Goal: Task Accomplishment & Management: Use online tool/utility

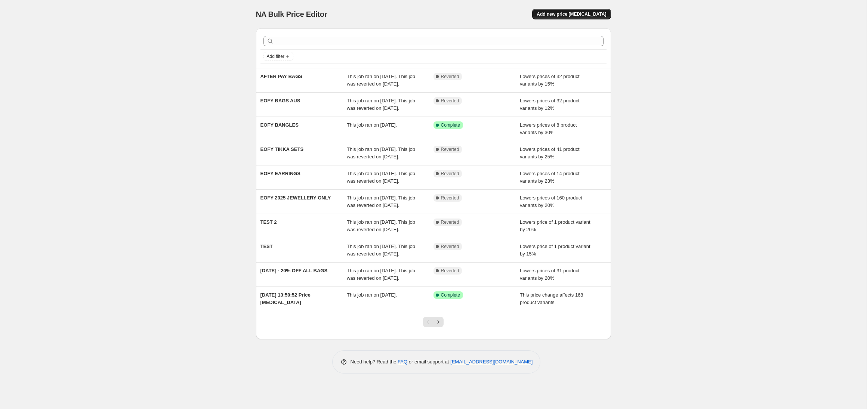
click at [559, 12] on span "Add new price [MEDICAL_DATA]" at bounding box center [570, 14] width 69 height 6
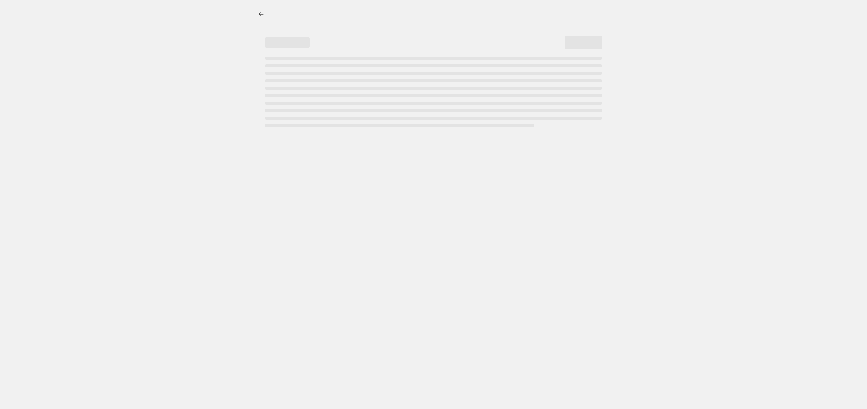
select select "percentage"
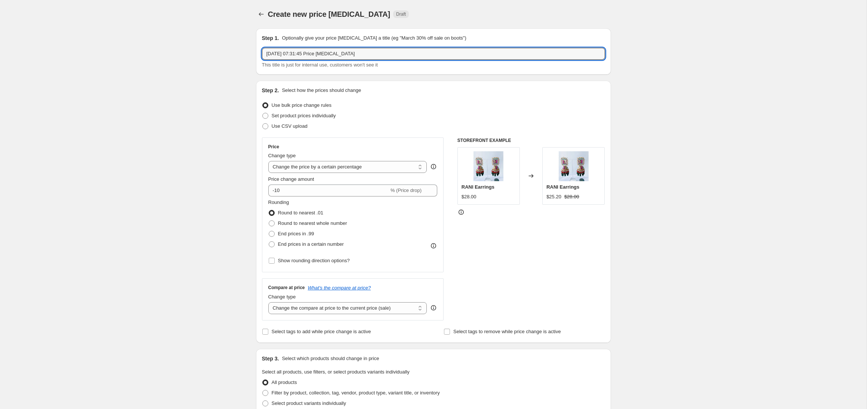
drag, startPoint x: 393, startPoint y: 58, endPoint x: 240, endPoint y: 68, distance: 153.2
click at [240, 68] on div "Create new price [MEDICAL_DATA]. This page is ready Create new price [MEDICAL_D…" at bounding box center [433, 373] width 866 height 747
drag, startPoint x: 365, startPoint y: 52, endPoint x: 263, endPoint y: 52, distance: 102.4
click at [267, 52] on input "[DATE] 07:31:45 Price [MEDICAL_DATA]" at bounding box center [433, 54] width 343 height 12
type input "7"
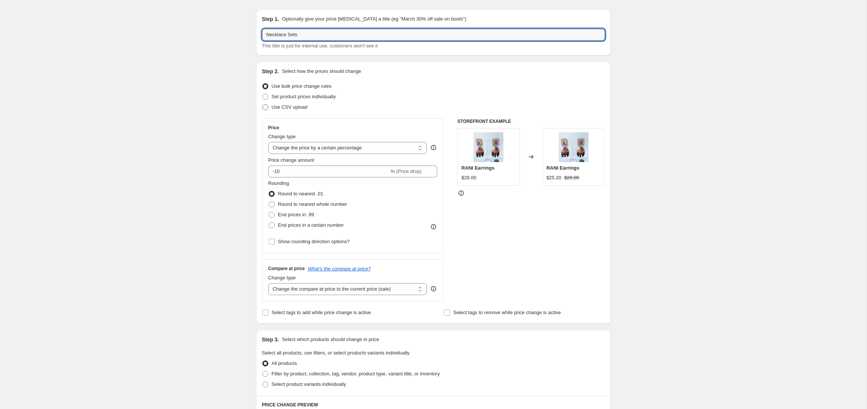
scroll to position [19, 0]
type input "Necklace Sets"
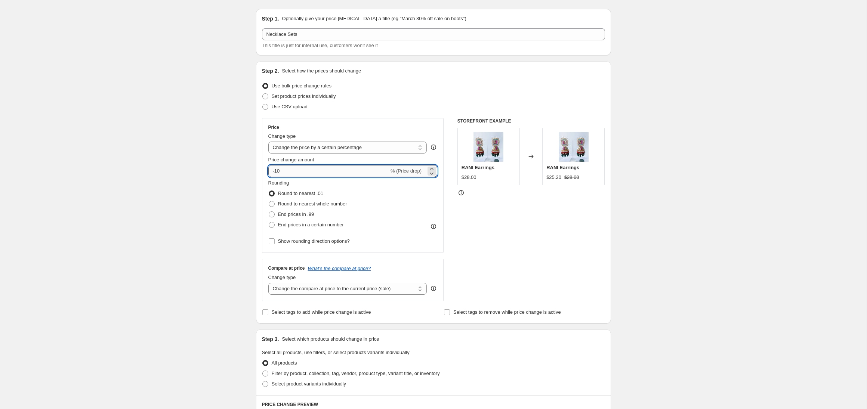
drag, startPoint x: 369, startPoint y: 170, endPoint x: 300, endPoint y: 174, distance: 68.9
click at [300, 174] on input "-10" at bounding box center [328, 171] width 121 height 12
type input "-1"
type input "-20"
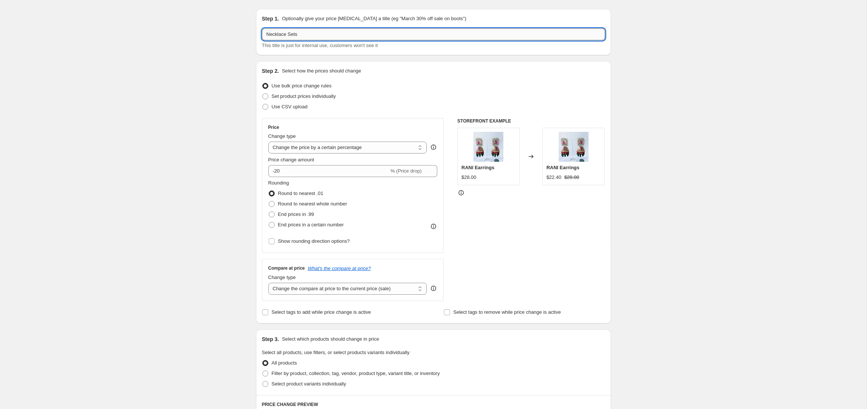
click at [282, 36] on input "Necklace Sets" at bounding box center [433, 34] width 343 height 12
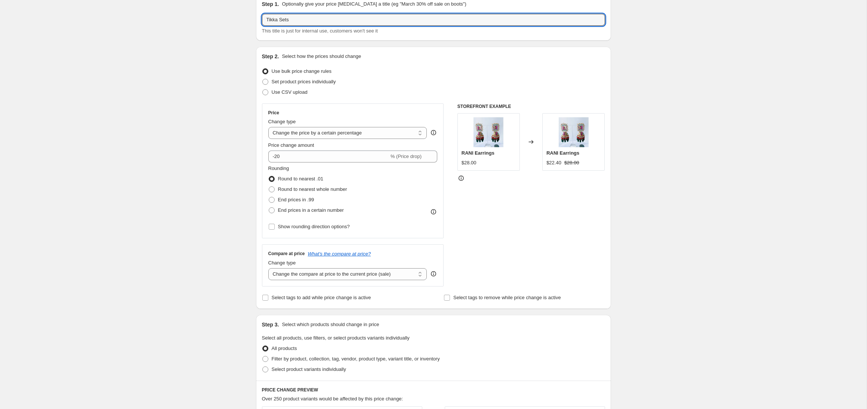
scroll to position [38, 0]
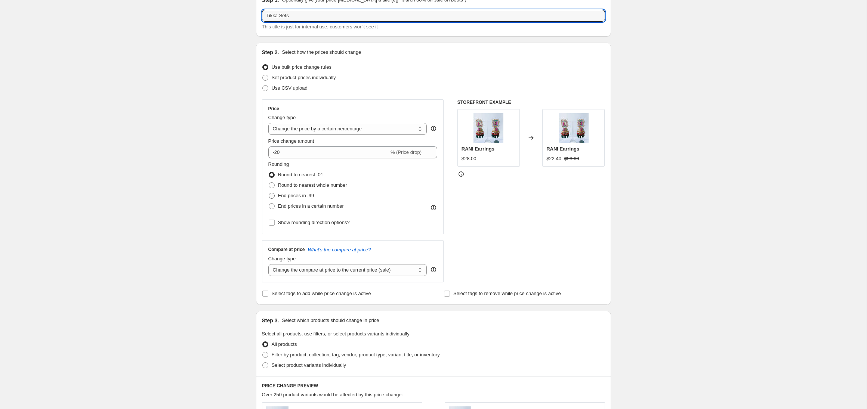
type input "Tikka Sets"
click at [271, 198] on span at bounding box center [272, 196] width 6 height 6
click at [269, 193] on input "End prices in .99" at bounding box center [269, 193] width 0 height 0
radio input "true"
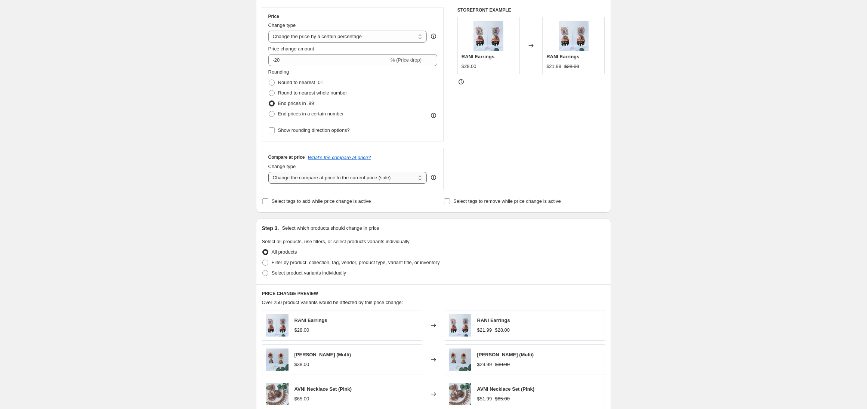
scroll to position [132, 0]
click at [315, 176] on select "Change the compare at price to the current price (sale) Change the compare at p…" at bounding box center [347, 176] width 159 height 12
click at [268, 170] on select "Change the compare at price to the current price (sale) Change the compare at p…" at bounding box center [347, 176] width 159 height 12
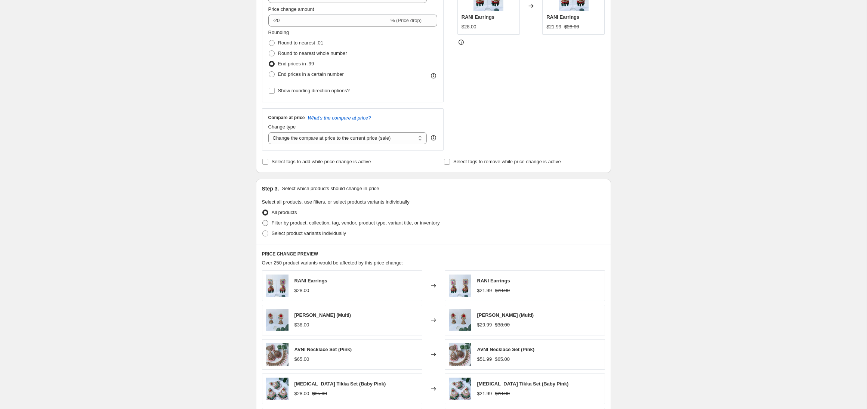
click at [265, 226] on span at bounding box center [265, 223] width 6 height 6
click at [263, 220] on input "Filter by product, collection, tag, vendor, product type, variant title, or inv…" at bounding box center [262, 220] width 0 height 0
radio input "true"
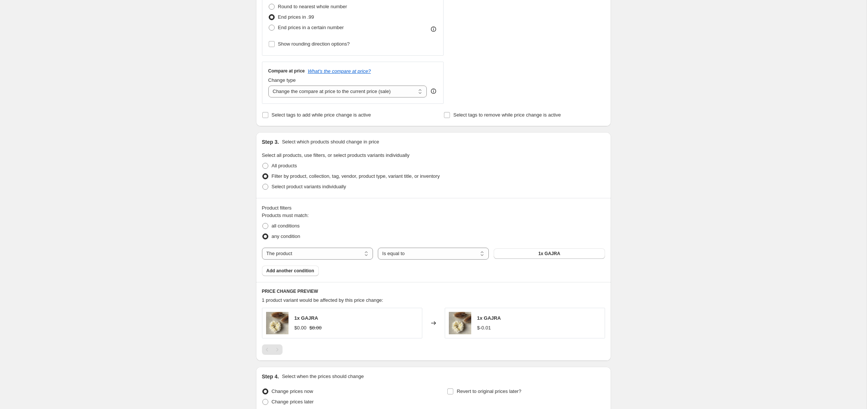
scroll to position [240, 0]
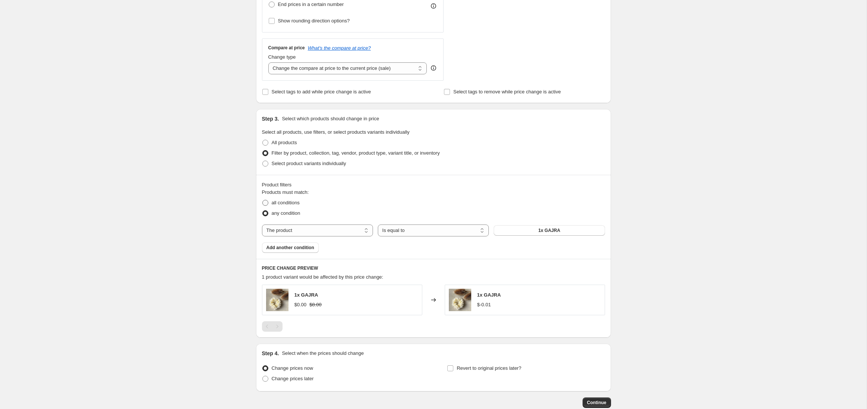
click at [264, 205] on span at bounding box center [265, 203] width 6 height 6
click at [263, 200] on input "all conditions" at bounding box center [262, 200] width 0 height 0
radio input "true"
click at [401, 231] on select "Is equal to Is not equal to" at bounding box center [433, 231] width 111 height 12
click at [298, 231] on select "The product The product's collection The product's tag The product's vendor The…" at bounding box center [317, 231] width 111 height 12
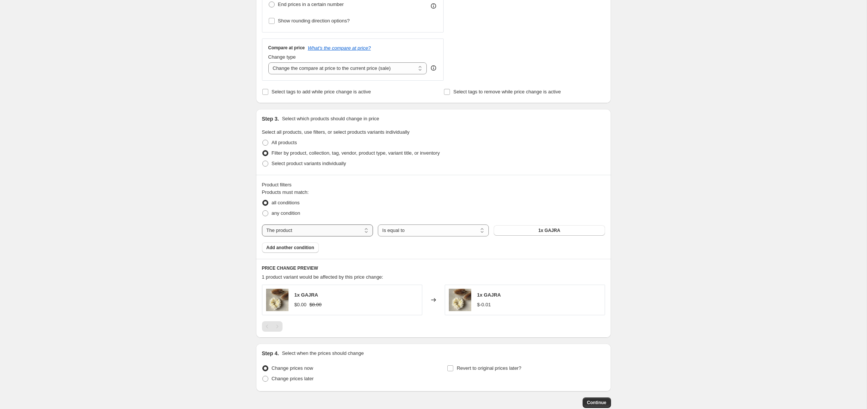
select select "product_status"
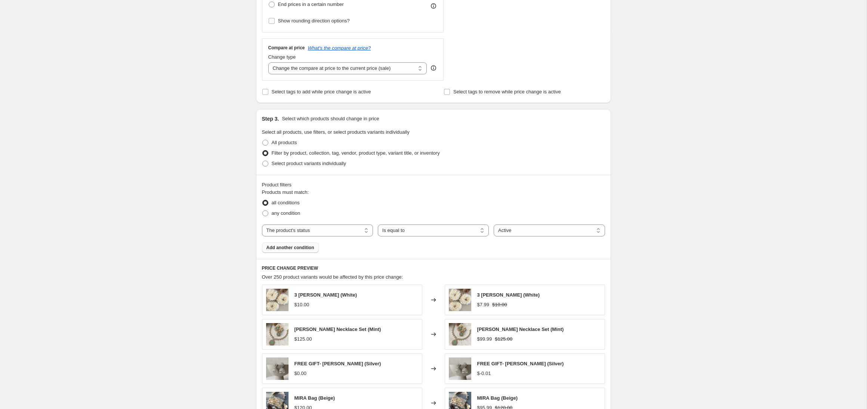
click at [297, 248] on span "Add another condition" at bounding box center [290, 248] width 48 height 6
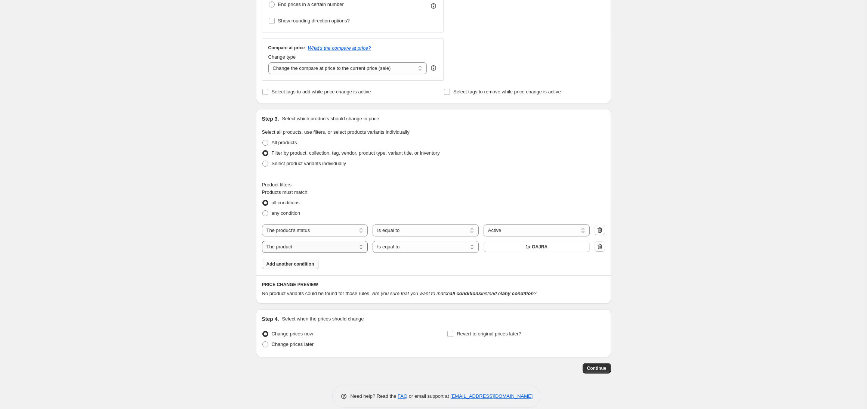
click at [315, 250] on select "The product The product's collection The product's tag The product's vendor The…" at bounding box center [315, 247] width 106 height 12
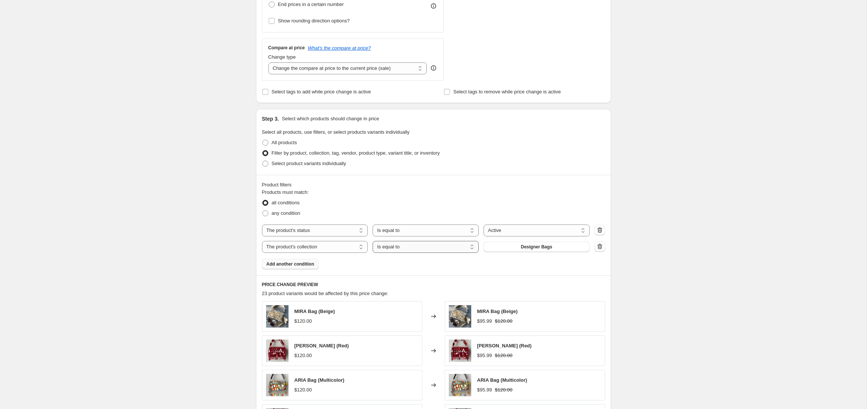
click at [390, 246] on select "Is equal to Is not equal to" at bounding box center [425, 247] width 106 height 12
click at [374, 252] on select "Is equal to Is not equal to" at bounding box center [425, 247] width 106 height 12
click at [338, 248] on select "The product The product's collection The product's tag The product's vendor The…" at bounding box center [315, 247] width 106 height 12
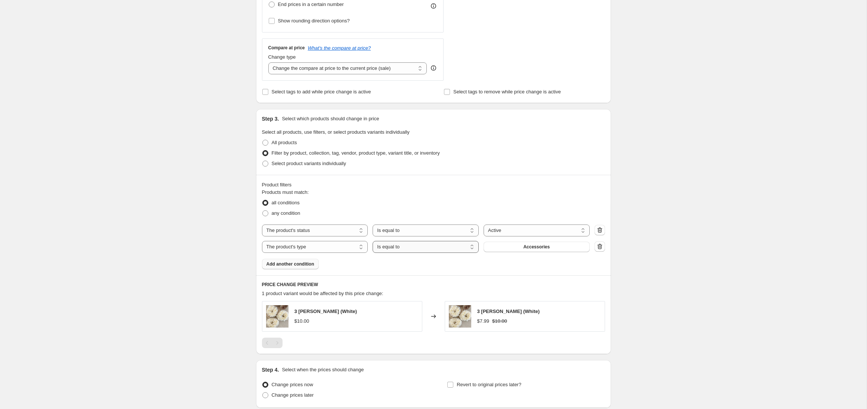
click at [402, 248] on select "Is equal to Is not equal to" at bounding box center [425, 247] width 106 height 12
click at [523, 242] on button "Accessories" at bounding box center [536, 247] width 106 height 10
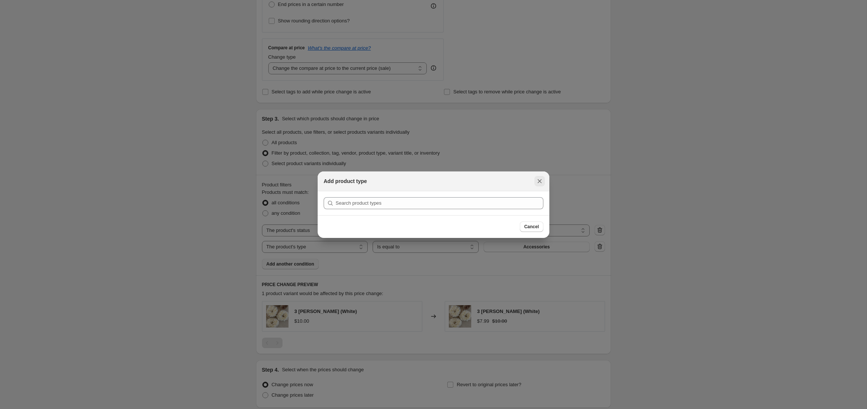
click at [538, 179] on icon "Close" at bounding box center [539, 180] width 7 height 7
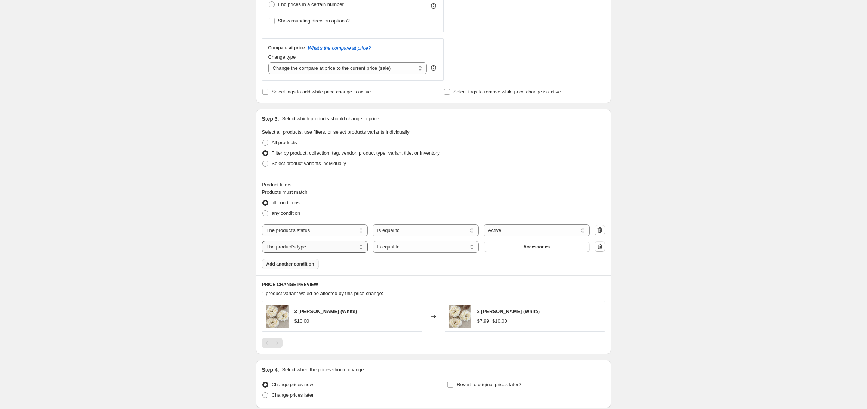
click at [324, 249] on select "The product The product's collection The product's tag The product's vendor The…" at bounding box center [315, 247] width 106 height 12
select select "collection"
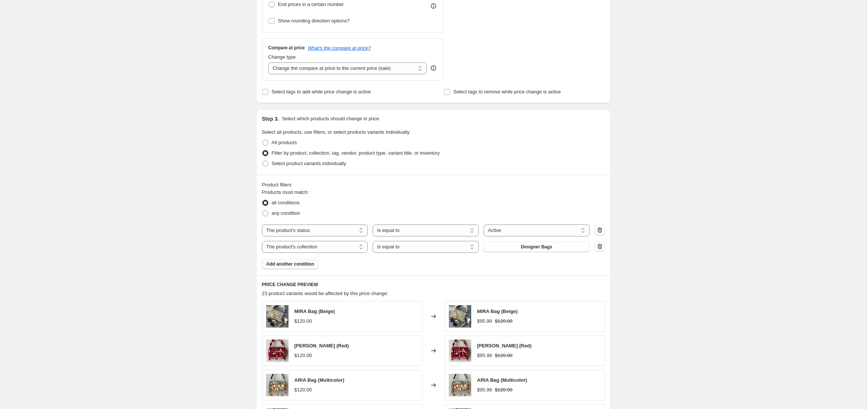
click at [523, 251] on button "Designer Bags" at bounding box center [536, 247] width 106 height 10
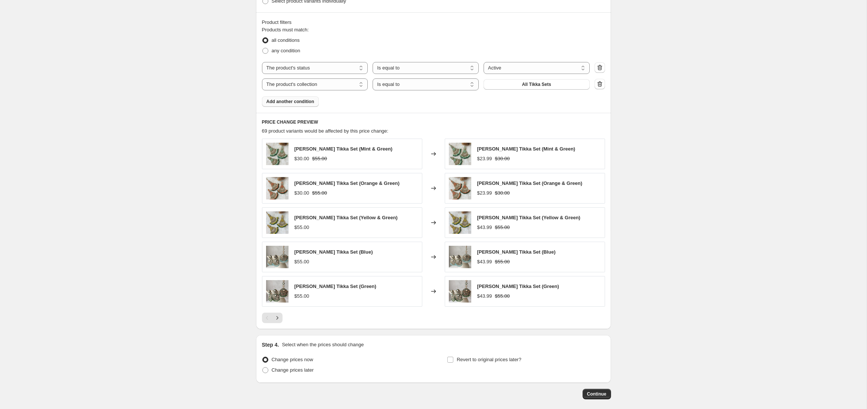
scroll to position [407, 0]
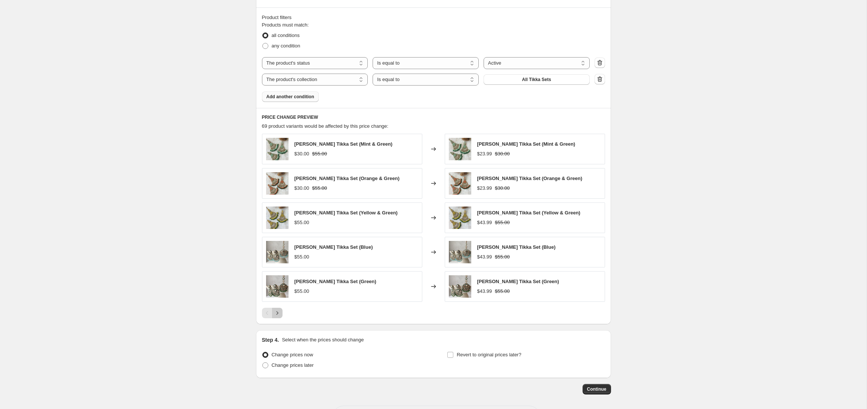
click at [276, 313] on icon "Next" at bounding box center [276, 312] width 7 height 7
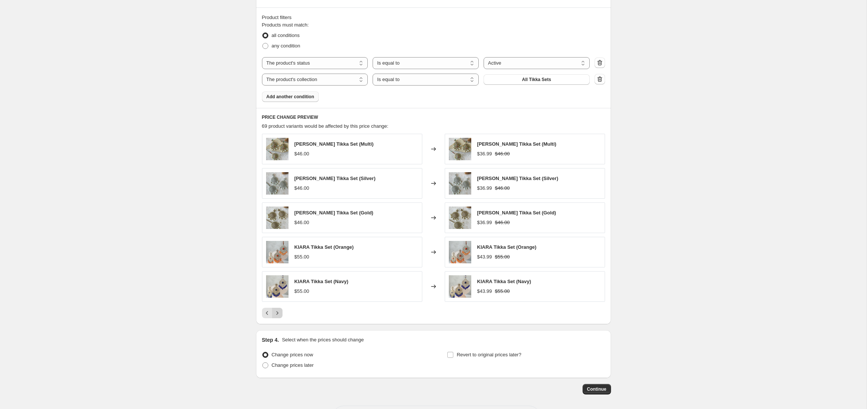
click at [276, 313] on icon "Next" at bounding box center [276, 312] width 7 height 7
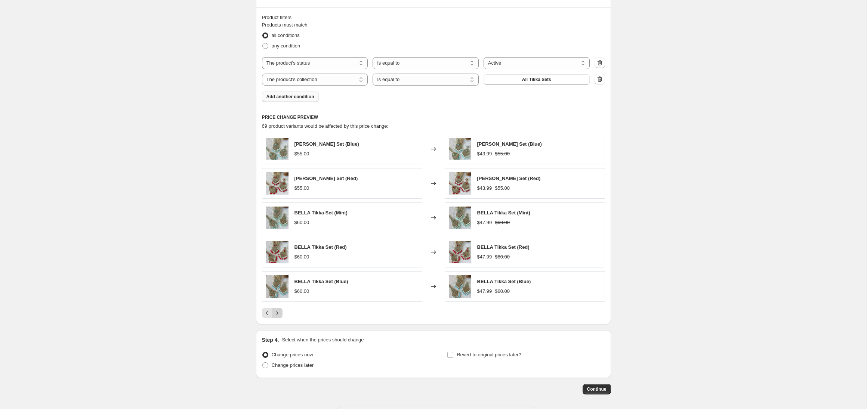
click at [276, 313] on icon "Next" at bounding box center [276, 312] width 7 height 7
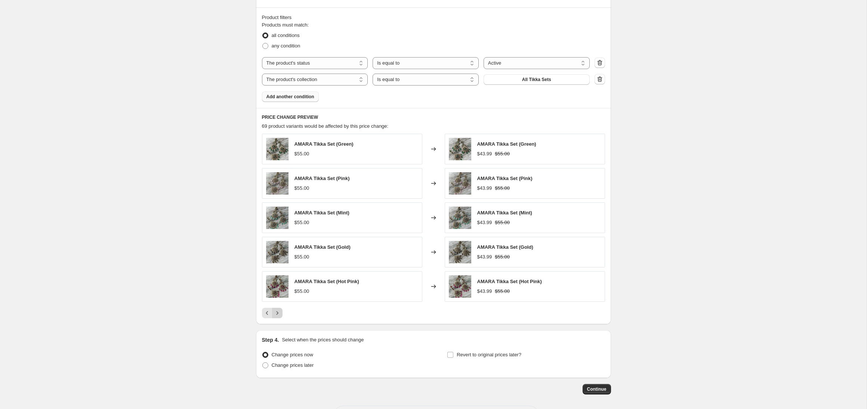
click at [276, 313] on icon "Next" at bounding box center [276, 312] width 7 height 7
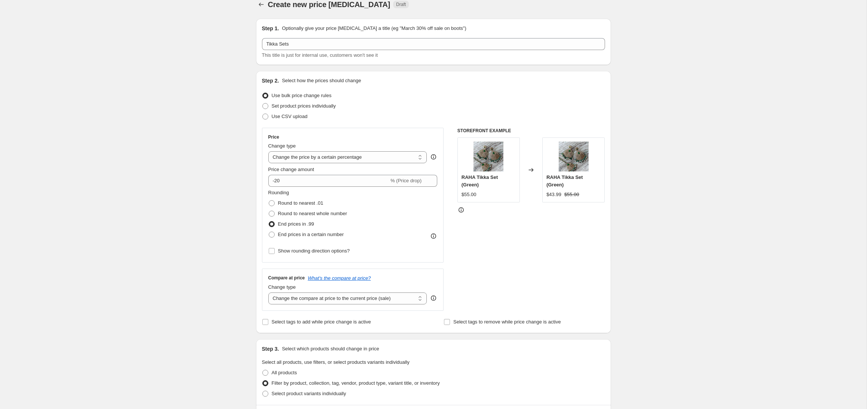
scroll to position [0, 0]
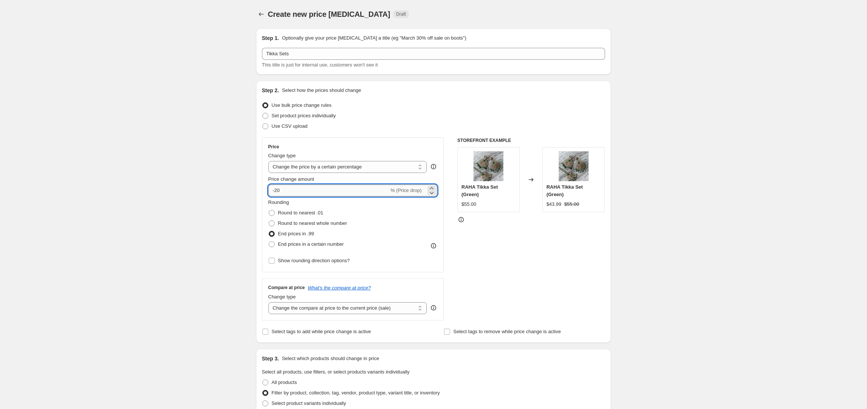
click at [292, 194] on input "-20" at bounding box center [328, 191] width 121 height 12
click at [288, 194] on input "-22" at bounding box center [328, 191] width 121 height 12
type input "-25"
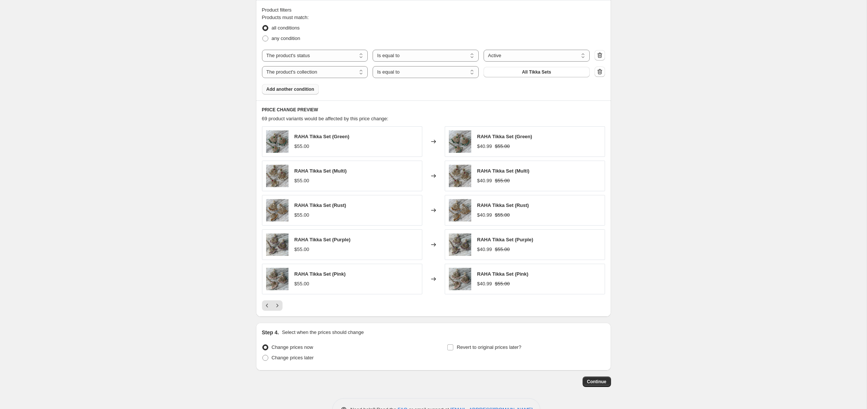
scroll to position [411, 0]
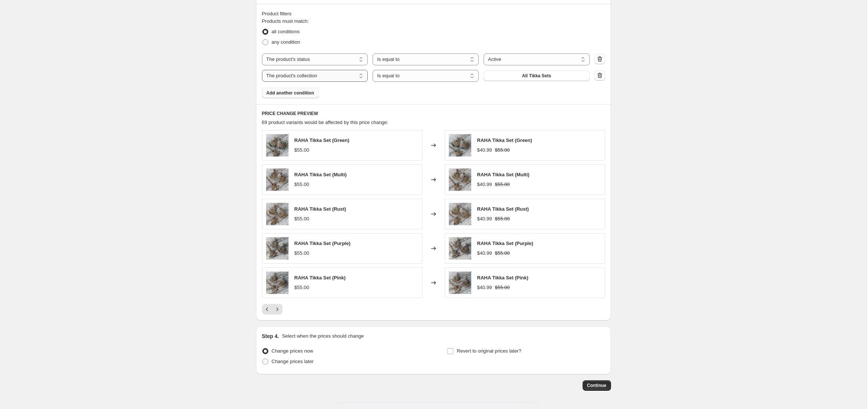
click at [347, 77] on select "The product The product's collection The product's tag The product's vendor The…" at bounding box center [315, 76] width 106 height 12
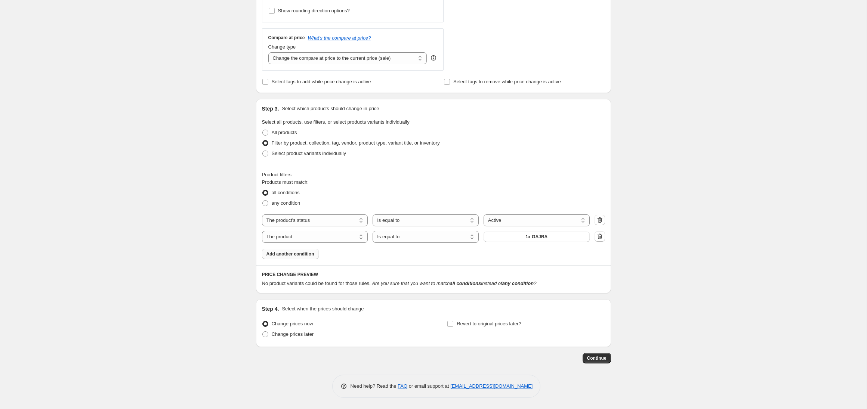
scroll to position [250, 0]
click at [526, 239] on span "1x GAJRA" at bounding box center [536, 237] width 22 height 6
click at [356, 238] on select "The product The product's collection The product's tag The product's vendor The…" at bounding box center [315, 237] width 106 height 12
select select "collection"
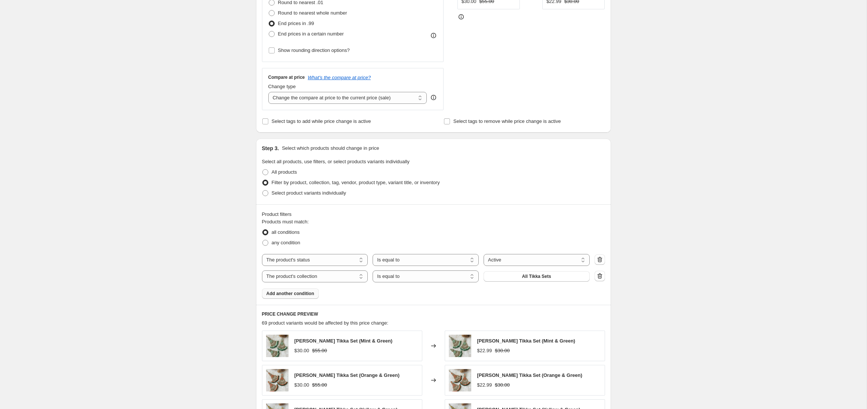
scroll to position [135, 0]
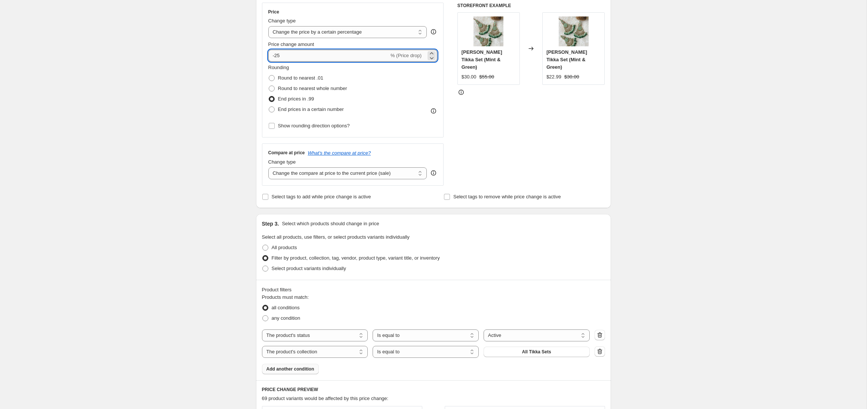
click at [294, 56] on input "-25" at bounding box center [328, 56] width 121 height 12
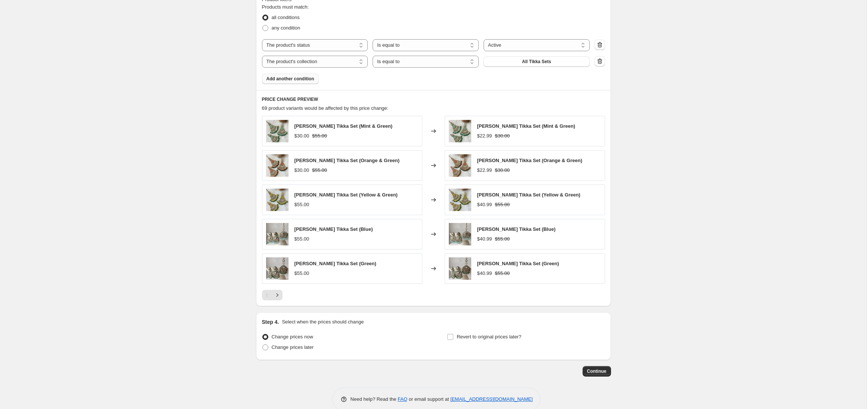
scroll to position [427, 0]
type input "-23"
click at [597, 366] on button "Continue" at bounding box center [596, 370] width 28 height 10
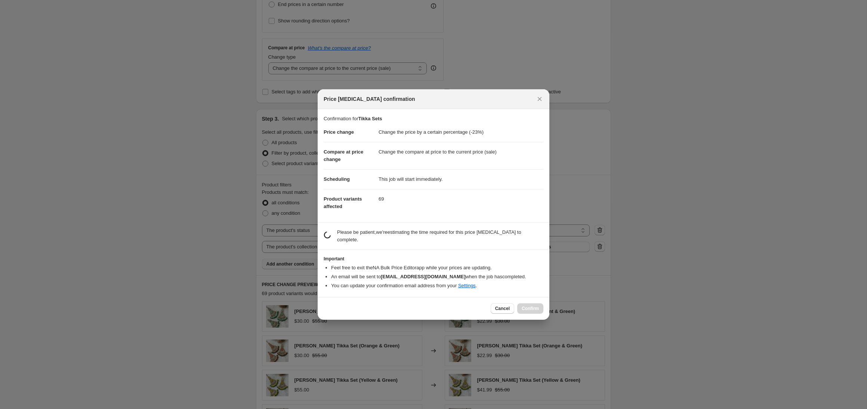
scroll to position [0, 0]
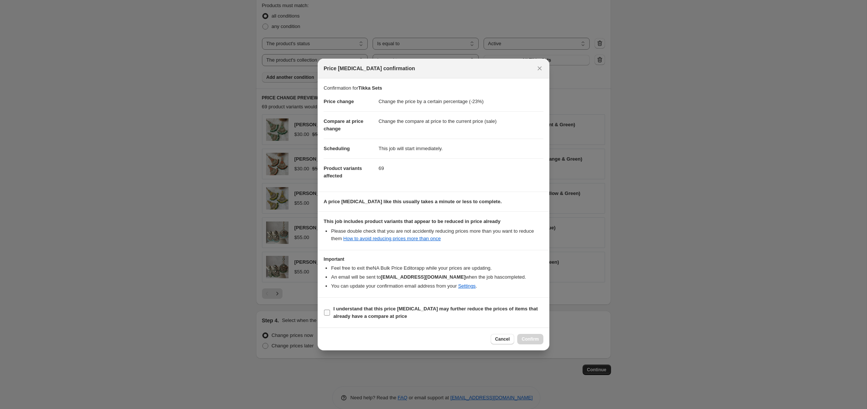
click at [326, 315] on input "I understand that this price [MEDICAL_DATA] may further reduce the prices of it…" at bounding box center [327, 313] width 6 height 6
checkbox input "true"
click at [534, 334] on button "Confirm" at bounding box center [530, 339] width 26 height 10
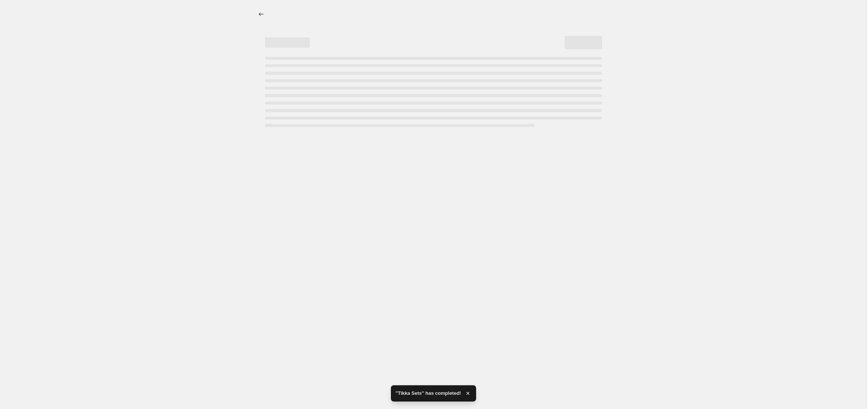
select select "percentage"
select select "product_status"
select select "collection"
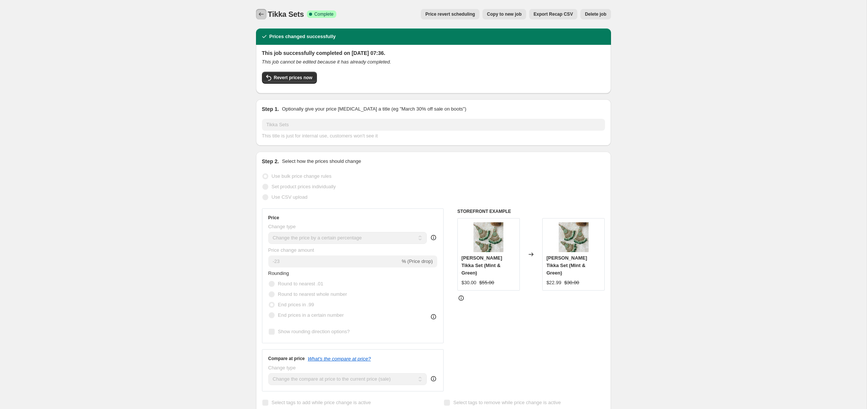
click at [258, 16] on icon "Price change jobs" at bounding box center [260, 13] width 7 height 7
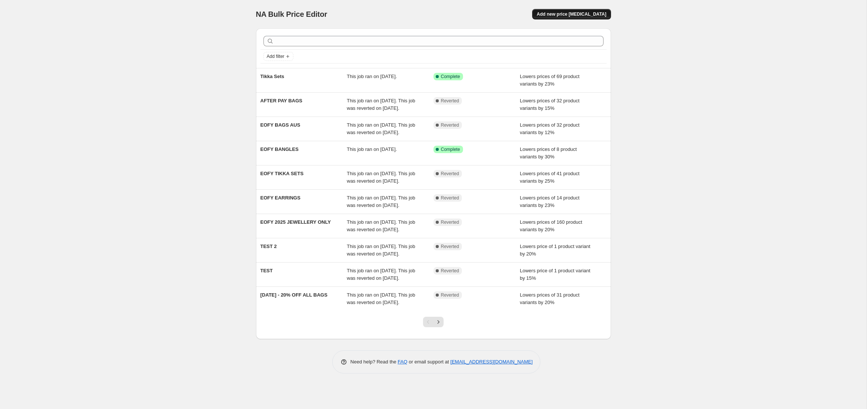
click at [568, 18] on button "Add new price [MEDICAL_DATA]" at bounding box center [571, 14] width 78 height 10
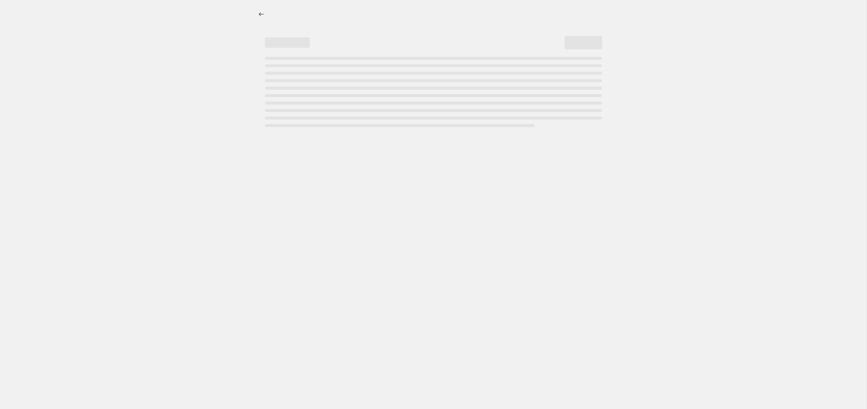
select select "percentage"
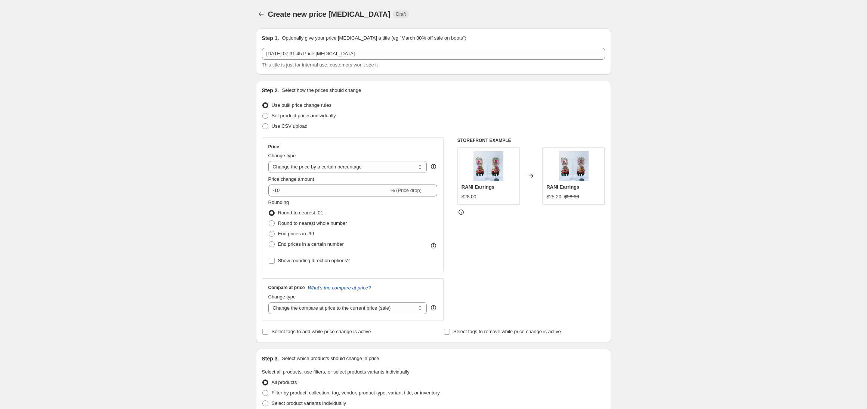
scroll to position [15, 0]
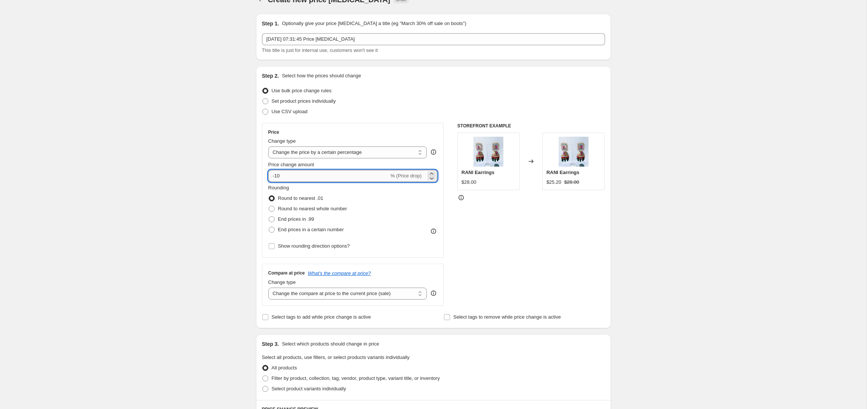
click at [302, 180] on input "-10" at bounding box center [328, 176] width 121 height 12
type input "-1"
type input "-23"
click at [275, 220] on label "End prices in .99" at bounding box center [291, 219] width 46 height 10
click at [269, 217] on input "End prices in .99" at bounding box center [269, 216] width 0 height 0
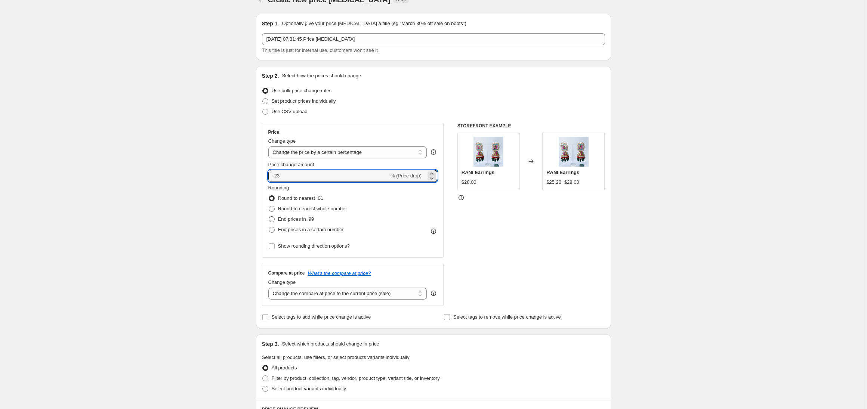
radio input "true"
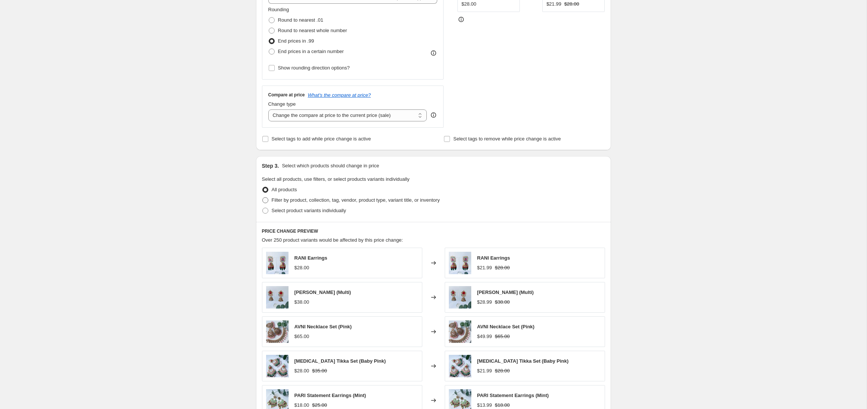
scroll to position [200, 0]
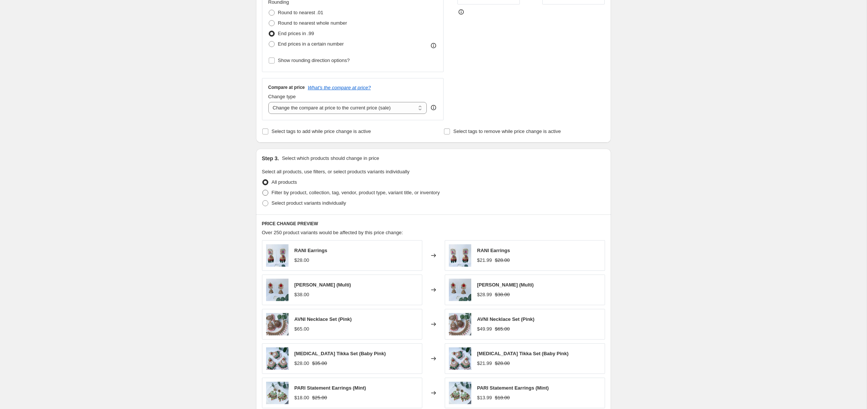
click at [267, 194] on span at bounding box center [265, 193] width 6 height 6
click at [263, 190] on input "Filter by product, collection, tag, vendor, product type, variant title, or inv…" at bounding box center [262, 190] width 0 height 0
radio input "true"
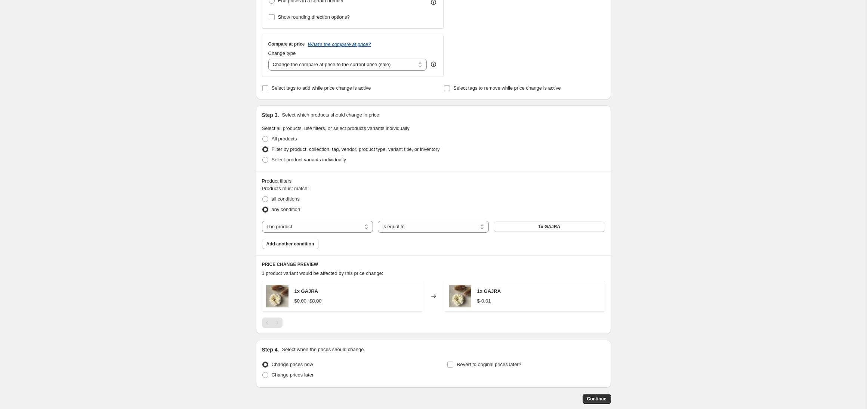
scroll to position [243, 0]
click at [335, 225] on select "The product The product's collection The product's tag The product's vendor The…" at bounding box center [317, 227] width 111 height 12
select select "product_status"
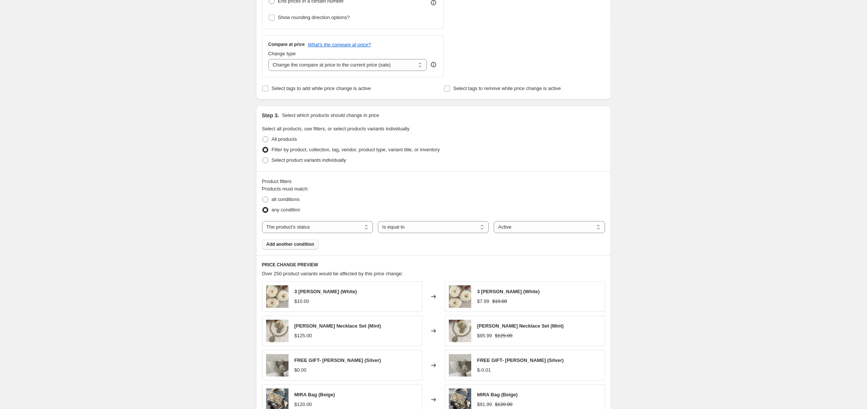
click at [304, 245] on span "Add another condition" at bounding box center [290, 244] width 48 height 6
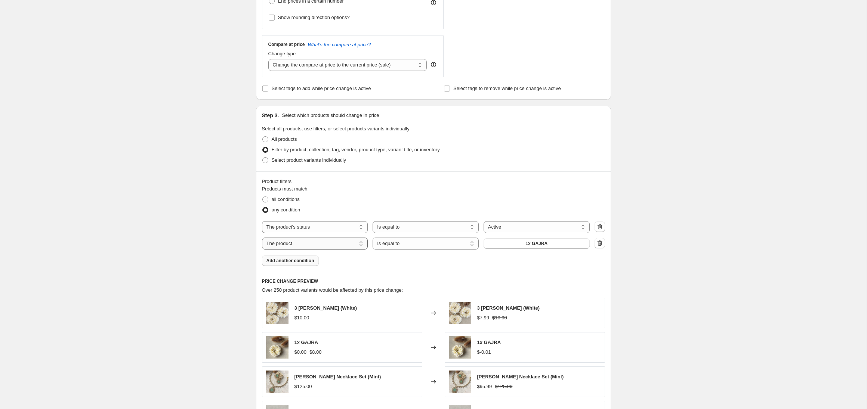
click at [324, 244] on select "The product The product's collection The product's tag The product's vendor The…" at bounding box center [315, 244] width 106 height 12
select select "collection"
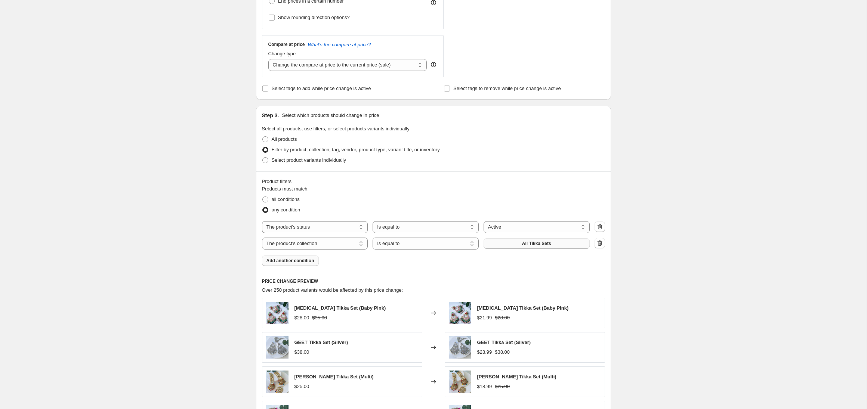
click at [516, 246] on button "All Tikka Sets" at bounding box center [536, 243] width 106 height 10
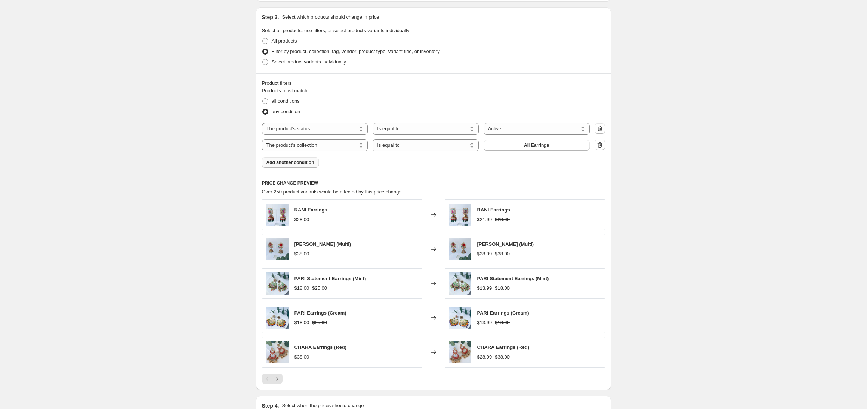
scroll to position [352, 0]
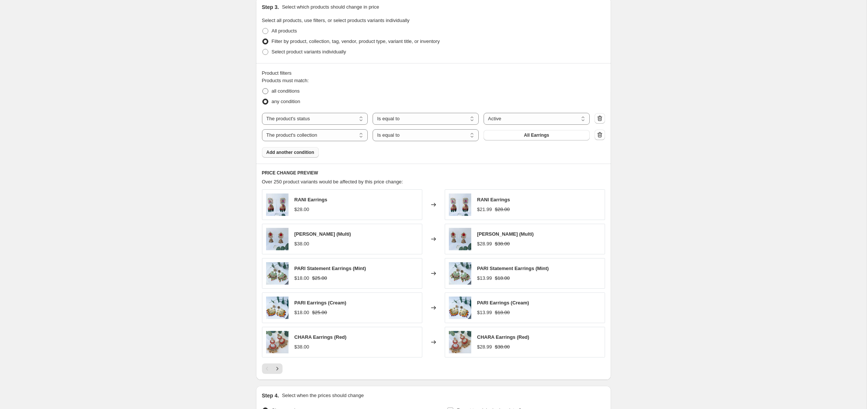
click at [284, 92] on span "all conditions" at bounding box center [286, 91] width 28 height 6
click at [263, 89] on input "all conditions" at bounding box center [262, 88] width 0 height 0
radio input "true"
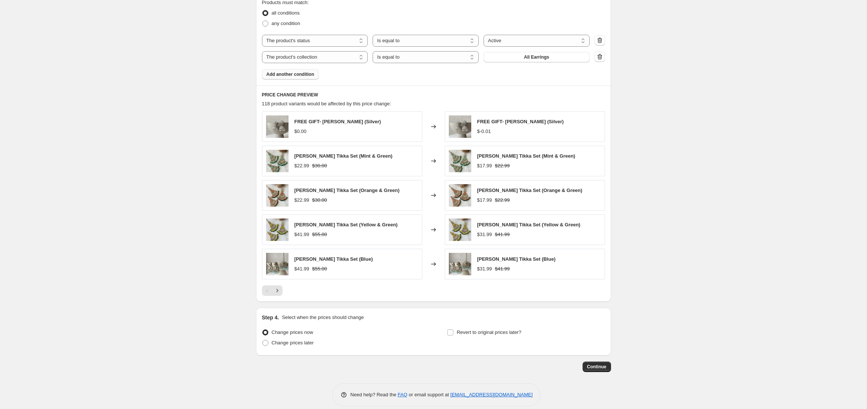
scroll to position [431, 0]
click at [277, 287] on icon "Next" at bounding box center [276, 288] width 7 height 7
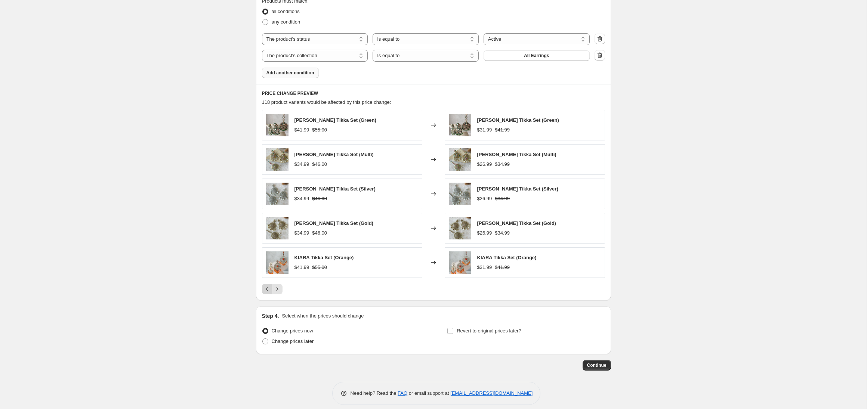
click at [264, 288] on icon "Previous" at bounding box center [266, 288] width 7 height 7
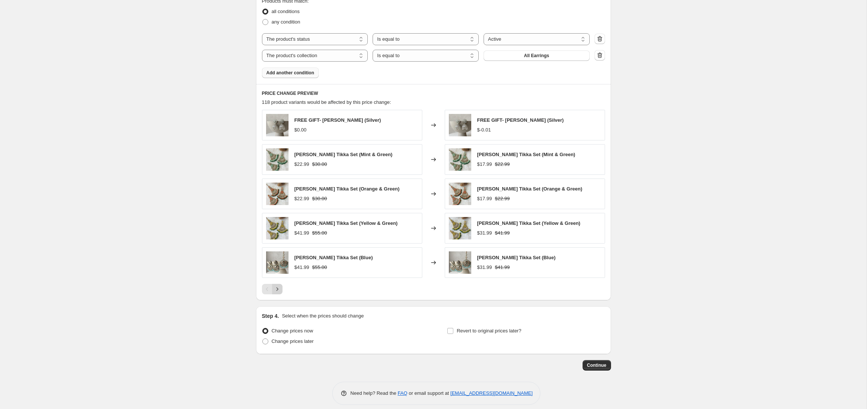
click at [278, 290] on icon "Next" at bounding box center [276, 288] width 7 height 7
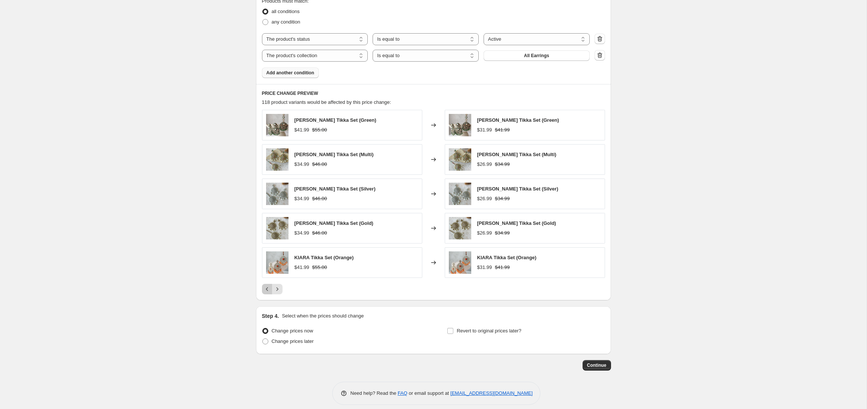
click at [269, 291] on icon "Previous" at bounding box center [266, 288] width 7 height 7
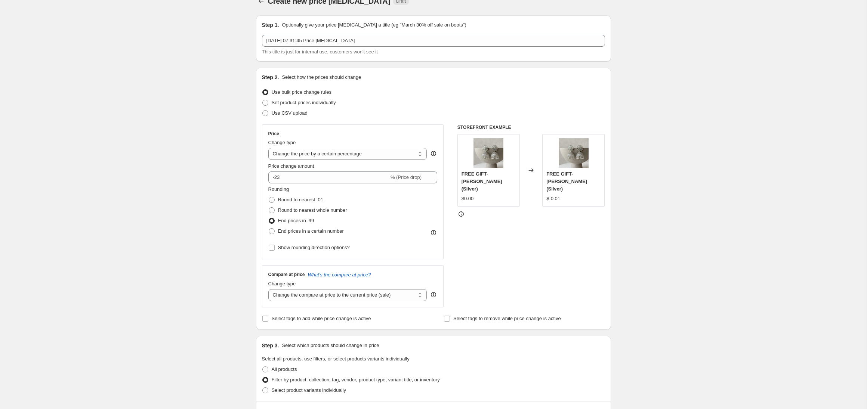
scroll to position [0, 0]
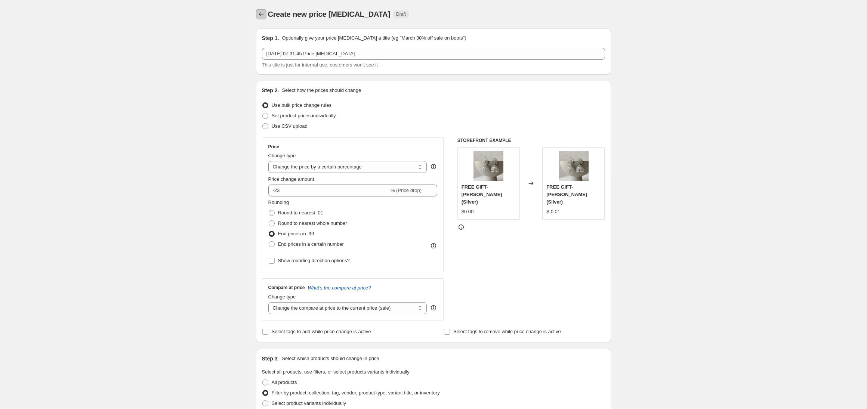
click at [263, 18] on button "Price change jobs" at bounding box center [261, 14] width 10 height 10
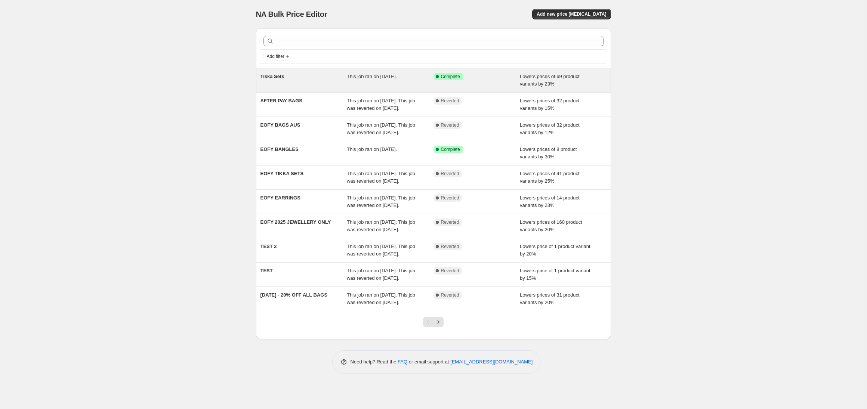
click at [359, 76] on span "This job ran on [DATE]." at bounding box center [372, 77] width 50 height 6
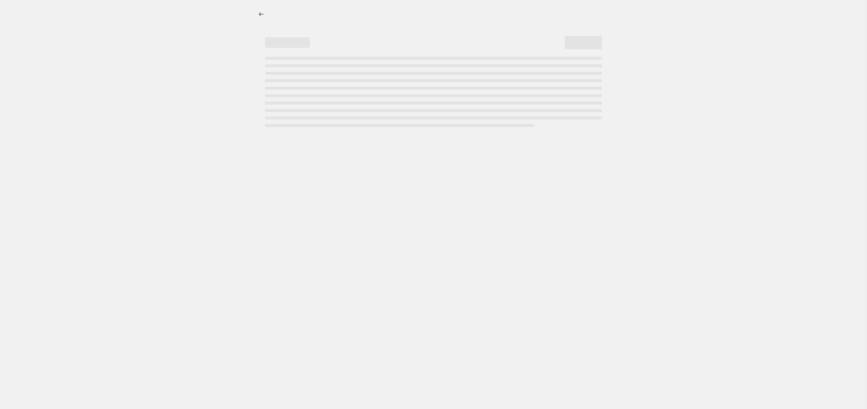
select select "percentage"
select select "product_status"
select select "collection"
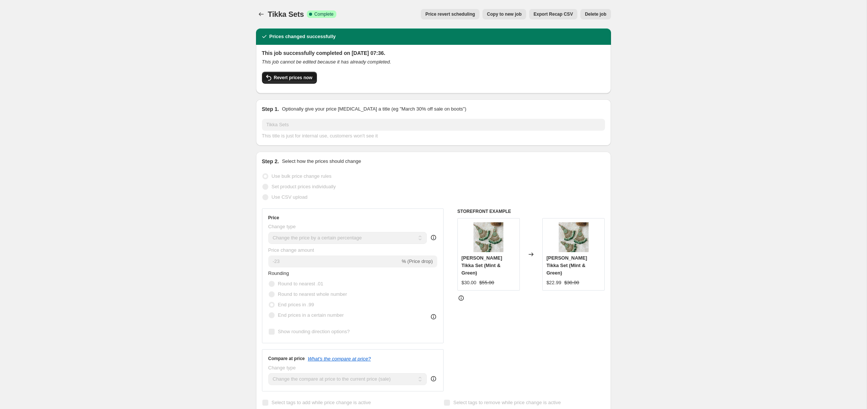
click at [308, 74] on button "Revert prices now" at bounding box center [289, 78] width 55 height 12
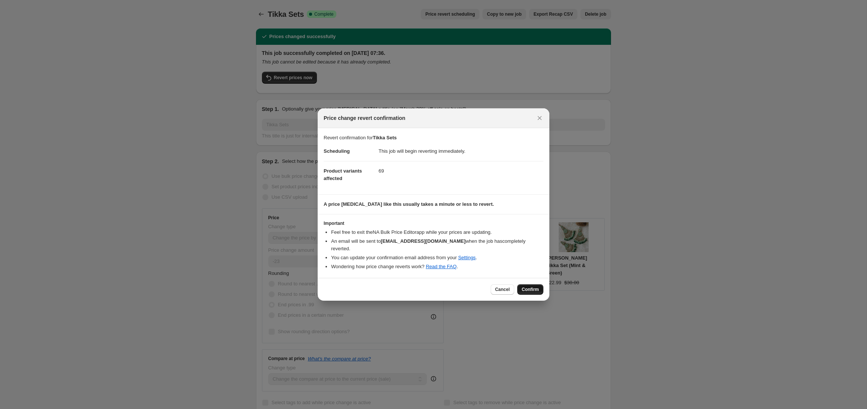
click at [528, 288] on span "Confirm" at bounding box center [530, 290] width 17 height 6
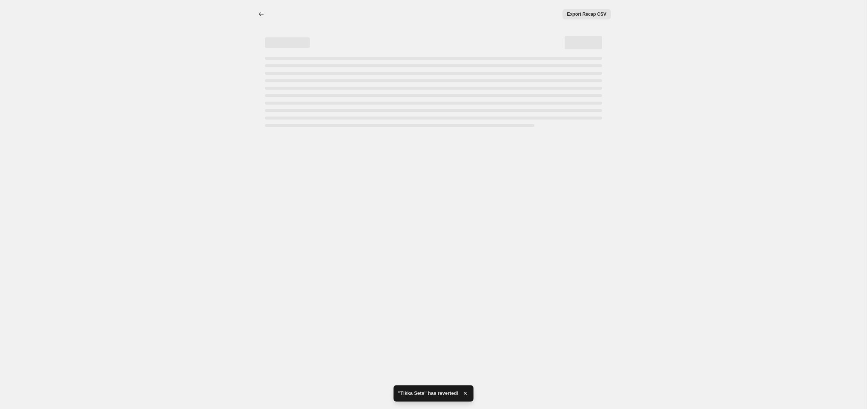
select select "percentage"
select select "product_status"
select select "collection"
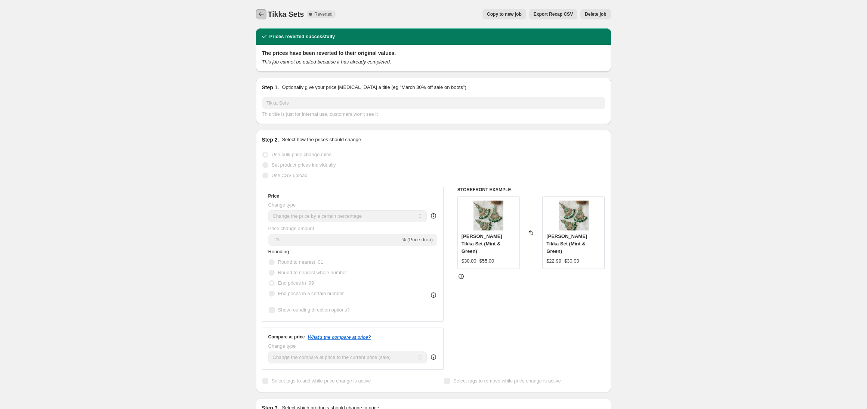
click at [260, 16] on icon "Price change jobs" at bounding box center [260, 13] width 7 height 7
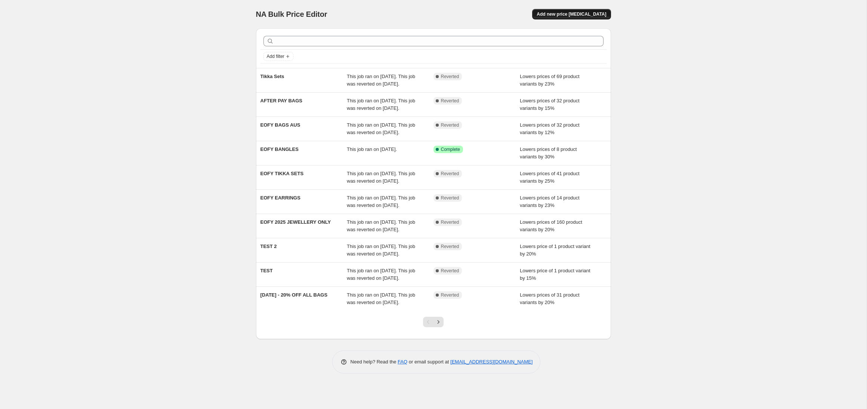
click at [560, 13] on span "Add new price [MEDICAL_DATA]" at bounding box center [570, 14] width 69 height 6
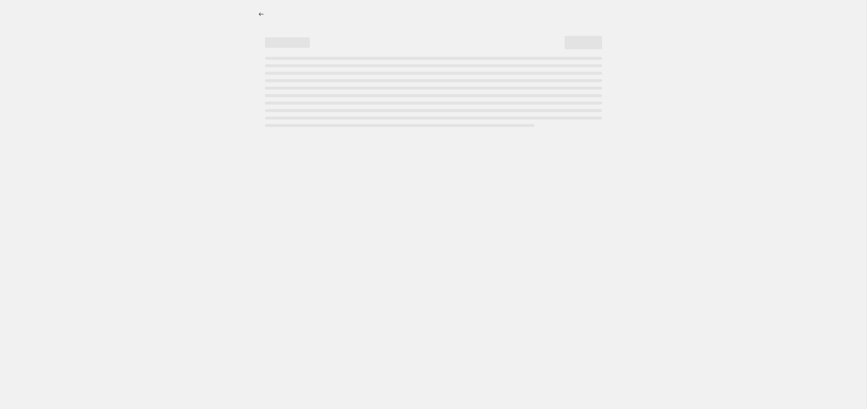
select select "percentage"
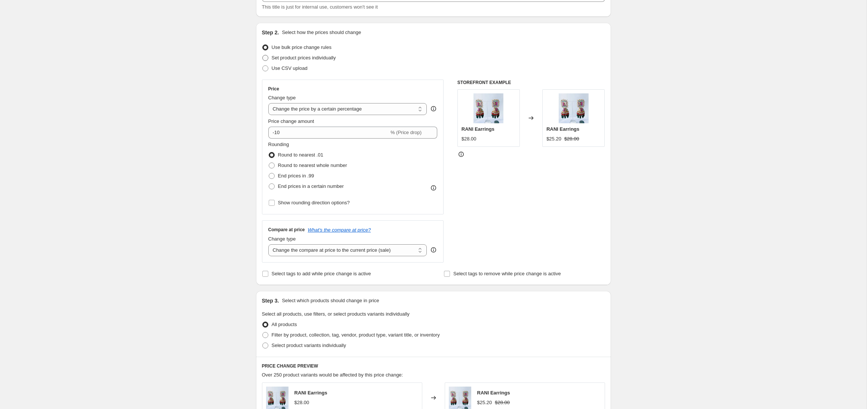
scroll to position [59, 0]
click at [311, 127] on input "-10" at bounding box center [328, 132] width 121 height 12
click at [311, 129] on input "-10" at bounding box center [328, 132] width 121 height 12
type input "-1"
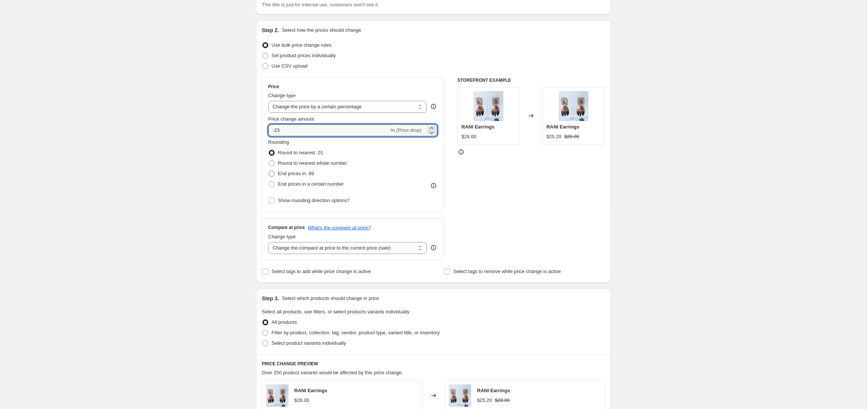
type input "-23"
click at [273, 172] on span at bounding box center [272, 174] width 6 height 6
click at [269, 171] on input "End prices in .99" at bounding box center [269, 171] width 0 height 0
radio input "true"
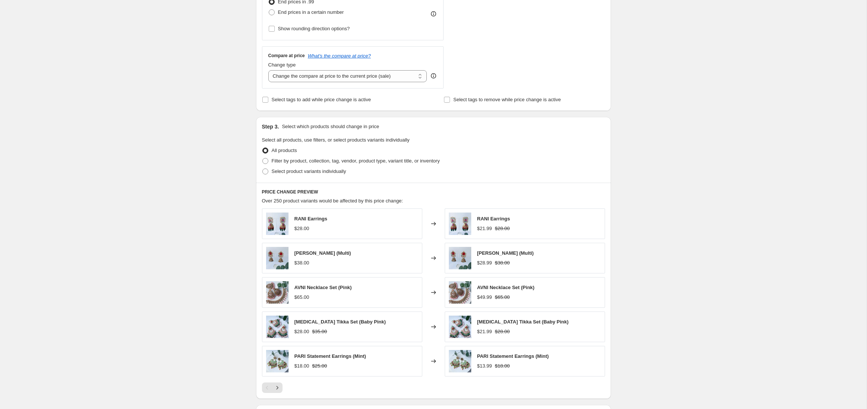
scroll to position [250, 0]
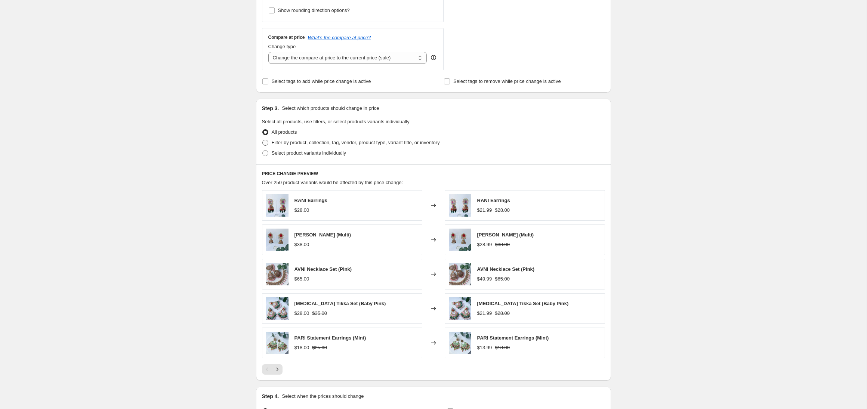
click at [262, 143] on span at bounding box center [265, 143] width 6 height 6
click at [262, 140] on input "Filter by product, collection, tag, vendor, product type, variant title, or inv…" at bounding box center [262, 140] width 0 height 0
radio input "true"
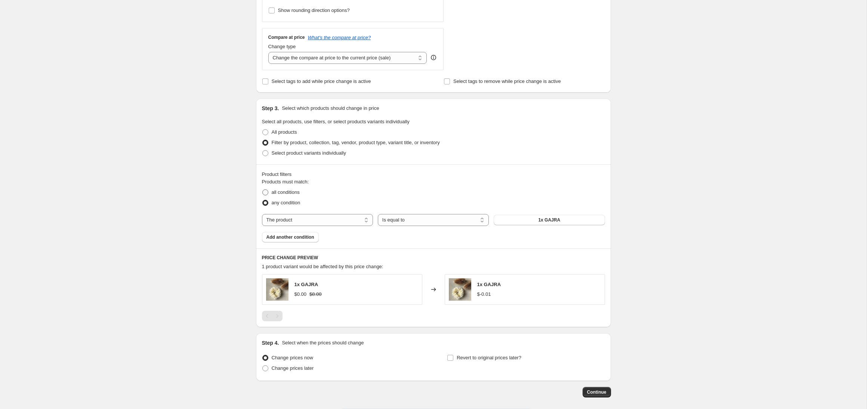
click at [267, 192] on span at bounding box center [265, 192] width 6 height 6
click at [263, 190] on input "all conditions" at bounding box center [262, 189] width 0 height 0
radio input "true"
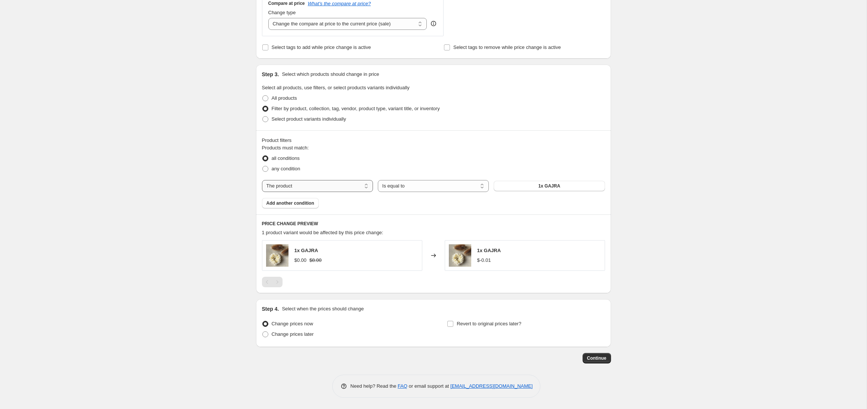
click at [282, 190] on select "The product The product's collection The product's tag The product's vendor The…" at bounding box center [317, 186] width 111 height 12
select select "product_status"
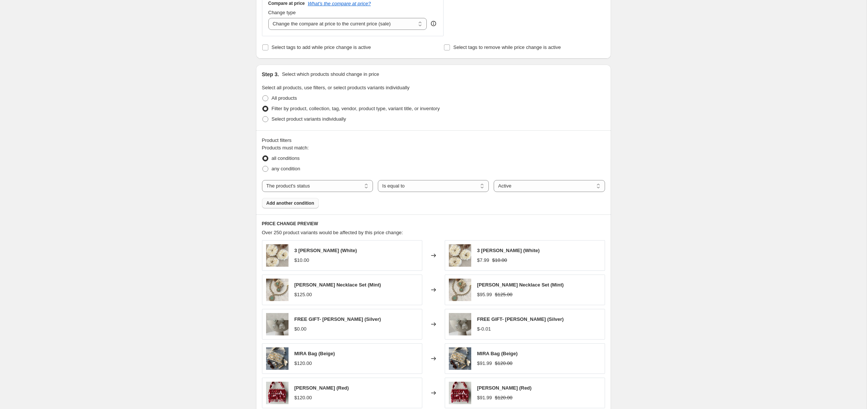
click at [288, 204] on span "Add another condition" at bounding box center [290, 203] width 48 height 6
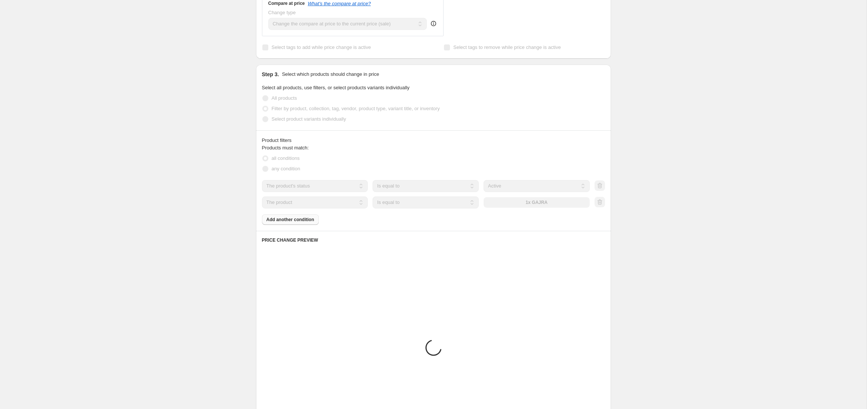
scroll to position [250, 0]
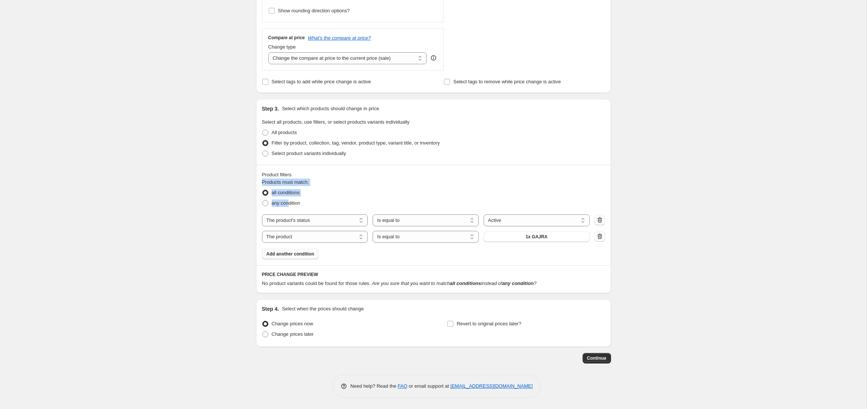
drag, startPoint x: 288, startPoint y: 204, endPoint x: 322, endPoint y: 171, distance: 46.8
click at [322, 171] on div "Product filters Products must match: all conditions any condition The product T…" at bounding box center [433, 215] width 355 height 100
click at [316, 241] on select "The product The product's collection The product's tag The product's vendor The…" at bounding box center [315, 237] width 106 height 12
select select "collection"
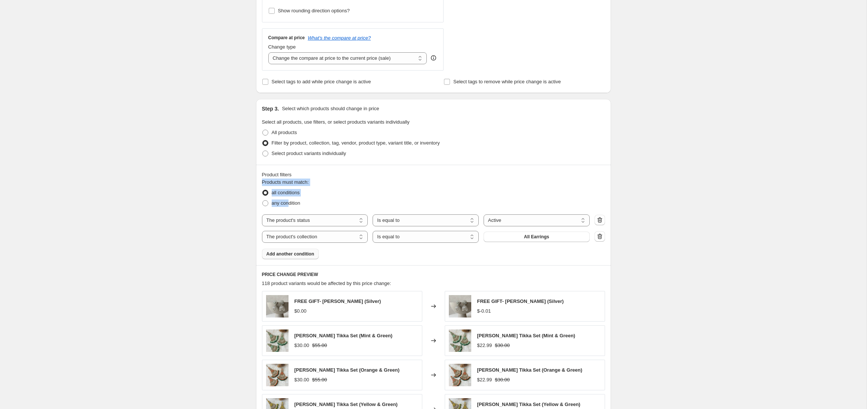
click at [307, 256] on span "Add another condition" at bounding box center [290, 254] width 48 height 6
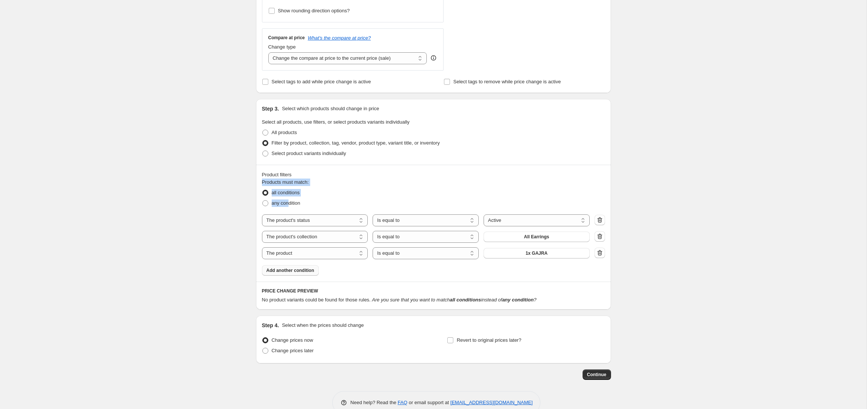
scroll to position [266, 0]
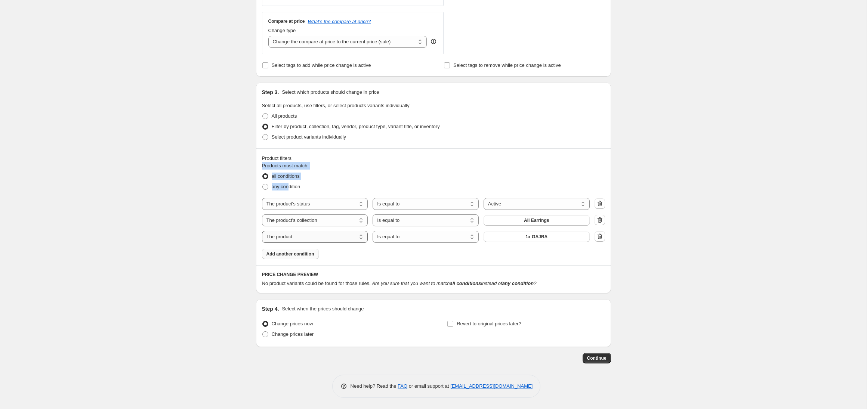
click at [308, 232] on select "The product The product's collection The product's tag The product's vendor The…" at bounding box center [315, 237] width 106 height 12
select select "collection"
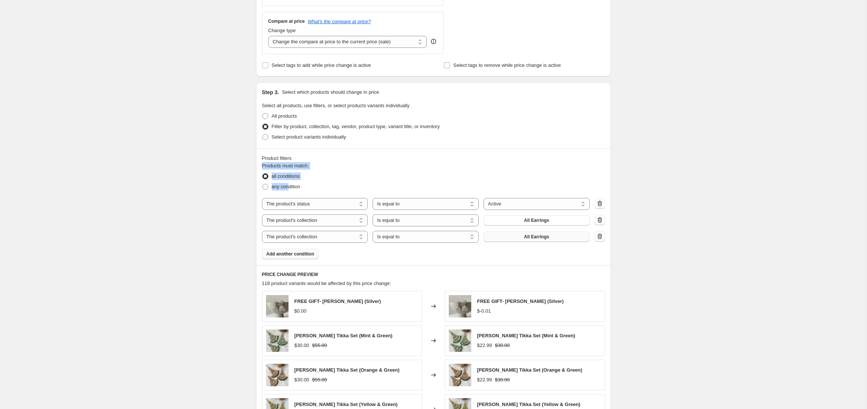
click at [539, 240] on button "All Earrings" at bounding box center [536, 237] width 106 height 10
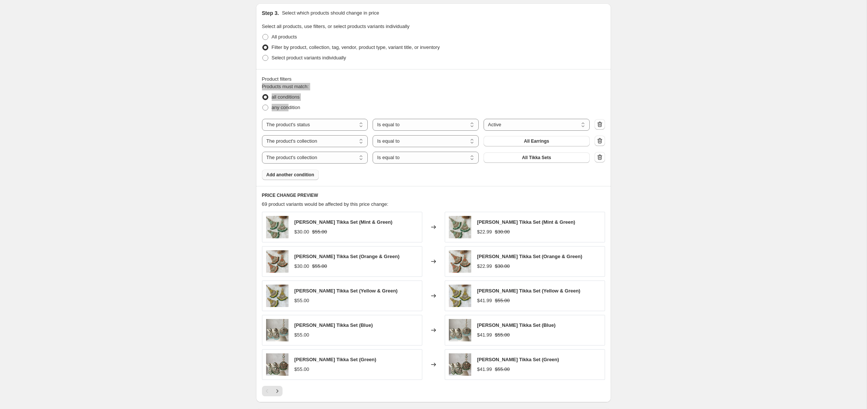
scroll to position [351, 0]
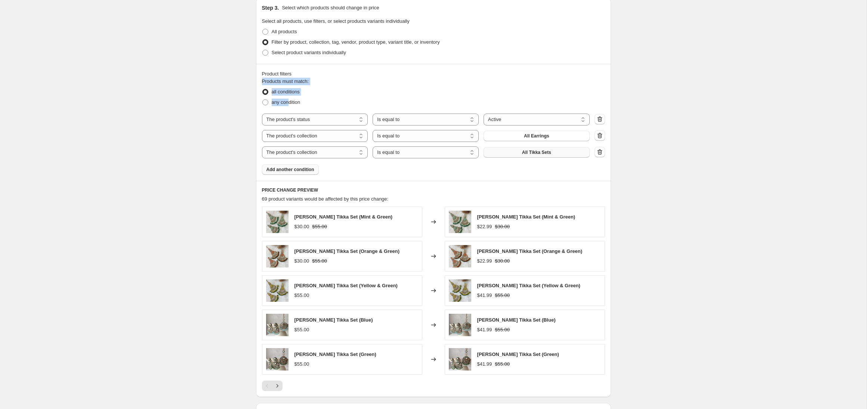
click at [530, 155] on span "All Tikka Sets" at bounding box center [536, 152] width 29 height 6
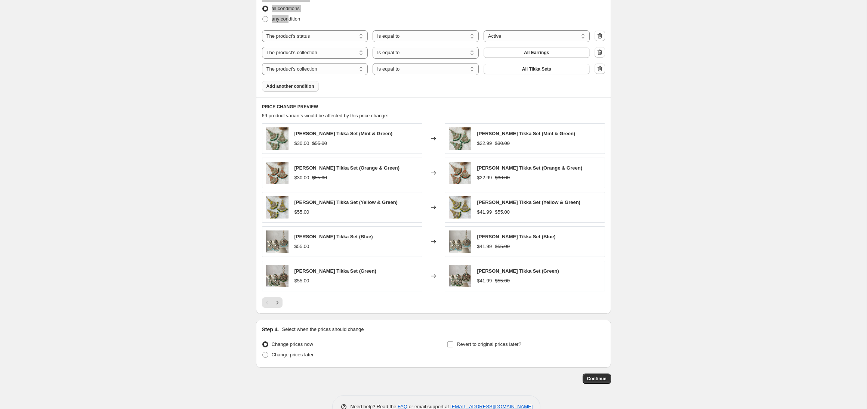
scroll to position [421, 0]
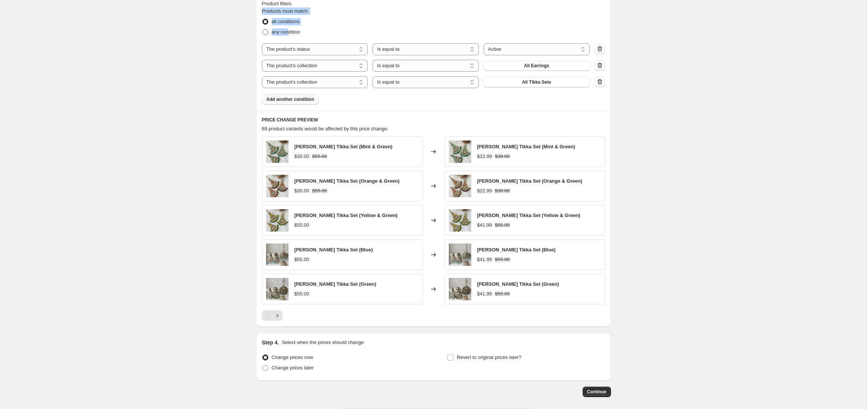
click at [264, 33] on span at bounding box center [265, 32] width 6 height 6
click at [263, 30] on input "any condition" at bounding box center [262, 29] width 0 height 0
radio input "true"
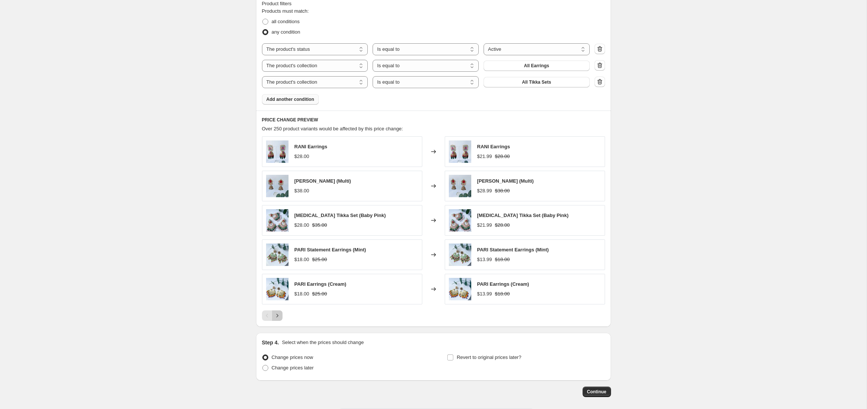
click at [281, 315] on button "Next" at bounding box center [277, 315] width 10 height 10
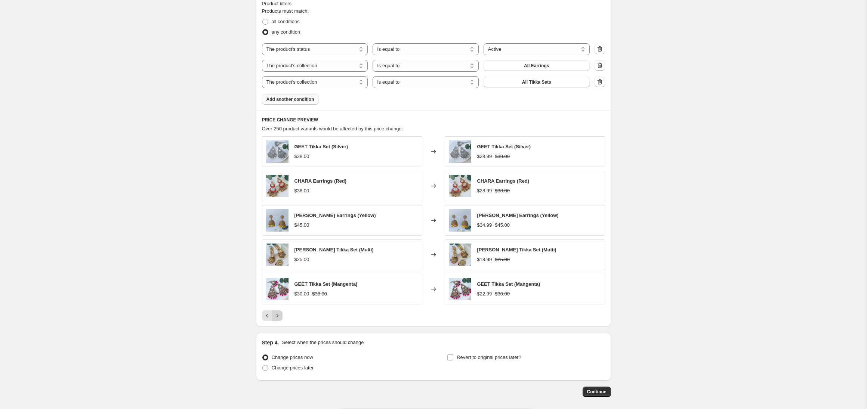
click at [281, 315] on button "Next" at bounding box center [277, 315] width 10 height 10
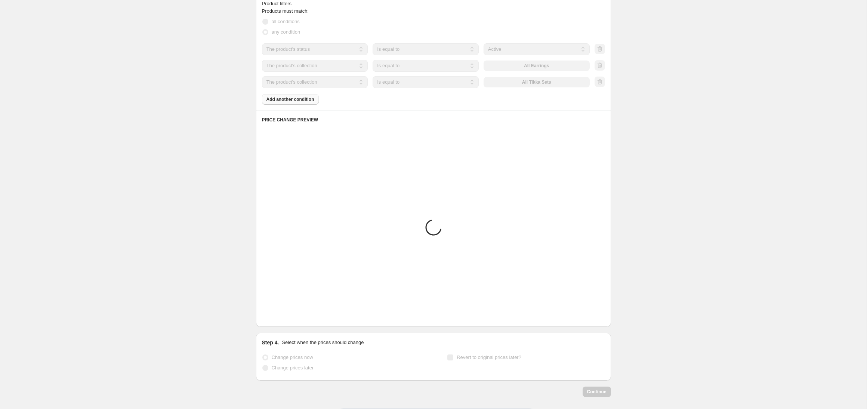
click at [281, 315] on button "Next" at bounding box center [277, 315] width 10 height 10
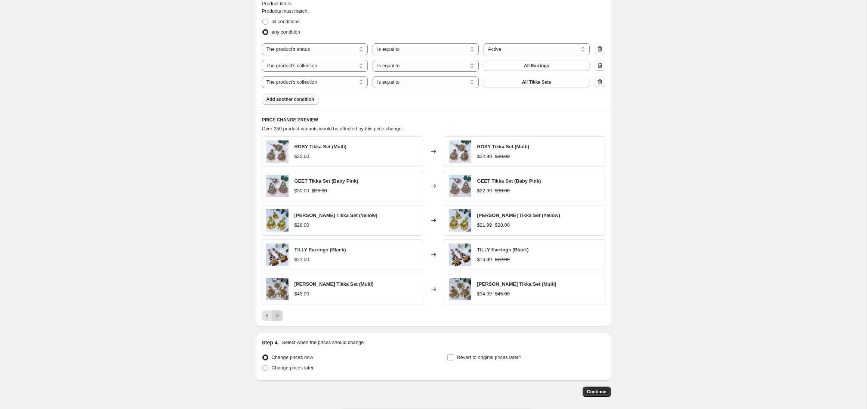
click at [281, 315] on button "Next" at bounding box center [277, 315] width 10 height 10
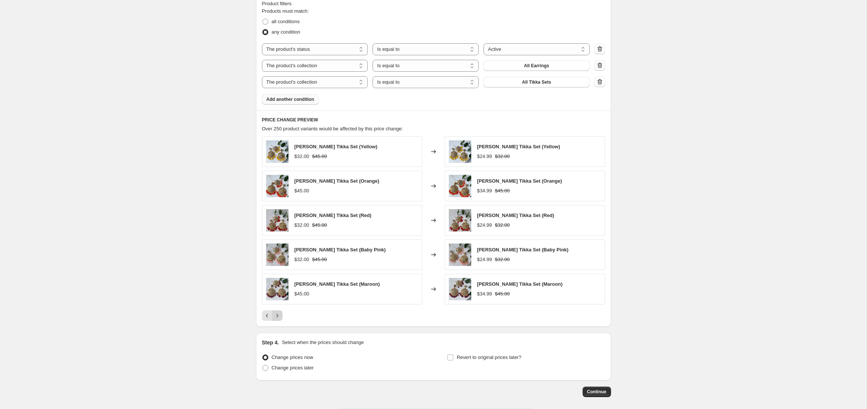
click at [281, 315] on button "Next" at bounding box center [277, 315] width 10 height 10
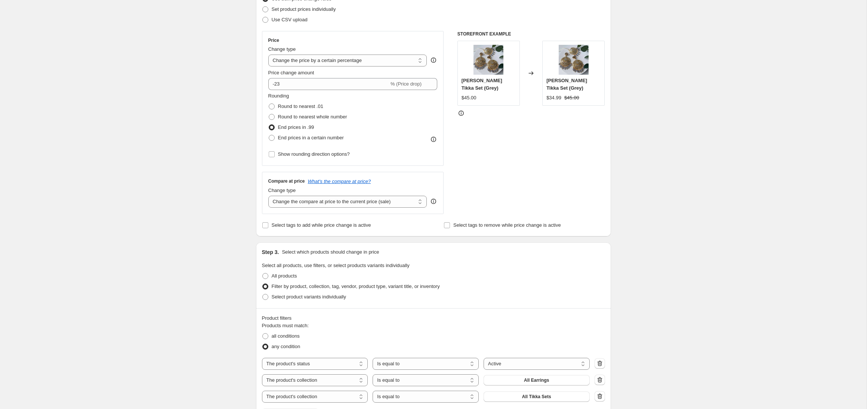
scroll to position [0, 0]
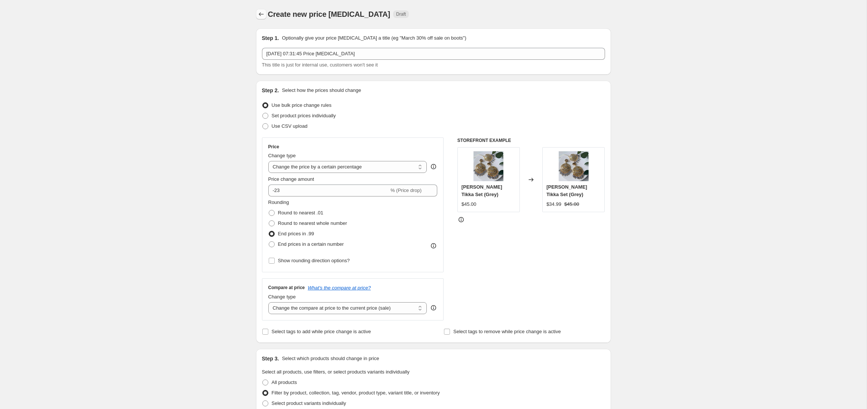
click at [263, 16] on icon "Price change jobs" at bounding box center [260, 13] width 7 height 7
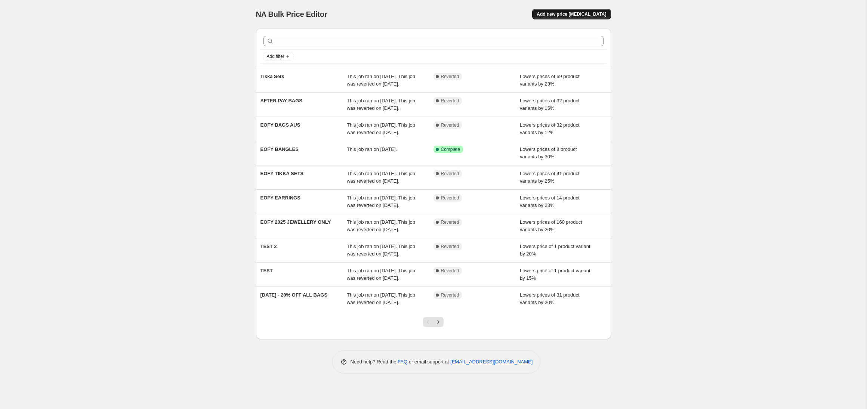
click at [554, 10] on button "Add new price [MEDICAL_DATA]" at bounding box center [571, 14] width 78 height 10
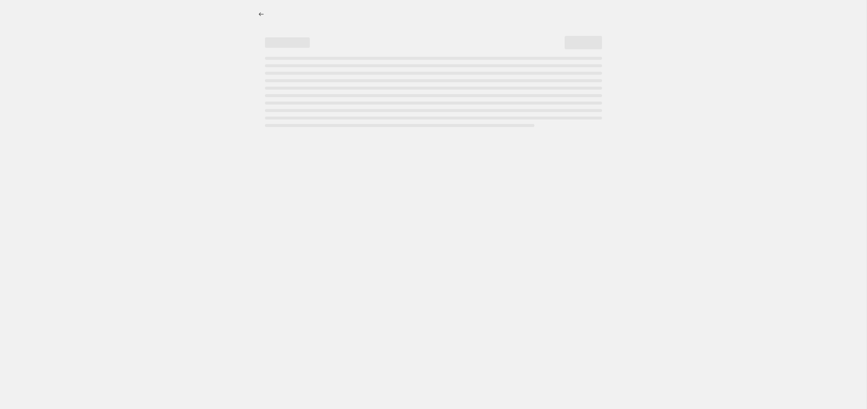
select select "percentage"
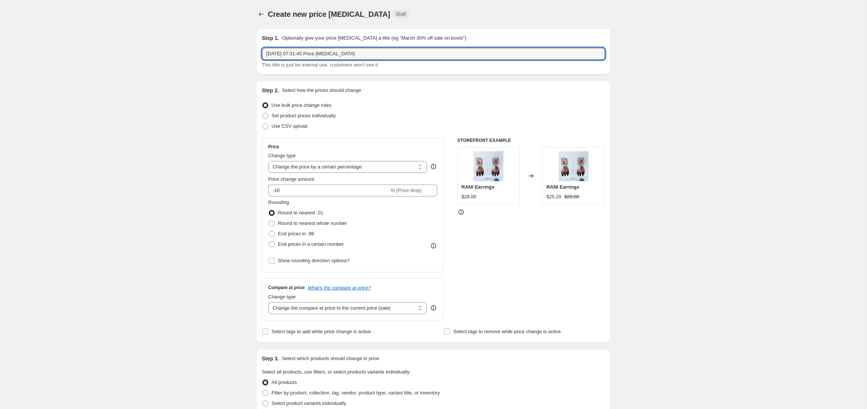
drag, startPoint x: 366, startPoint y: 56, endPoint x: 220, endPoint y: 56, distance: 145.7
click at [228, 56] on div "Create new price [MEDICAL_DATA]. This page is ready Create new price [MEDICAL_D…" at bounding box center [433, 373] width 866 height 747
type input "All Earrings"
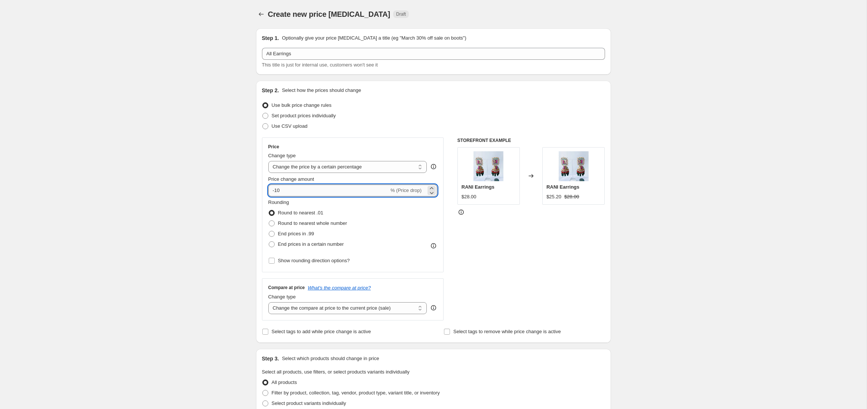
click at [306, 190] on input "-10" at bounding box center [328, 191] width 121 height 12
type input "-1"
type input "-23"
click at [270, 232] on span at bounding box center [272, 234] width 6 height 6
click at [269, 231] on input "End prices in .99" at bounding box center [269, 231] width 0 height 0
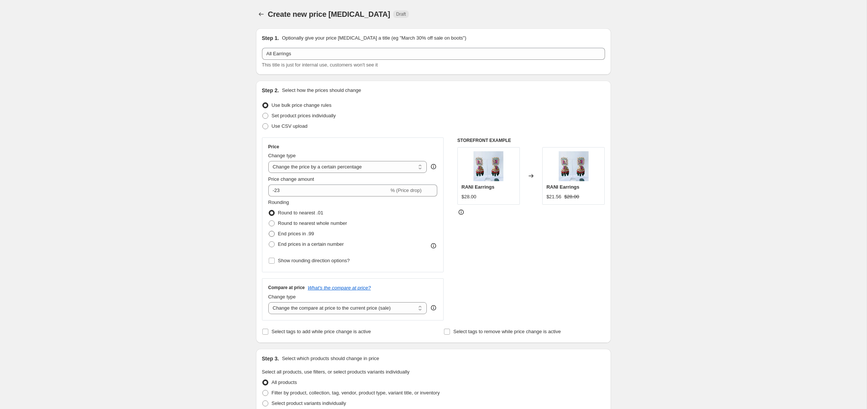
radio input "true"
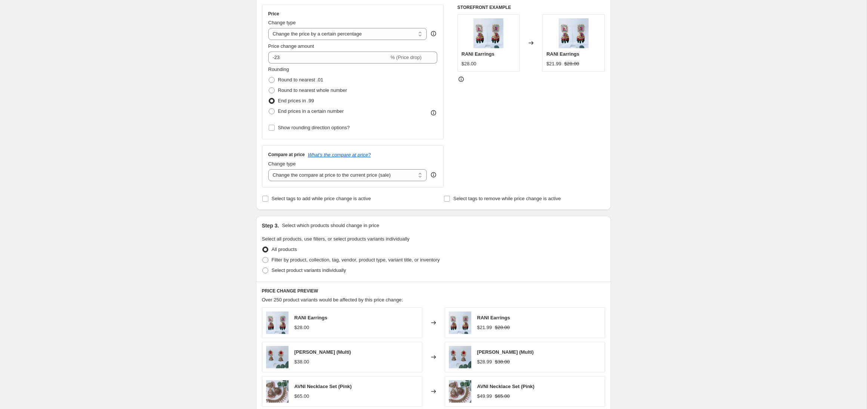
scroll to position [134, 0]
click at [291, 55] on input "-23" at bounding box center [328, 57] width 121 height 12
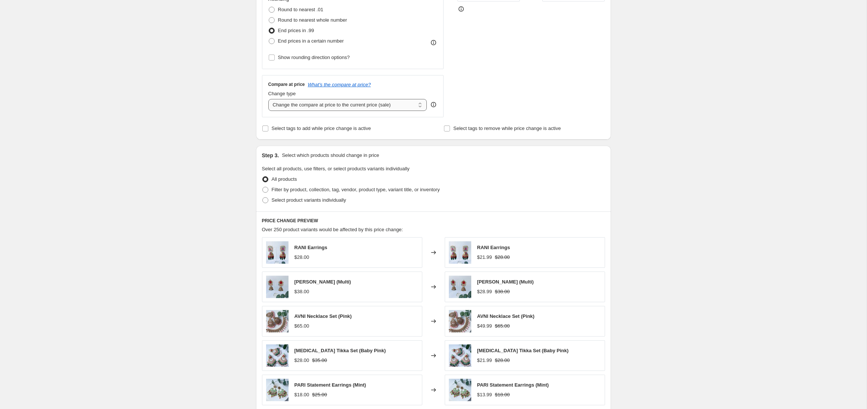
scroll to position [208, 0]
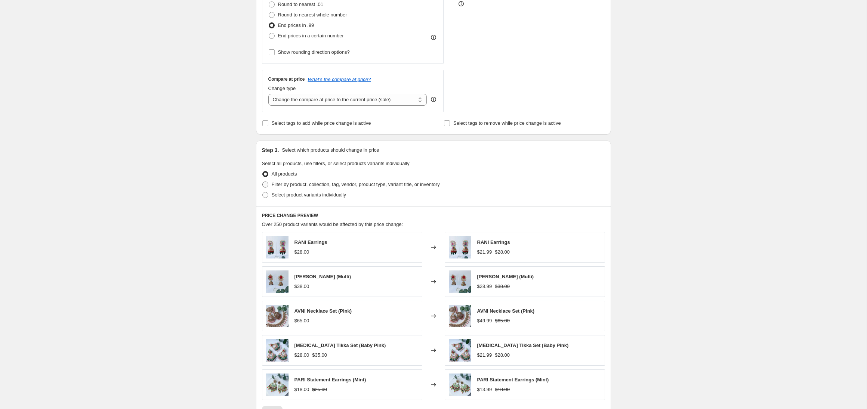
click at [267, 182] on span at bounding box center [265, 185] width 6 height 6
click at [263, 182] on input "Filter by product, collection, tag, vendor, product type, variant title, or inv…" at bounding box center [262, 182] width 0 height 0
radio input "true"
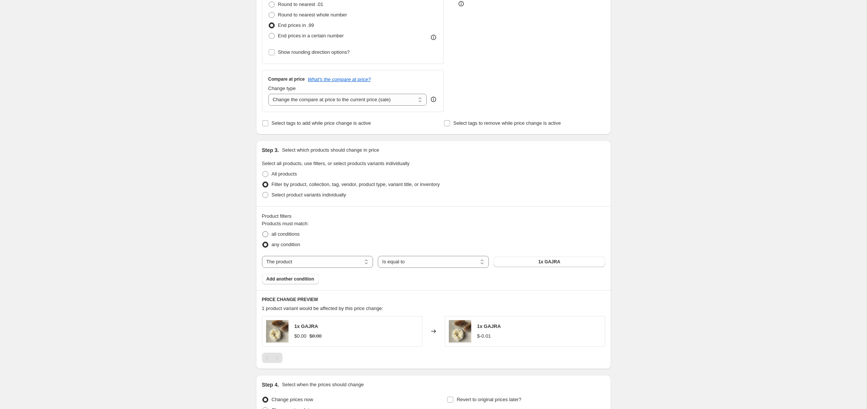
click at [286, 233] on span "all conditions" at bounding box center [286, 234] width 28 height 6
click at [263, 232] on input "all conditions" at bounding box center [262, 231] width 0 height 0
radio input "true"
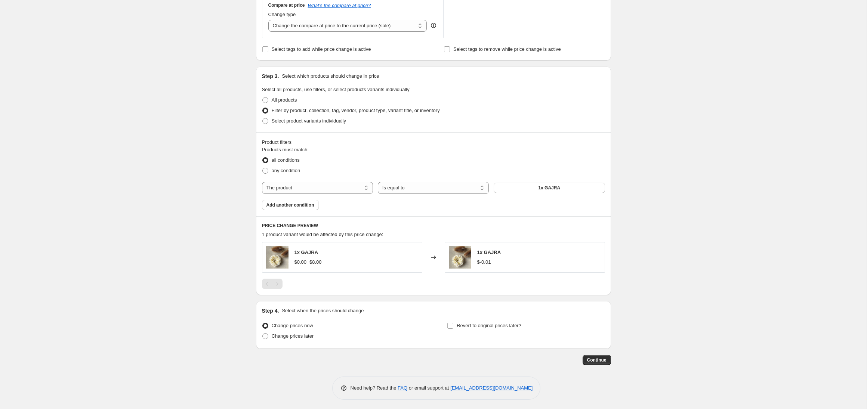
scroll to position [284, 0]
click at [344, 182] on select "The product The product's collection The product's tag The product's vendor The…" at bounding box center [317, 186] width 111 height 12
select select "collection"
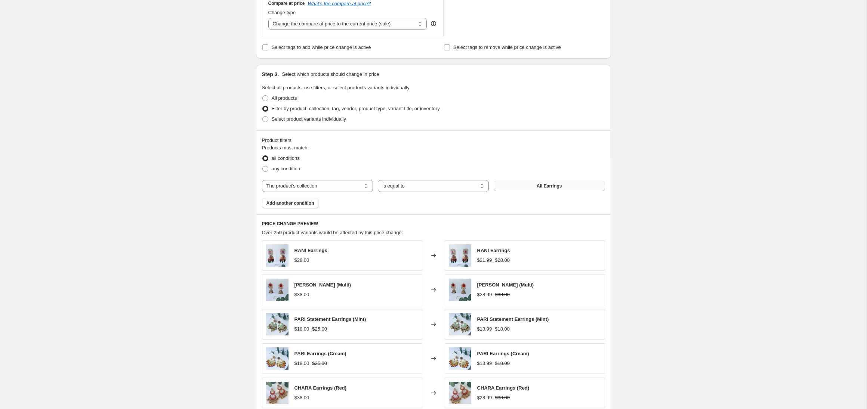
click at [530, 186] on button "All Earrings" at bounding box center [549, 186] width 111 height 10
click at [288, 202] on span "Add another condition" at bounding box center [290, 203] width 48 height 6
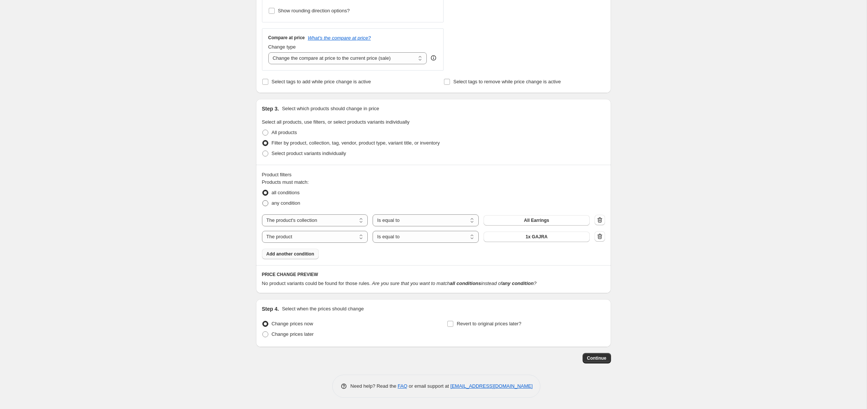
scroll to position [250, 0]
click at [288, 238] on select "The product The product's collection The product's tag The product's vendor The…" at bounding box center [315, 237] width 106 height 12
select select "product_status"
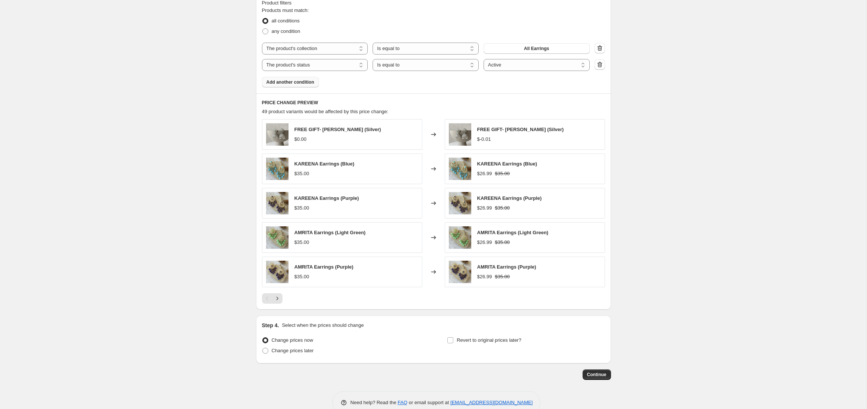
scroll to position [438, 0]
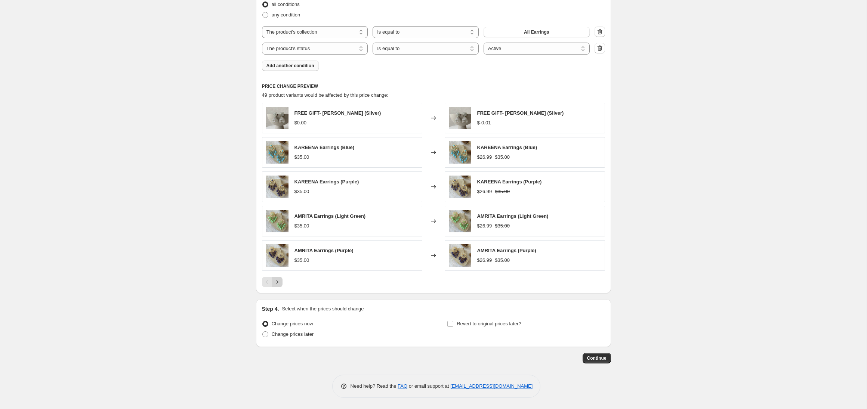
click at [280, 282] on icon "Next" at bounding box center [276, 281] width 7 height 7
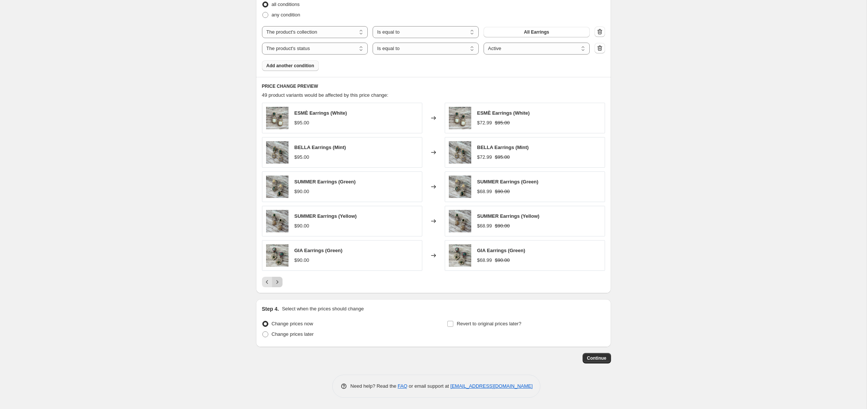
click at [280, 282] on icon "Next" at bounding box center [276, 281] width 7 height 7
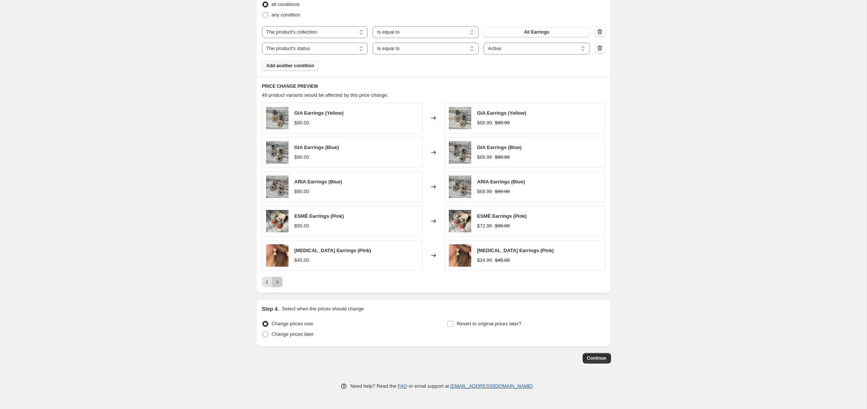
click at [280, 282] on icon "Next" at bounding box center [276, 281] width 7 height 7
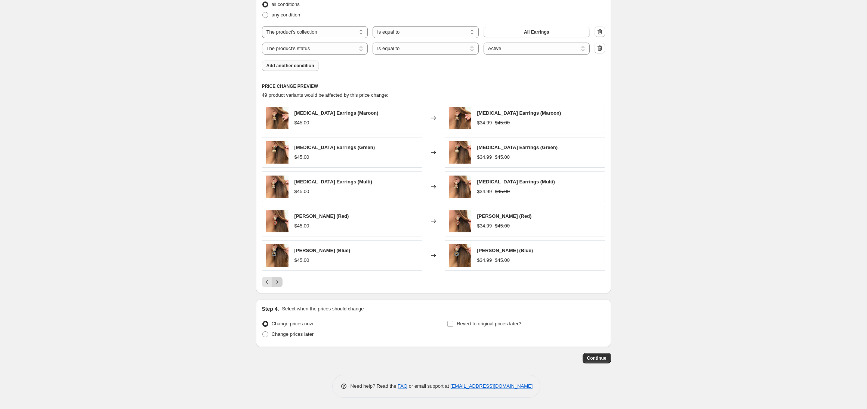
click at [280, 282] on icon "Next" at bounding box center [276, 281] width 7 height 7
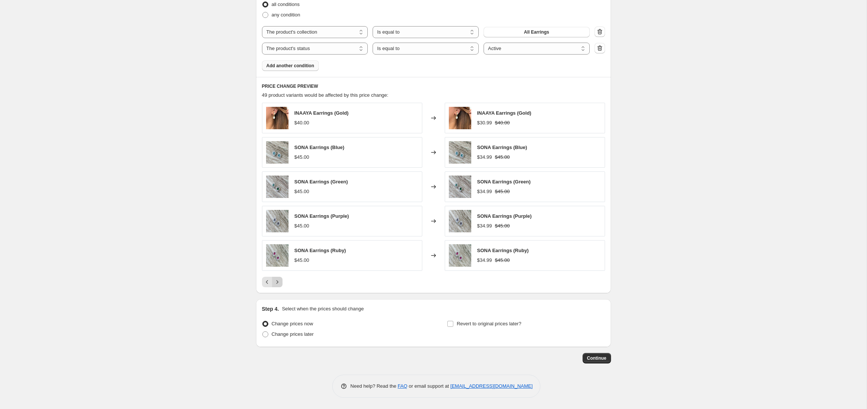
click at [280, 282] on icon "Next" at bounding box center [276, 281] width 7 height 7
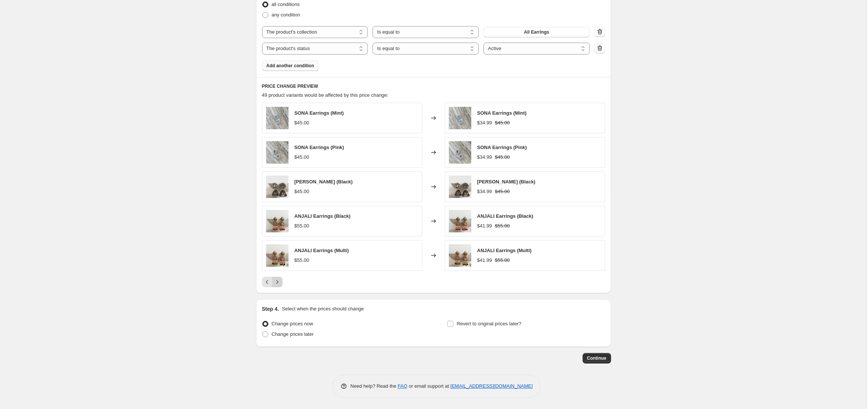
click at [280, 282] on icon "Next" at bounding box center [276, 281] width 7 height 7
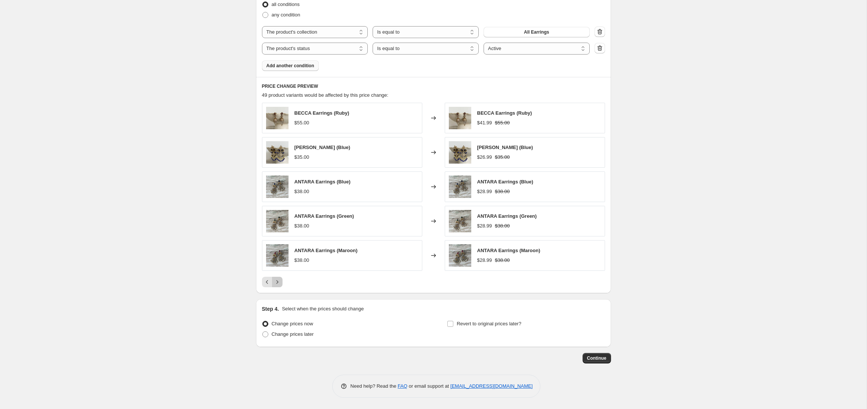
click at [280, 282] on icon "Next" at bounding box center [276, 281] width 7 height 7
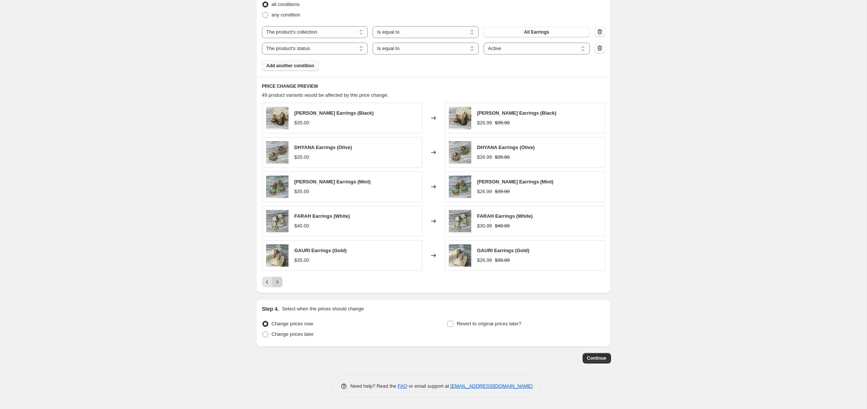
click at [280, 282] on icon "Next" at bounding box center [276, 281] width 7 height 7
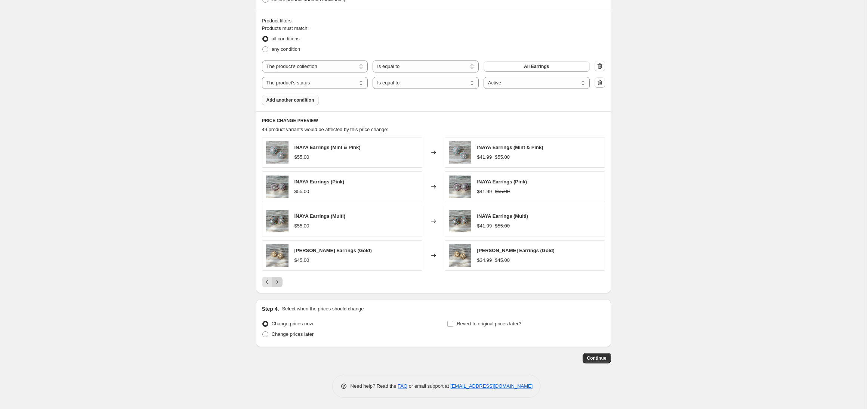
scroll to position [404, 0]
click at [280, 282] on div "Pagination" at bounding box center [277, 282] width 10 height 10
click at [599, 360] on span "Continue" at bounding box center [596, 358] width 19 height 6
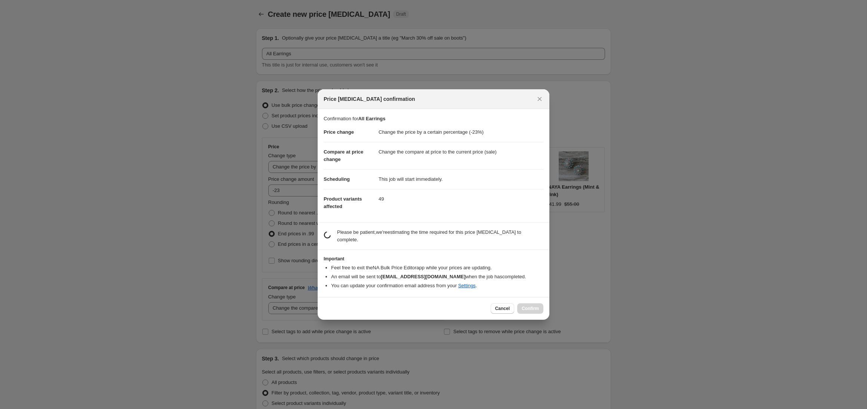
scroll to position [0, 0]
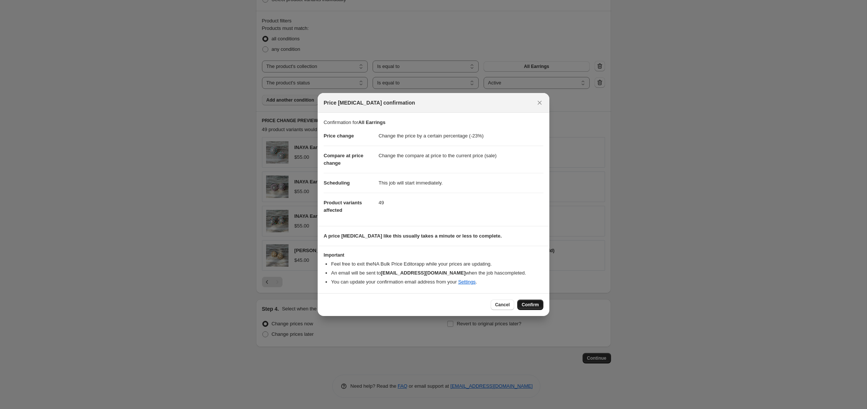
click at [530, 307] on span "Confirm" at bounding box center [530, 305] width 17 height 6
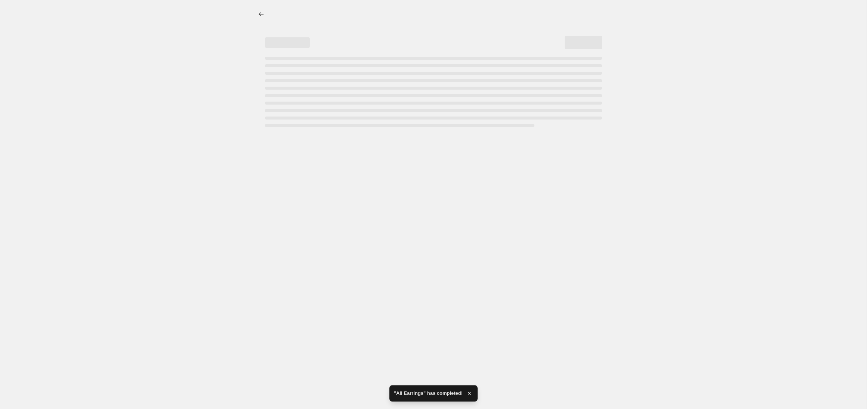
select select "percentage"
select select "collection"
select select "product_status"
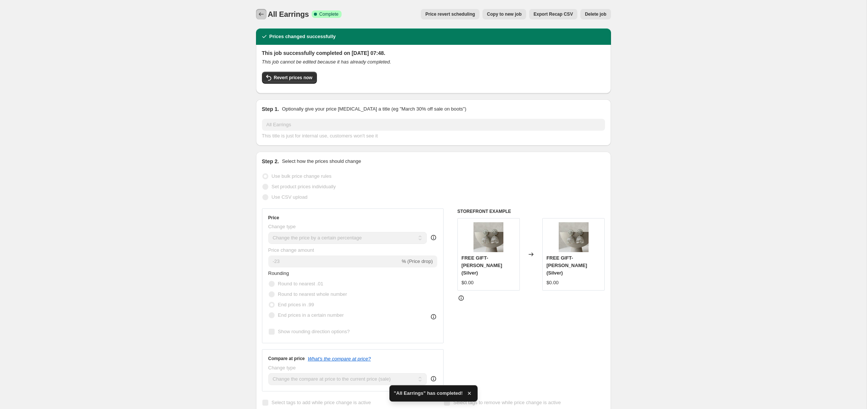
click at [263, 13] on icon "Price change jobs" at bounding box center [260, 13] width 7 height 7
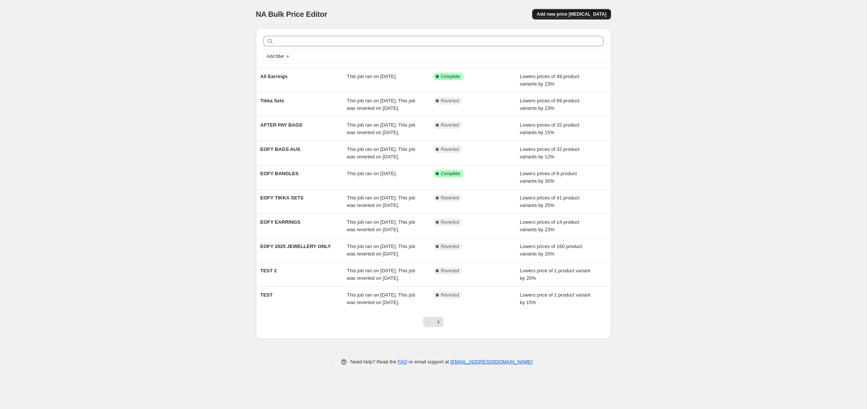
click at [593, 17] on button "Add new price [MEDICAL_DATA]" at bounding box center [571, 14] width 78 height 10
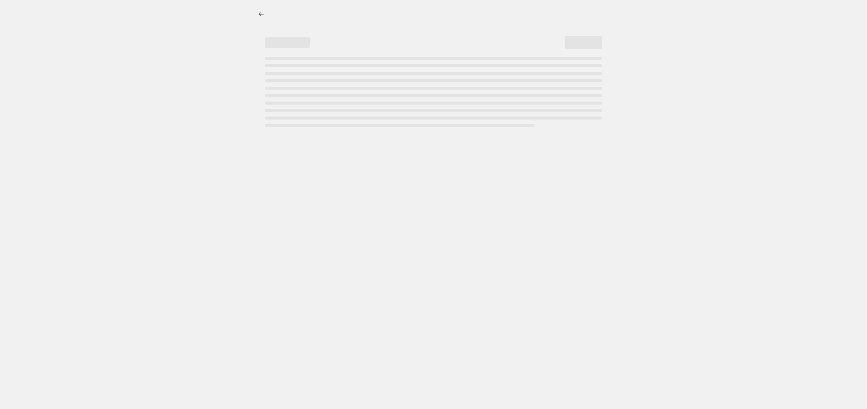
select select "percentage"
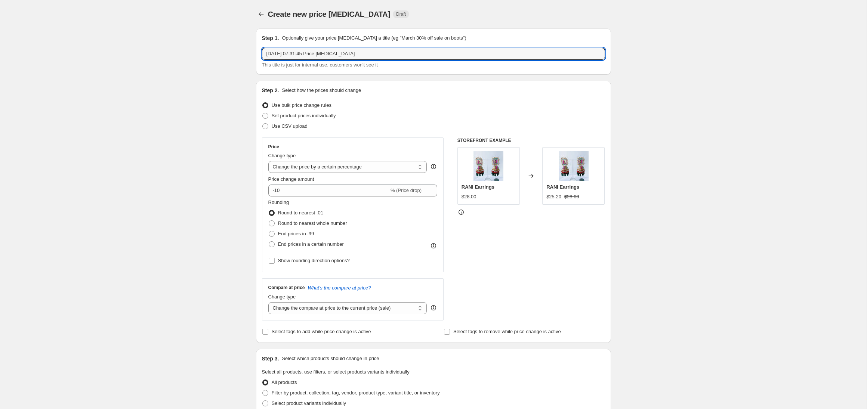
drag, startPoint x: 360, startPoint y: 52, endPoint x: 195, endPoint y: 54, distance: 165.1
click at [195, 54] on div "Create new price [MEDICAL_DATA]. This page is ready Create new price [MEDICAL_D…" at bounding box center [433, 373] width 866 height 747
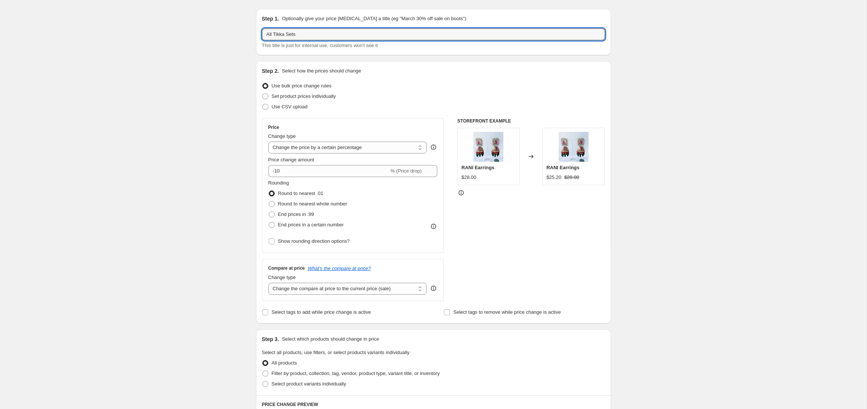
scroll to position [20, 0]
type input "All Tikka Sets"
click at [293, 169] on input "-10" at bounding box center [328, 171] width 121 height 12
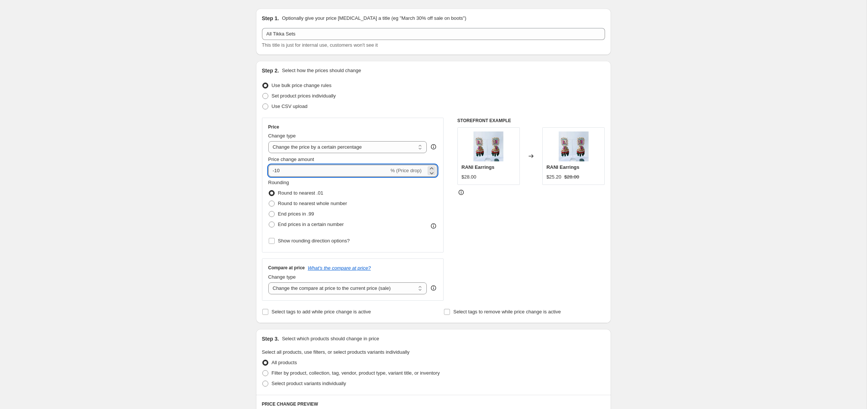
click at [293, 169] on input "-10" at bounding box center [328, 171] width 121 height 12
type input "-1"
type input "-23"
click at [283, 214] on span "End prices in .99" at bounding box center [296, 214] width 36 height 6
click at [269, 211] on input "End prices in .99" at bounding box center [269, 211] width 0 height 0
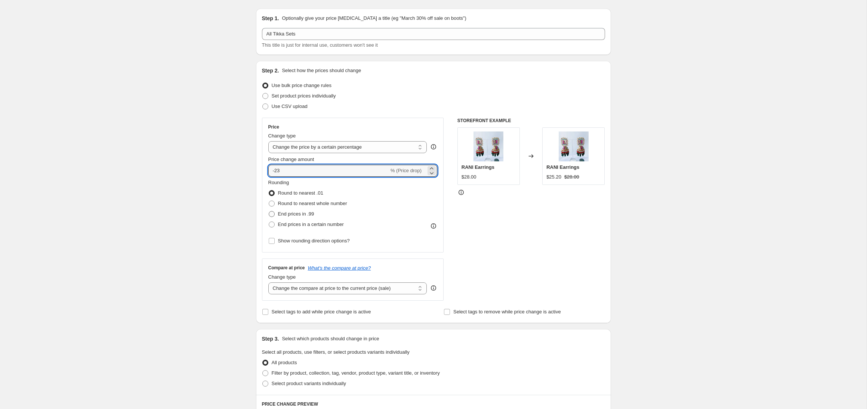
radio input "true"
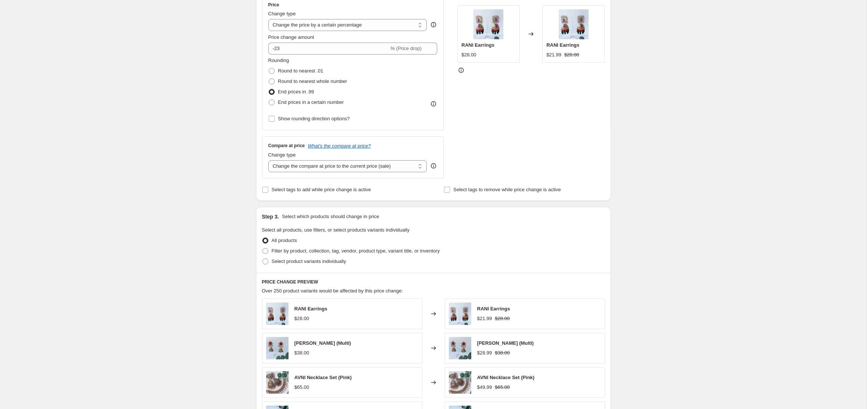
scroll to position [143, 0]
click at [270, 249] on label "Filter by product, collection, tag, vendor, product type, variant title, or inv…" at bounding box center [351, 250] width 178 height 10
click at [263, 247] on input "Filter by product, collection, tag, vendor, product type, variant title, or inv…" at bounding box center [262, 247] width 0 height 0
radio input "true"
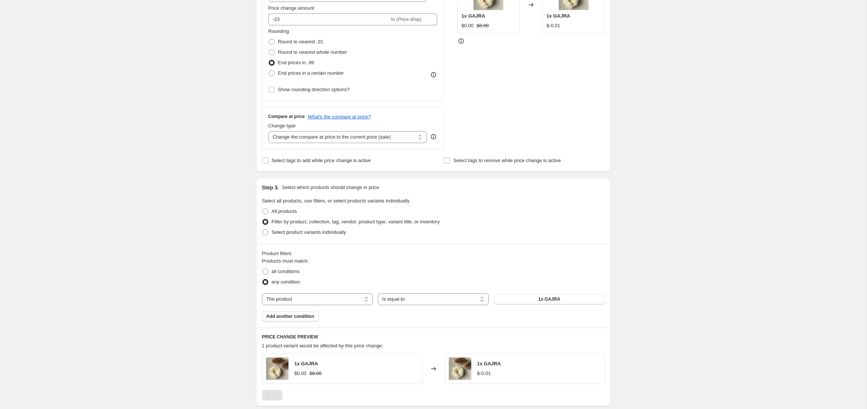
scroll to position [172, 0]
click at [279, 295] on select "The product The product's collection The product's tag The product's vendor The…" at bounding box center [317, 299] width 111 height 12
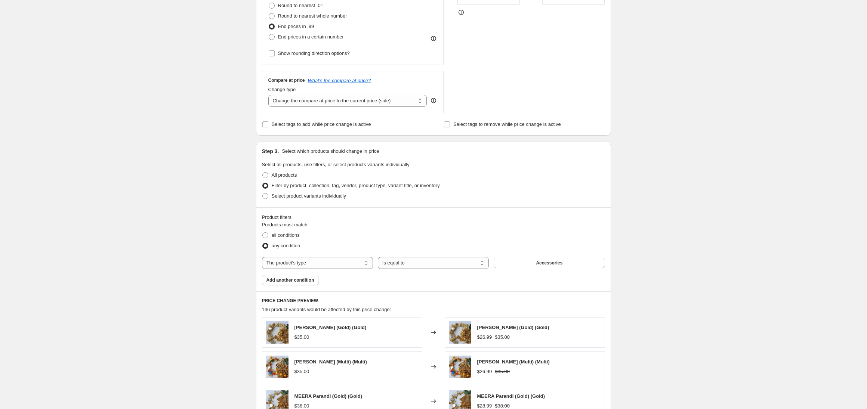
scroll to position [234, 0]
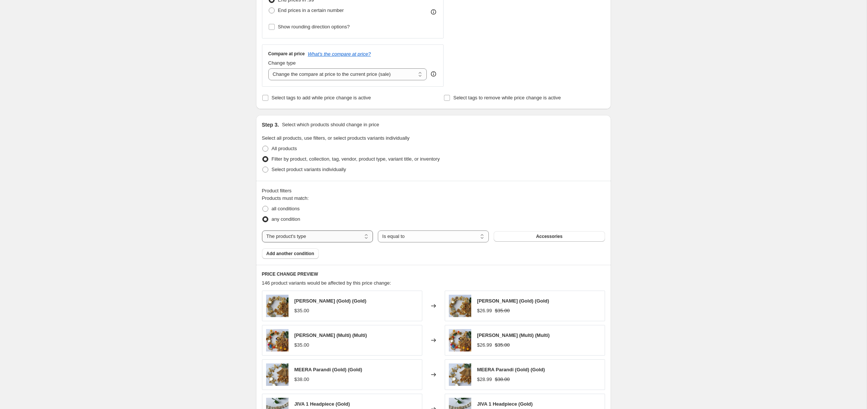
click at [351, 235] on select "The product The product's collection The product's tag The product's vendor The…" at bounding box center [317, 237] width 111 height 12
select select "product_status"
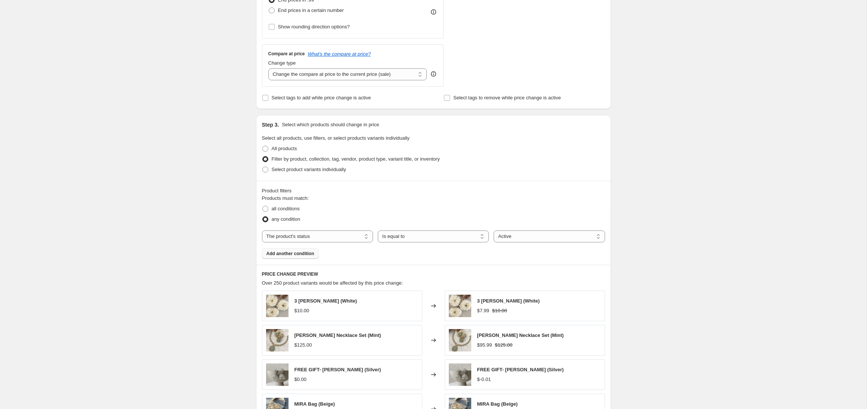
click at [313, 253] on span "Add another condition" at bounding box center [290, 254] width 48 height 6
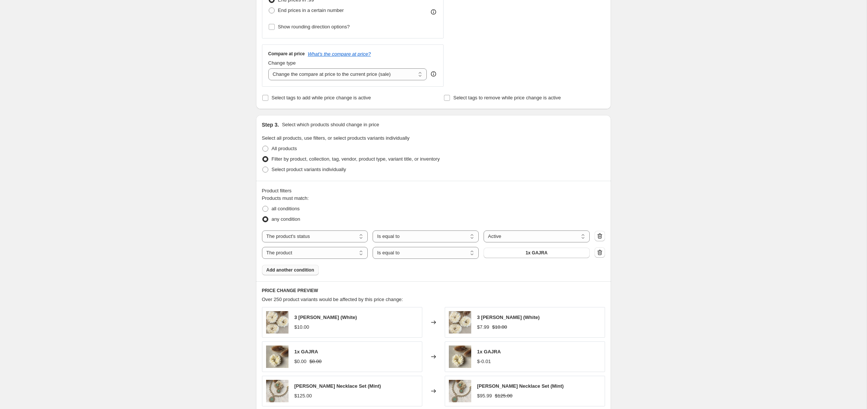
click at [313, 253] on select "The product The product's collection The product's tag The product's vendor The…" at bounding box center [315, 253] width 106 height 12
select select "collection"
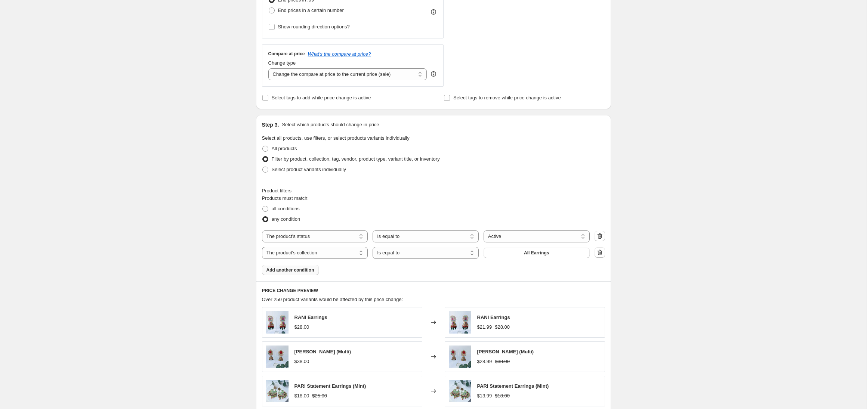
click at [529, 254] on span "All Earrings" at bounding box center [536, 253] width 25 height 6
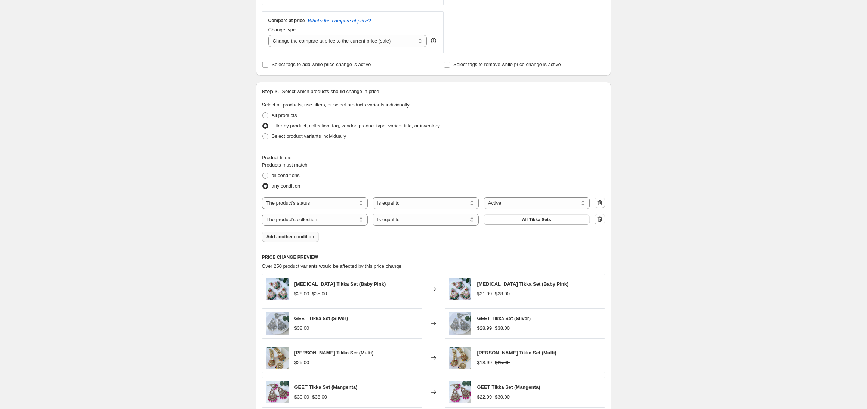
scroll to position [271, 0]
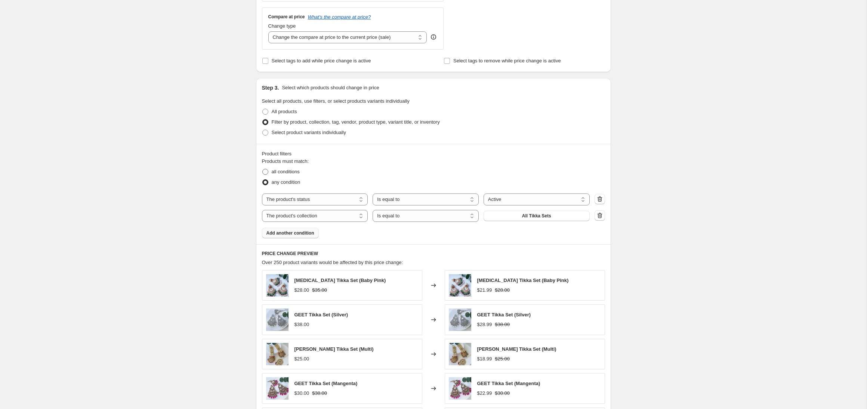
click at [277, 168] on span "all conditions" at bounding box center [286, 171] width 28 height 7
click at [263, 169] on input "all conditions" at bounding box center [262, 169] width 0 height 0
radio input "true"
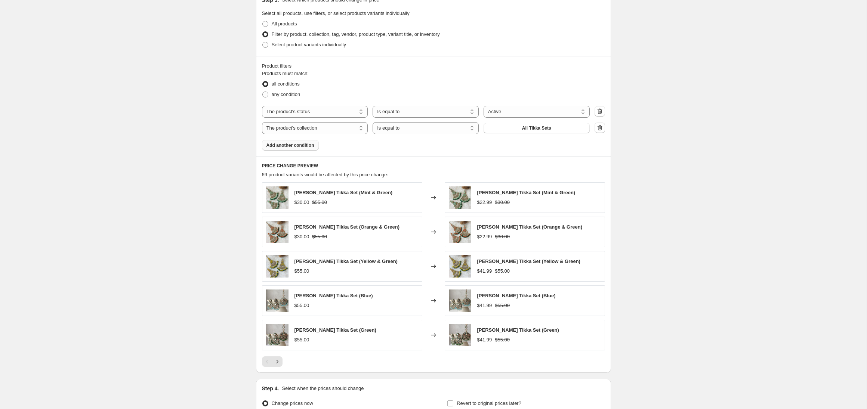
scroll to position [404, 0]
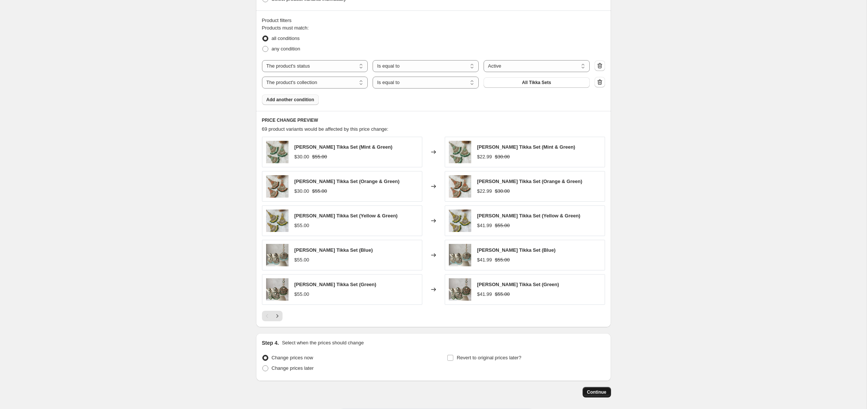
click at [584, 391] on button "Continue" at bounding box center [596, 392] width 28 height 10
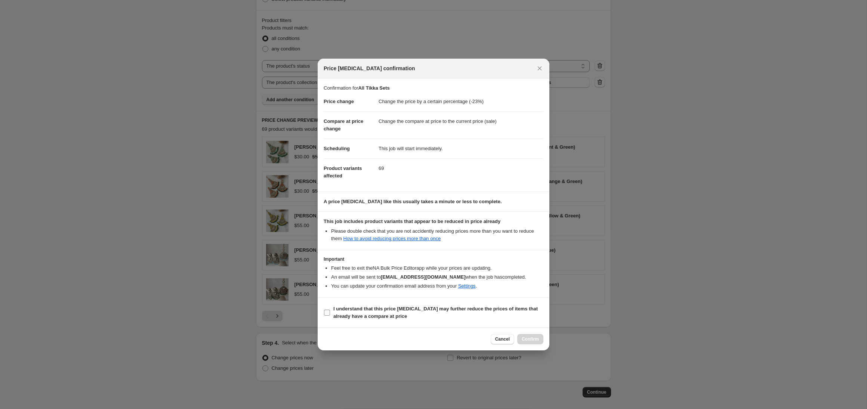
click at [327, 312] on input "I understand that this price [MEDICAL_DATA] may further reduce the prices of it…" at bounding box center [327, 313] width 6 height 6
checkbox input "true"
click at [520, 338] on button "Confirm" at bounding box center [530, 339] width 26 height 10
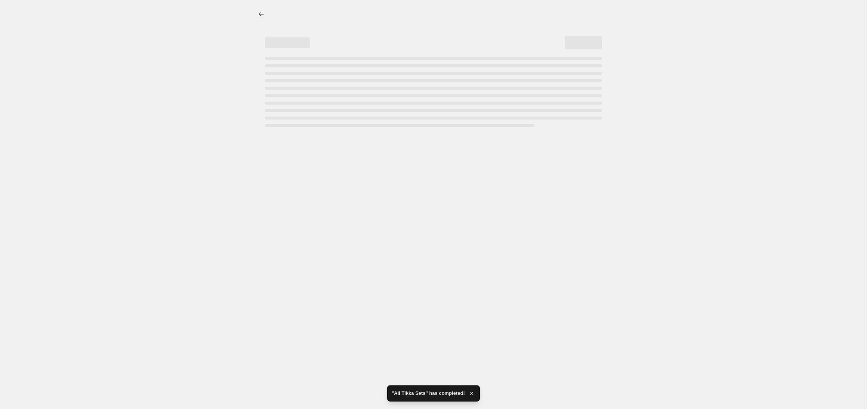
select select "percentage"
select select "product_status"
select select "collection"
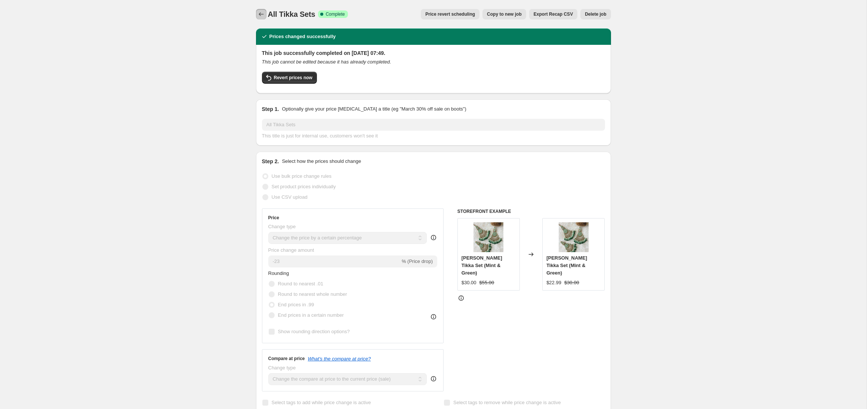
click at [258, 9] on button "Price change jobs" at bounding box center [261, 14] width 10 height 10
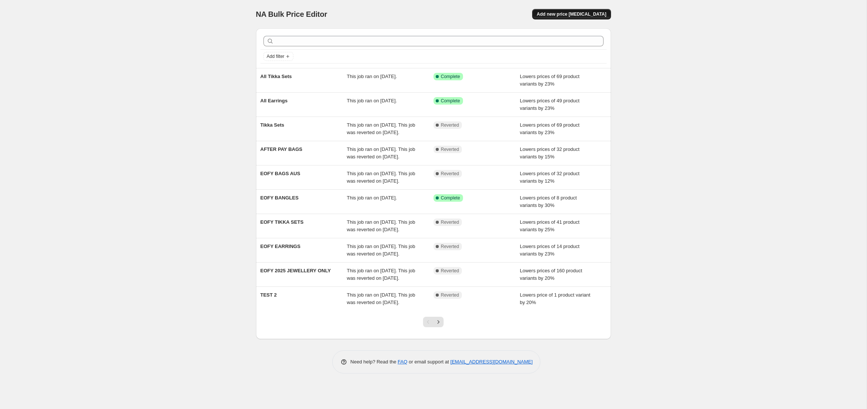
click at [546, 13] on button "Add new price [MEDICAL_DATA]" at bounding box center [571, 14] width 78 height 10
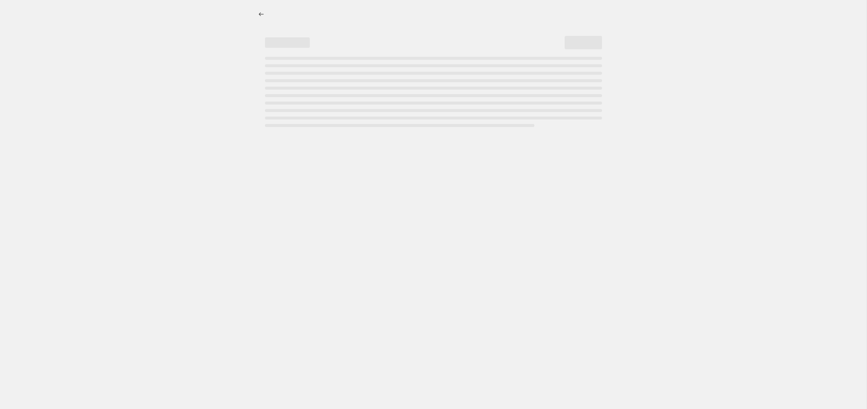
select select "percentage"
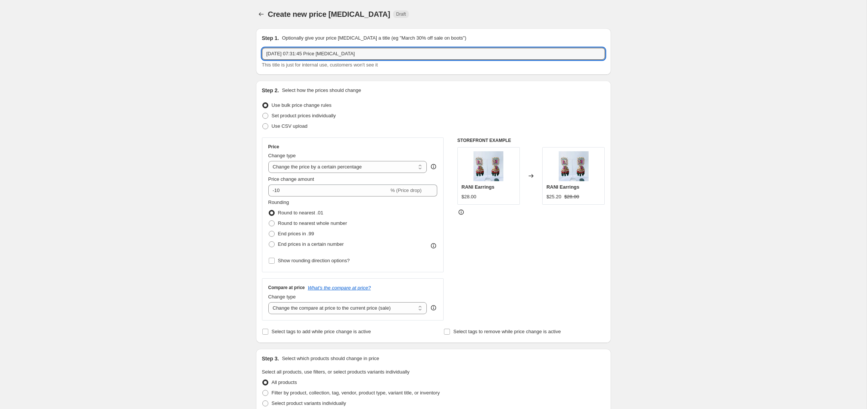
drag, startPoint x: 357, startPoint y: 52, endPoint x: 241, endPoint y: 52, distance: 115.8
click at [241, 52] on div "Create new price [MEDICAL_DATA]. This page is ready Create new price [MEDICAL_D…" at bounding box center [433, 373] width 866 height 747
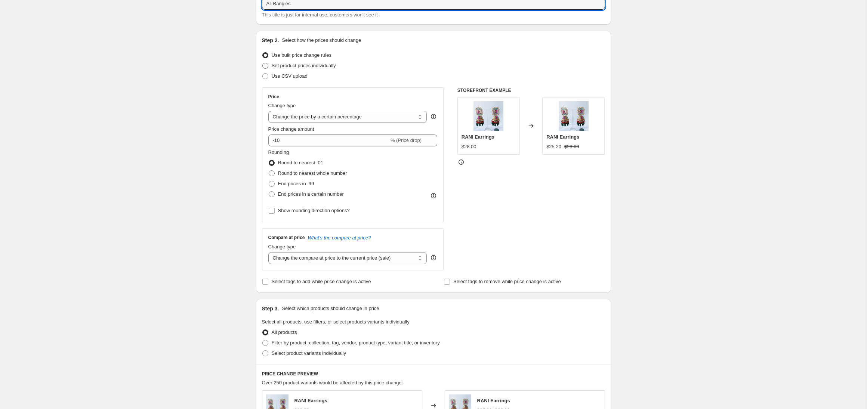
scroll to position [50, 0]
type input "All Bangles"
click at [301, 143] on input "-10" at bounding box center [328, 140] width 121 height 12
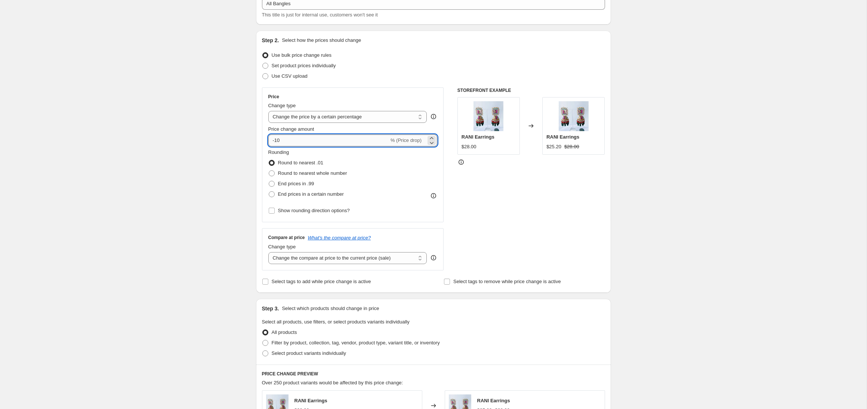
click at [301, 143] on input "-10" at bounding box center [328, 140] width 121 height 12
type input "-15"
click at [304, 183] on span "End prices in .99" at bounding box center [296, 184] width 36 height 6
click at [269, 181] on input "End prices in .99" at bounding box center [269, 181] width 0 height 0
radio input "true"
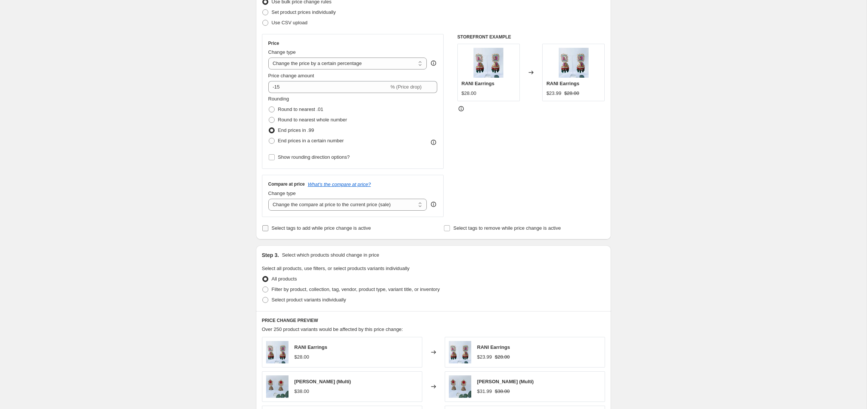
scroll to position [152, 0]
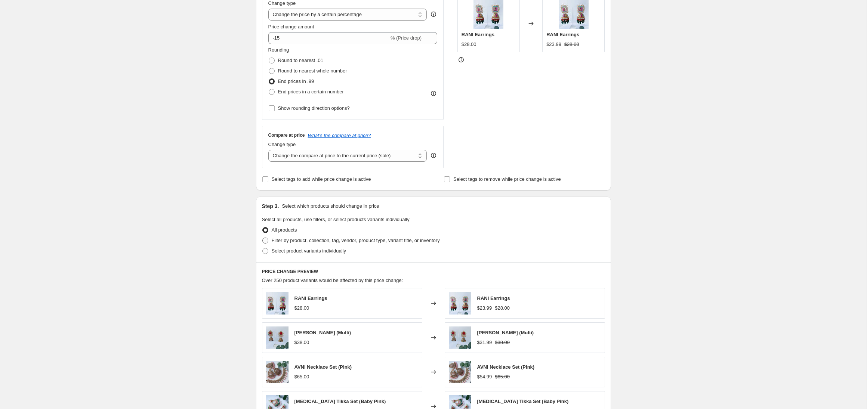
click at [303, 241] on span "Filter by product, collection, tag, vendor, product type, variant title, or inv…" at bounding box center [356, 241] width 168 height 6
click at [263, 238] on input "Filter by product, collection, tag, vendor, product type, variant title, or inv…" at bounding box center [262, 238] width 0 height 0
radio input "true"
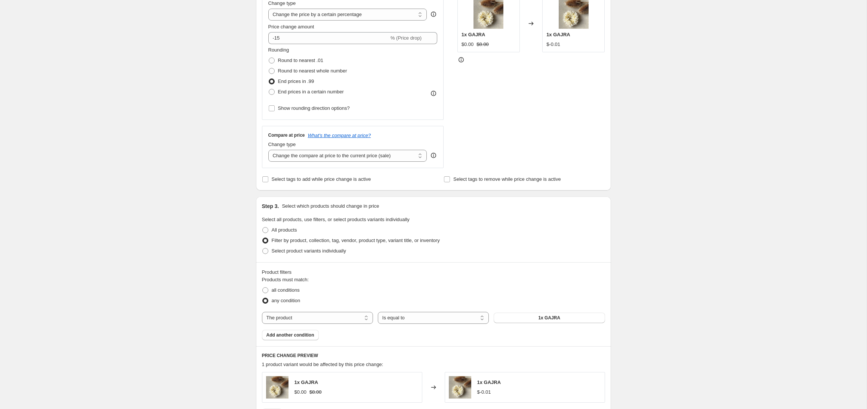
click at [292, 296] on label "any condition" at bounding box center [281, 301] width 38 height 10
click at [263, 298] on input "any condition" at bounding box center [262, 298] width 0 height 0
click at [291, 291] on span "all conditions" at bounding box center [286, 290] width 28 height 6
click at [263, 288] on input "all conditions" at bounding box center [262, 287] width 0 height 0
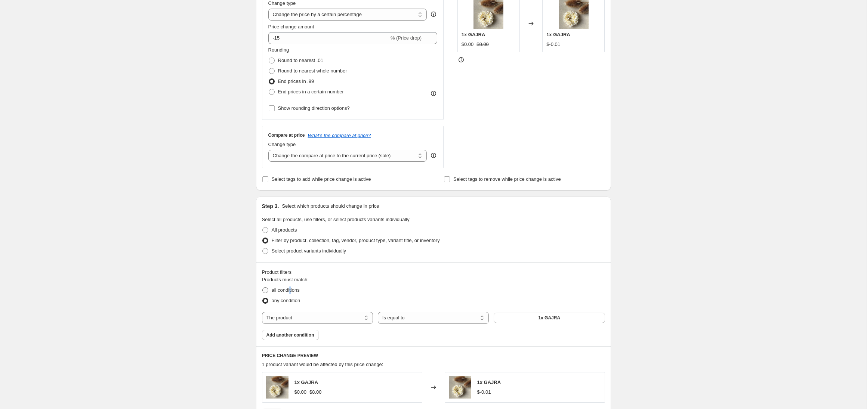
radio input "true"
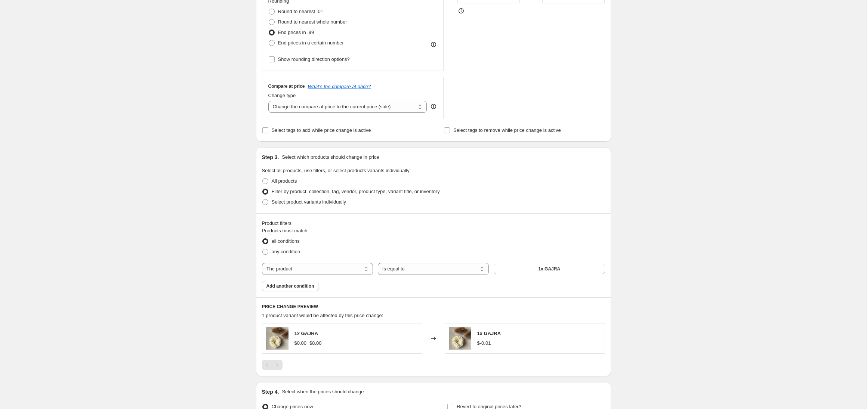
scroll to position [202, 0]
click at [364, 267] on select "The product The product's collection The product's tag The product's vendor The…" at bounding box center [317, 268] width 111 height 12
select select "collection"
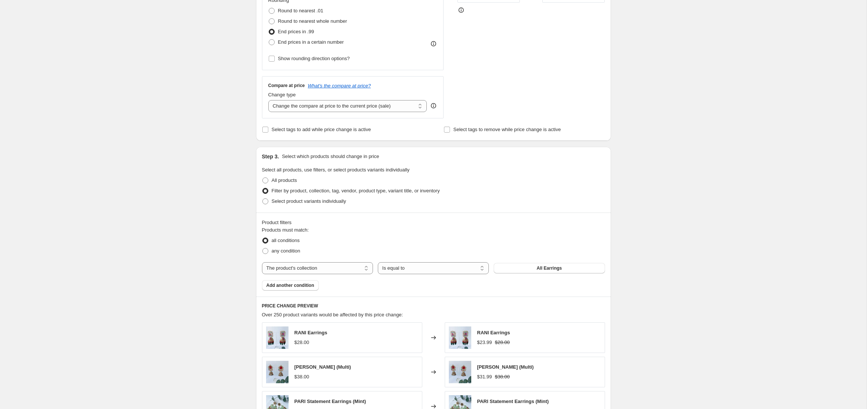
click at [516, 269] on button "All Earrings" at bounding box center [549, 268] width 111 height 10
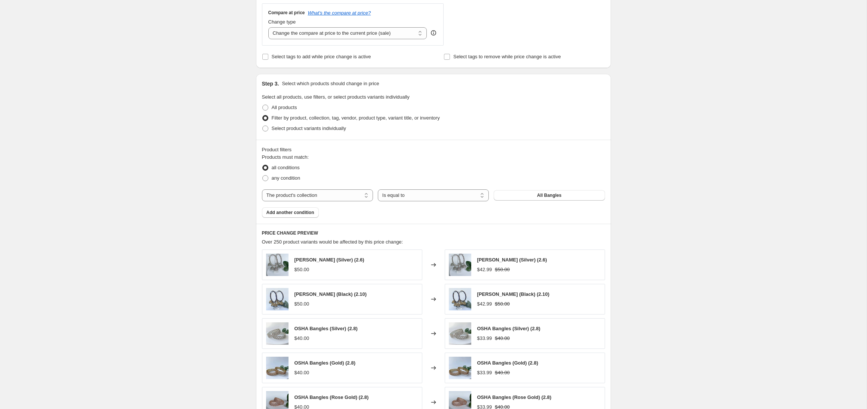
scroll to position [278, 0]
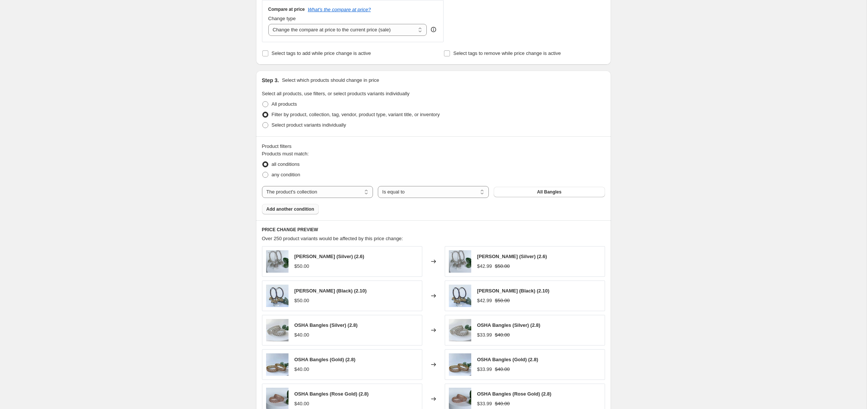
click at [306, 210] on span "Add another condition" at bounding box center [290, 209] width 48 height 6
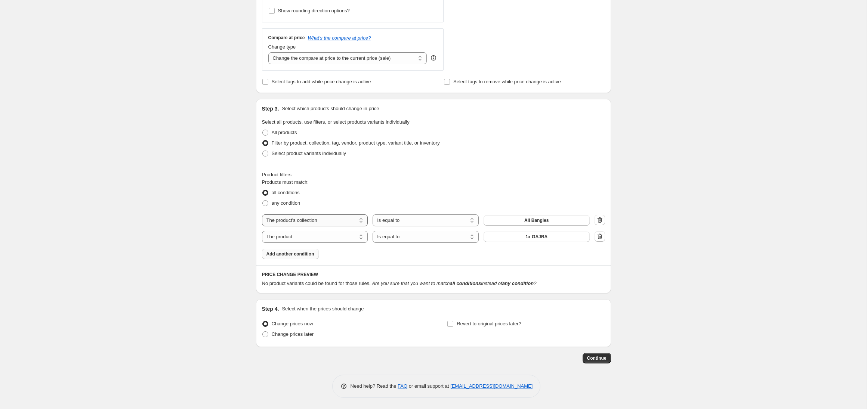
scroll to position [250, 0]
click at [310, 232] on select "The product The product's collection The product's tag The product's vendor The…" at bounding box center [315, 237] width 106 height 12
select select "product_status"
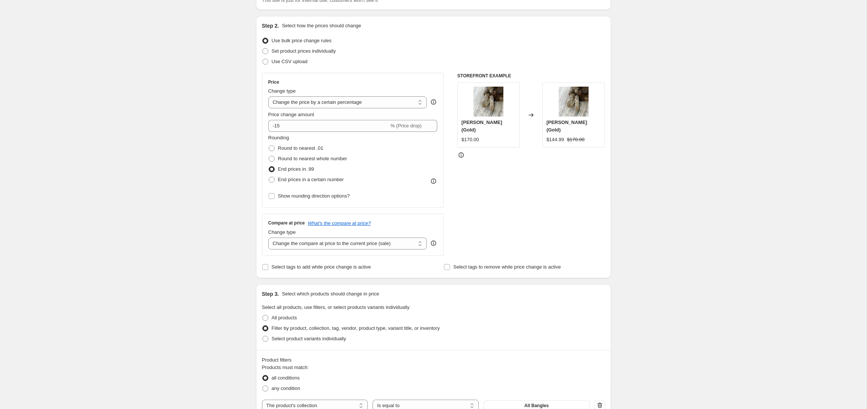
scroll to position [0, 0]
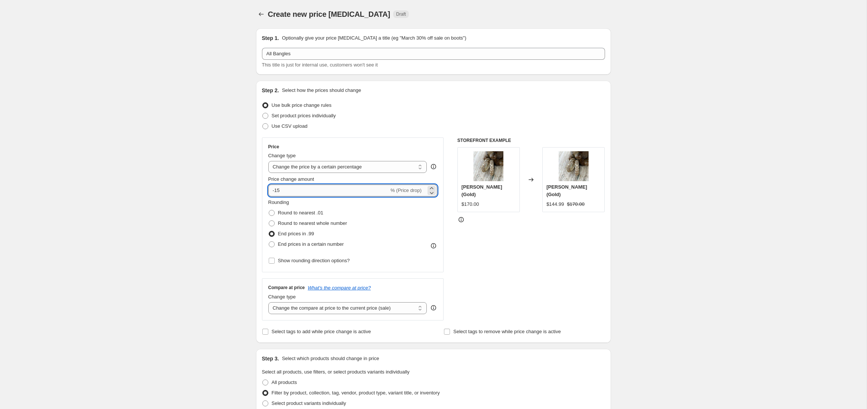
click at [298, 195] on input "-15" at bounding box center [328, 191] width 121 height 12
type input "-1"
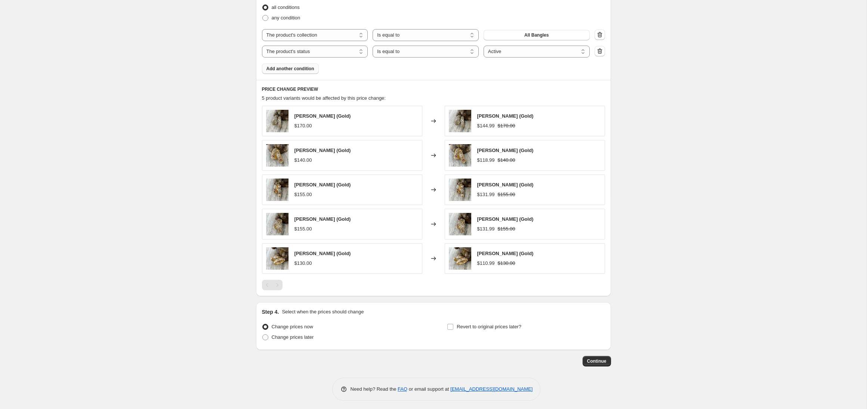
scroll to position [438, 0]
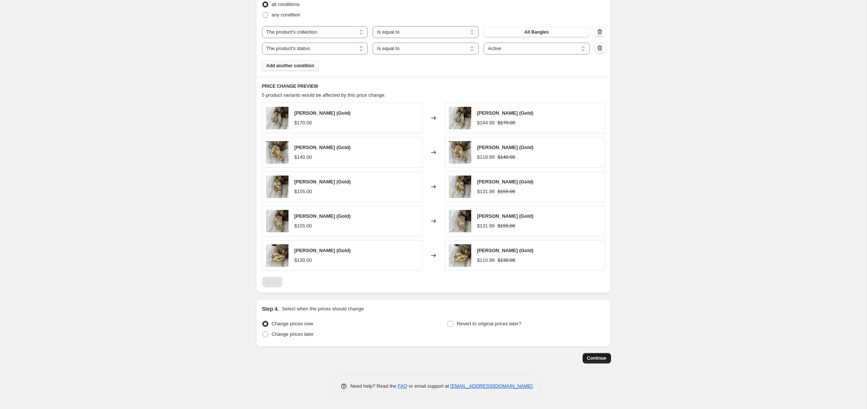
type input "-18"
click at [604, 357] on span "Continue" at bounding box center [596, 358] width 19 height 6
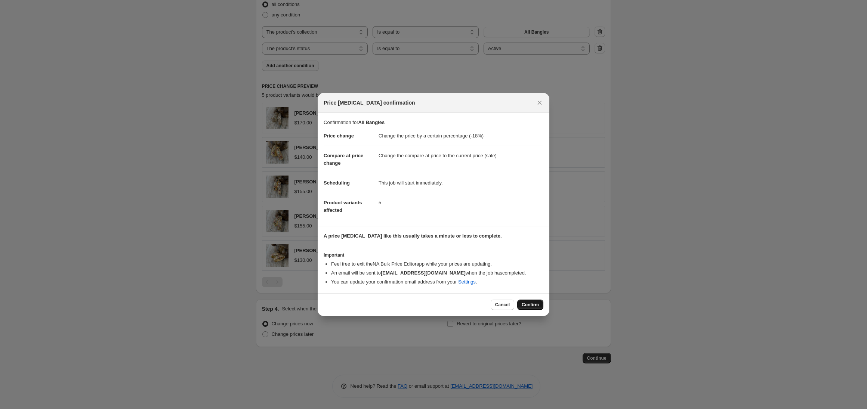
click at [534, 302] on button "Confirm" at bounding box center [530, 305] width 26 height 10
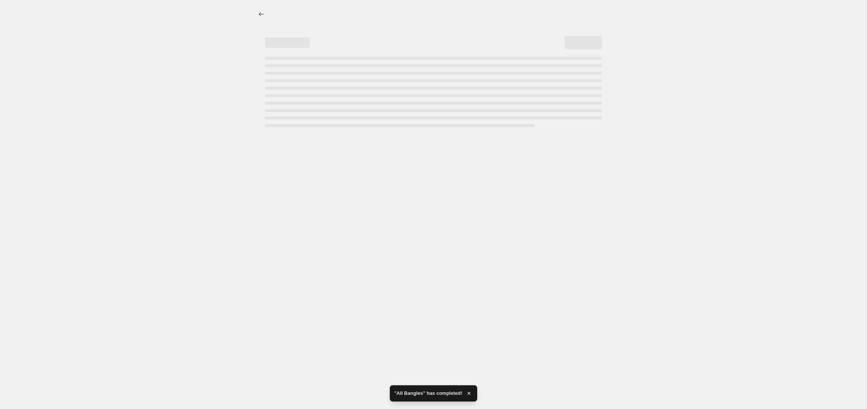
select select "percentage"
select select "collection"
select select "product_status"
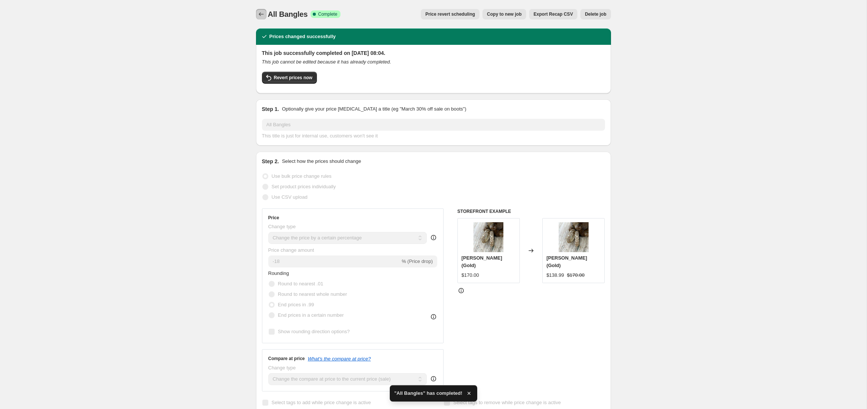
click at [263, 13] on icon "Price change jobs" at bounding box center [260, 13] width 7 height 7
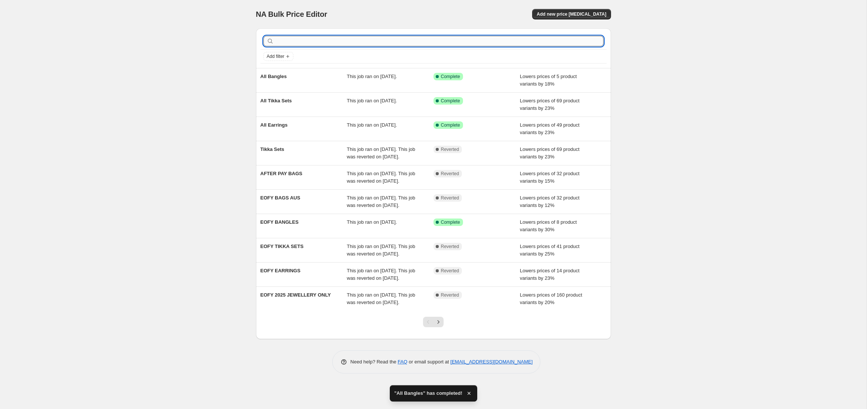
click at [457, 40] on input "text" at bounding box center [439, 41] width 328 height 10
type input "a"
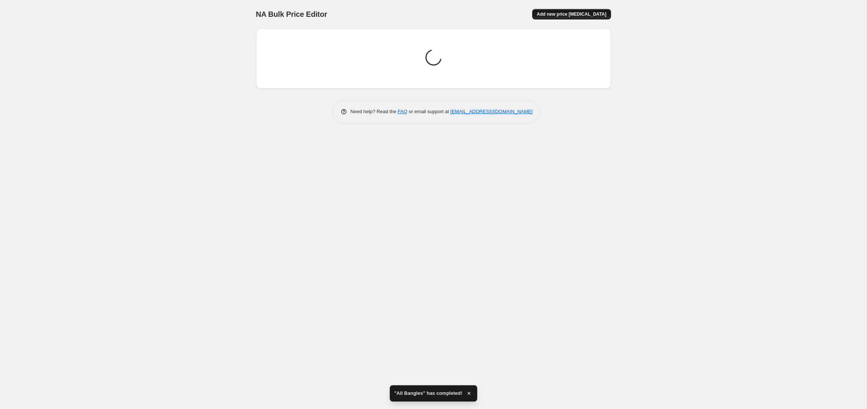
click at [594, 17] on button "Add new price [MEDICAL_DATA]" at bounding box center [571, 14] width 78 height 10
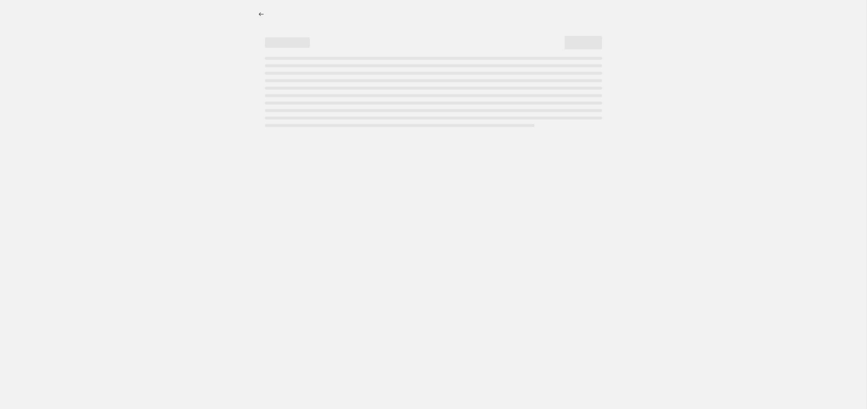
select select "percentage"
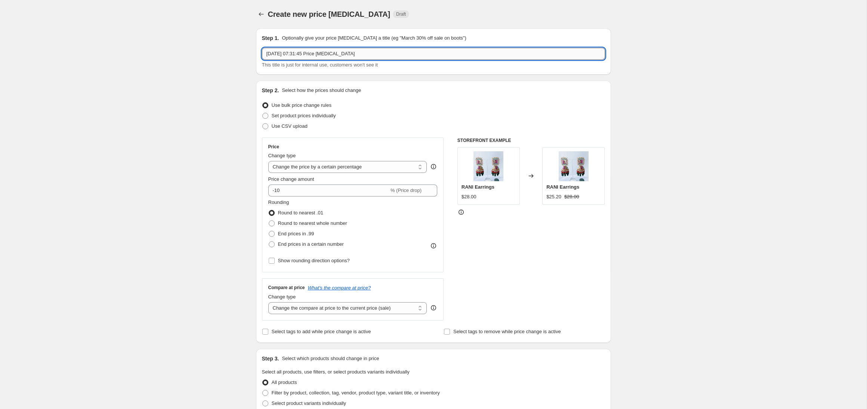
click at [382, 50] on input "[DATE] 07:31:45 Price [MEDICAL_DATA]" at bounding box center [433, 54] width 343 height 12
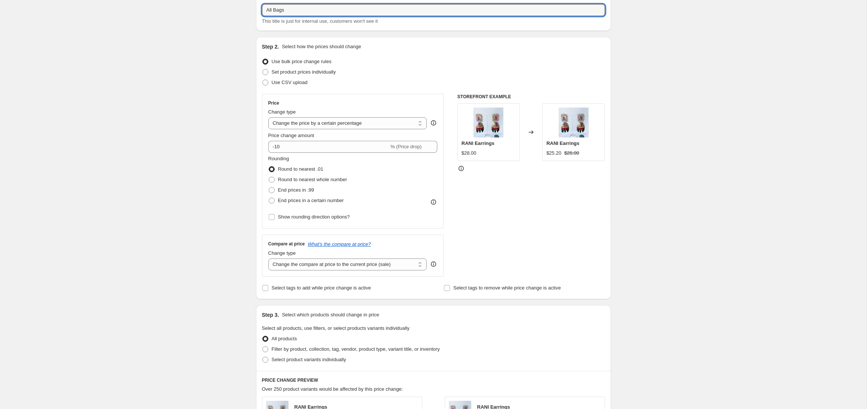
scroll to position [44, 0]
type input "All Bags"
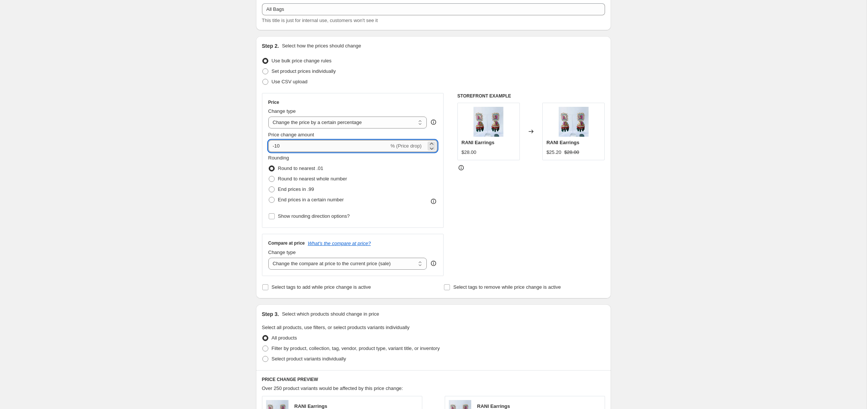
click at [300, 150] on input "-10" at bounding box center [328, 146] width 121 height 12
type input "-1"
type input "-20"
click at [293, 193] on span "End prices in .99" at bounding box center [296, 189] width 36 height 7
click at [269, 187] on input "End prices in .99" at bounding box center [269, 186] width 0 height 0
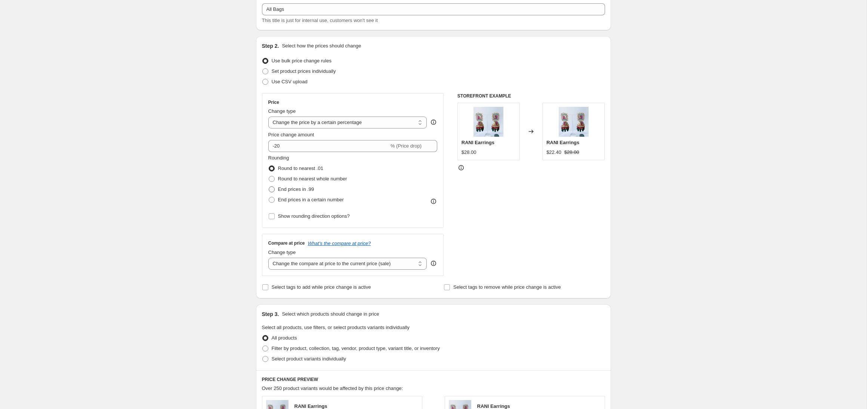
radio input "true"
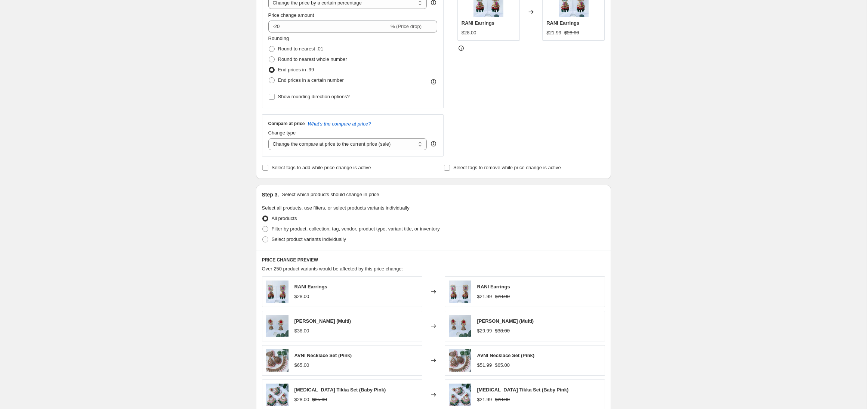
scroll to position [183, 0]
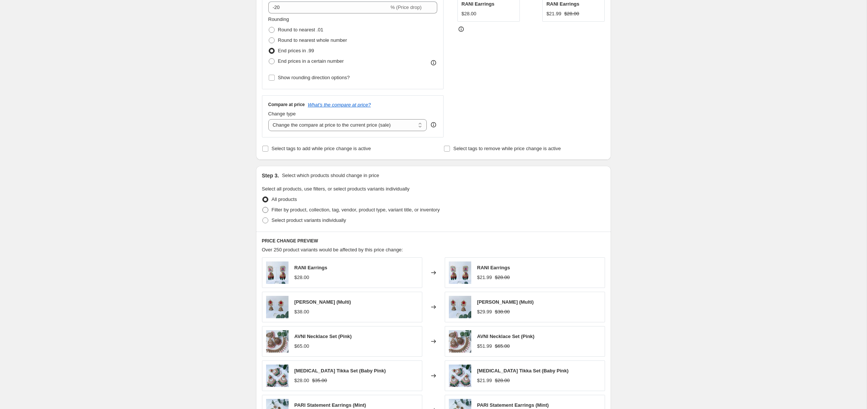
click at [291, 210] on span "Filter by product, collection, tag, vendor, product type, variant title, or inv…" at bounding box center [356, 210] width 168 height 6
click at [263, 207] on input "Filter by product, collection, tag, vendor, product type, variant title, or inv…" at bounding box center [262, 207] width 0 height 0
radio input "true"
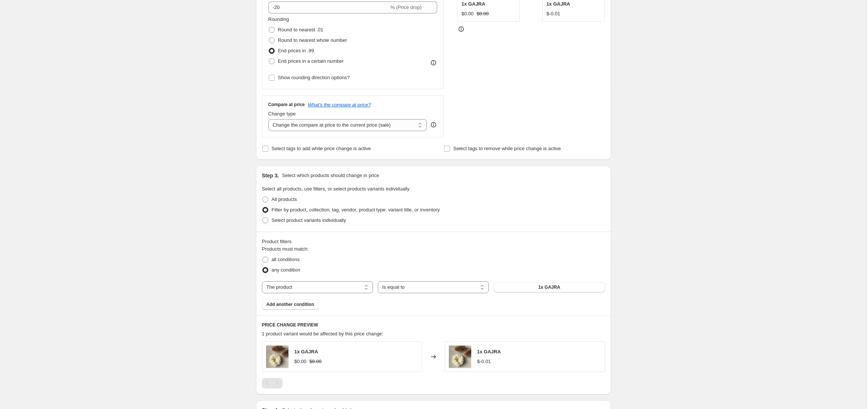
scroll to position [284, 0]
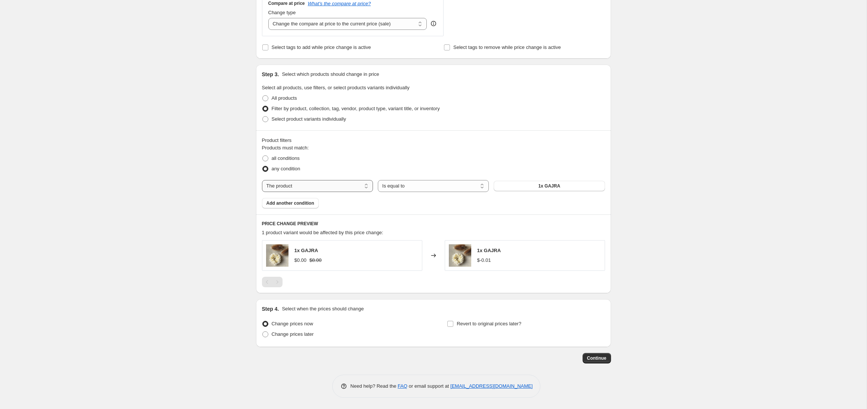
click at [362, 183] on select "The product The product's collection The product's tag The product's vendor The…" at bounding box center [317, 186] width 111 height 12
select select "collection"
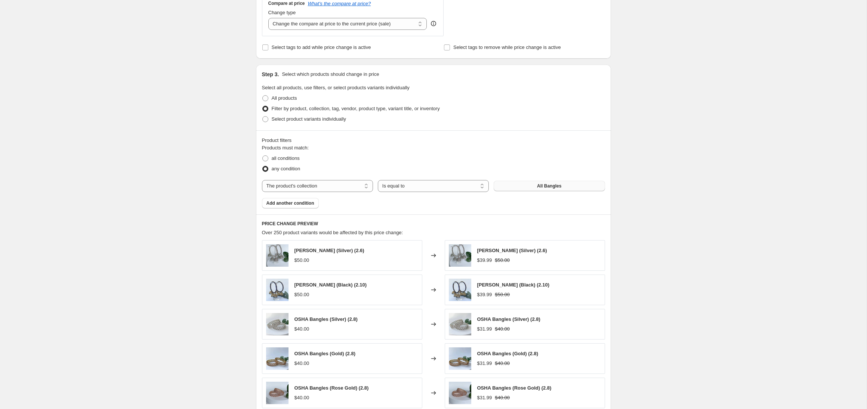
click at [520, 190] on button "All Bangles" at bounding box center [549, 186] width 111 height 10
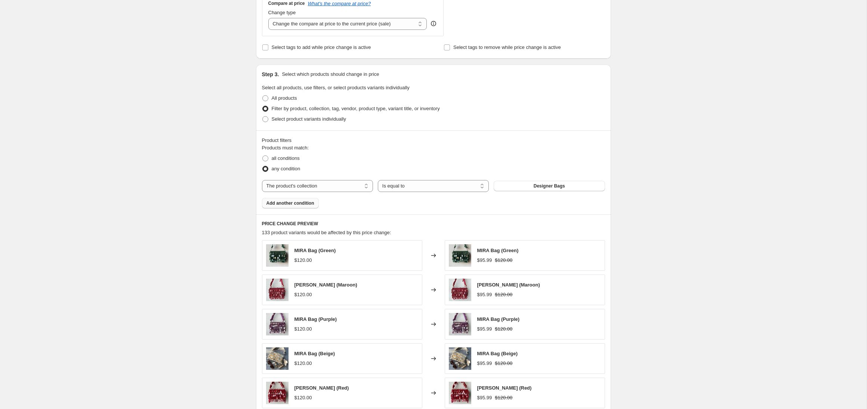
click at [319, 202] on button "Add another condition" at bounding box center [290, 203] width 57 height 10
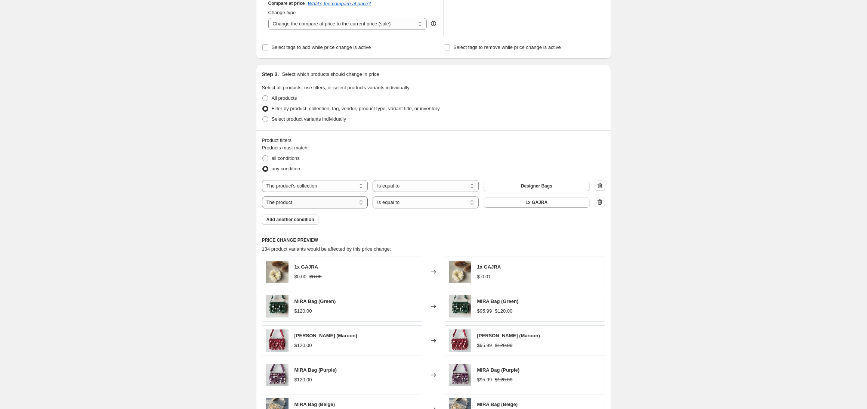
click at [346, 201] on select "The product The product's collection The product's tag The product's vendor The…" at bounding box center [315, 203] width 106 height 12
select select "product_status"
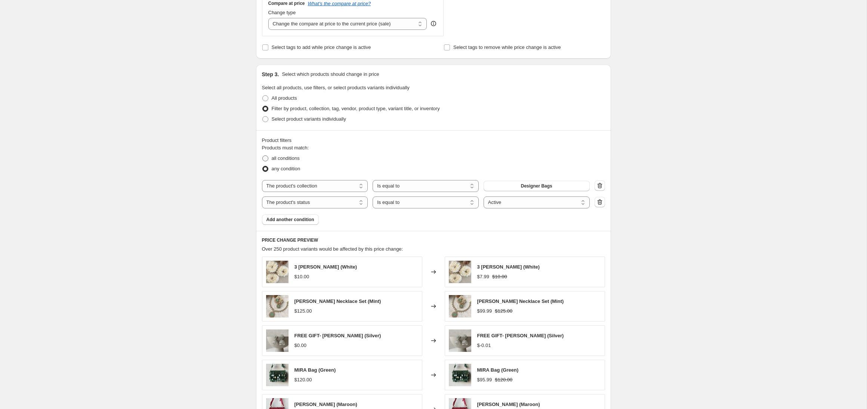
click at [269, 158] on label "all conditions" at bounding box center [281, 158] width 38 height 10
click at [263, 156] on input "all conditions" at bounding box center [262, 155] width 0 height 0
radio input "true"
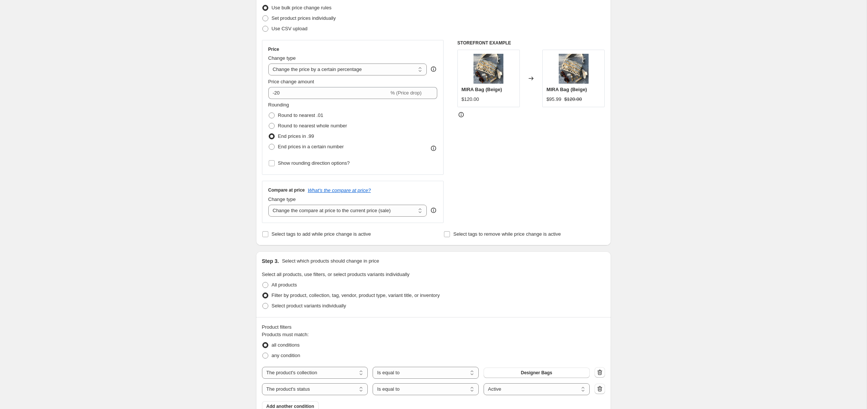
scroll to position [67, 0]
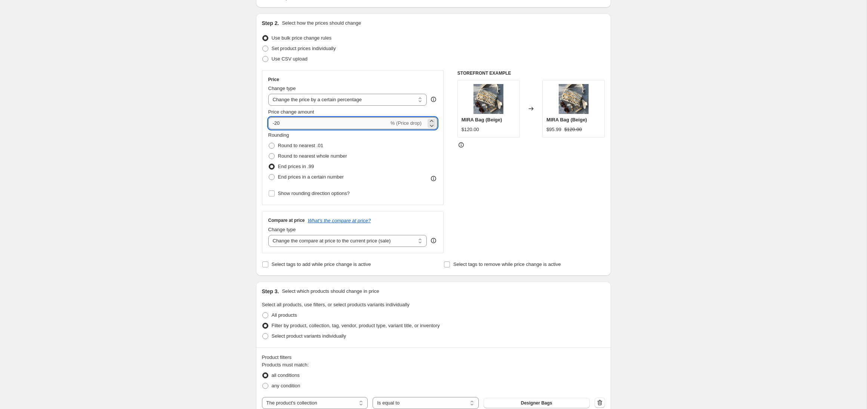
click at [302, 126] on input "-20" at bounding box center [328, 123] width 121 height 12
type input "-2"
click at [221, 231] on div "Create new price [MEDICAL_DATA]. This page is ready Create new price [MEDICAL_D…" at bounding box center [433, 356] width 866 height 847
click at [290, 126] on input "-52" at bounding box center [328, 123] width 121 height 12
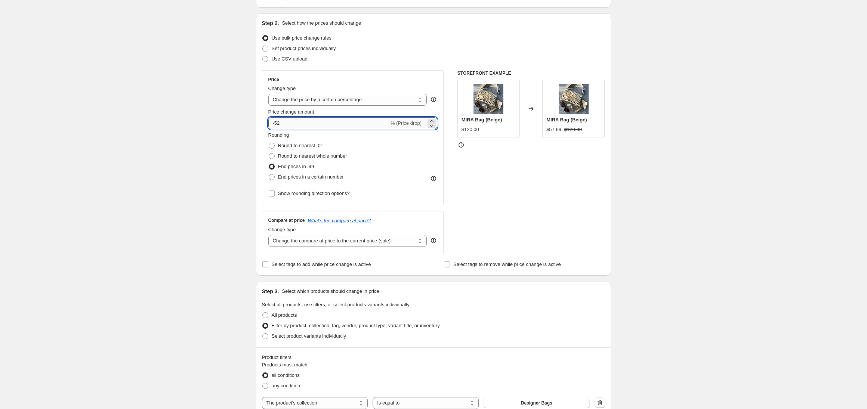
type input "-5"
click at [181, 242] on div "Create new price [MEDICAL_DATA]. This page is ready Create new price [MEDICAL_D…" at bounding box center [433, 356] width 866 height 847
click at [286, 125] on input "-18" at bounding box center [328, 123] width 121 height 12
click at [234, 199] on div "Create new price [MEDICAL_DATA]. This page is ready Create new price [MEDICAL_D…" at bounding box center [433, 356] width 866 height 847
click at [302, 120] on input "-19" at bounding box center [328, 123] width 121 height 12
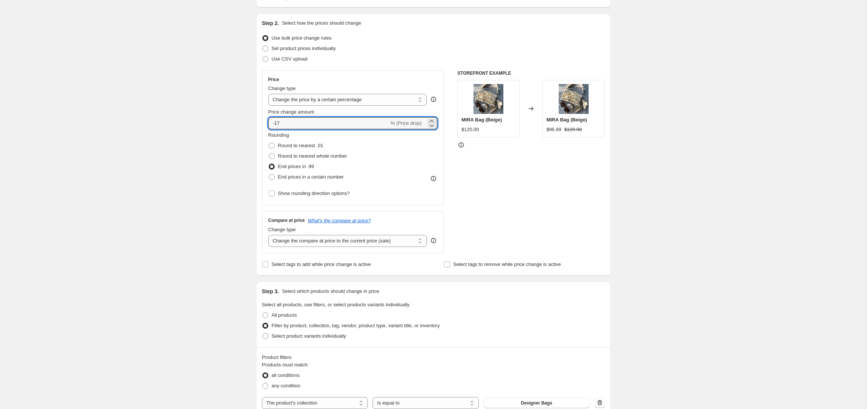
type input "-17"
click at [510, 176] on div "STOREFRONT EXAMPLE MIRA Bag (Beige) $120.00 Changed to MIRA Bag (Beige) $99.99 …" at bounding box center [531, 161] width 148 height 183
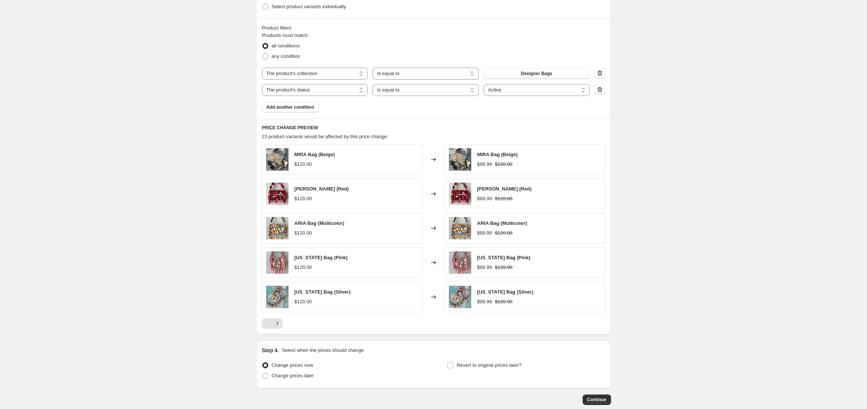
scroll to position [438, 0]
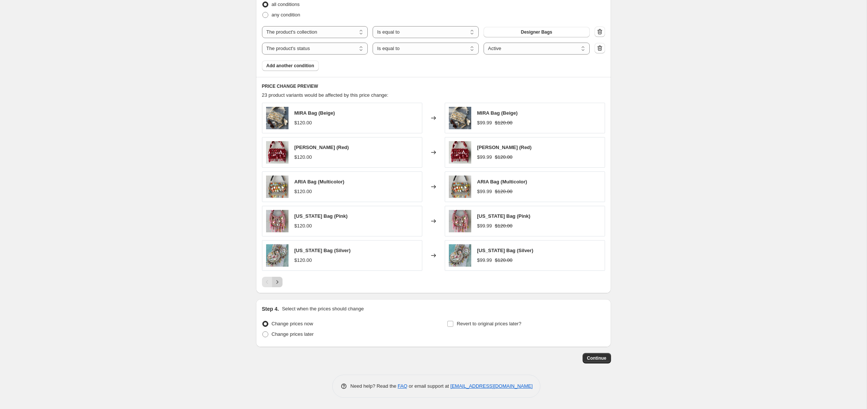
click at [278, 283] on icon "Next" at bounding box center [276, 281] width 7 height 7
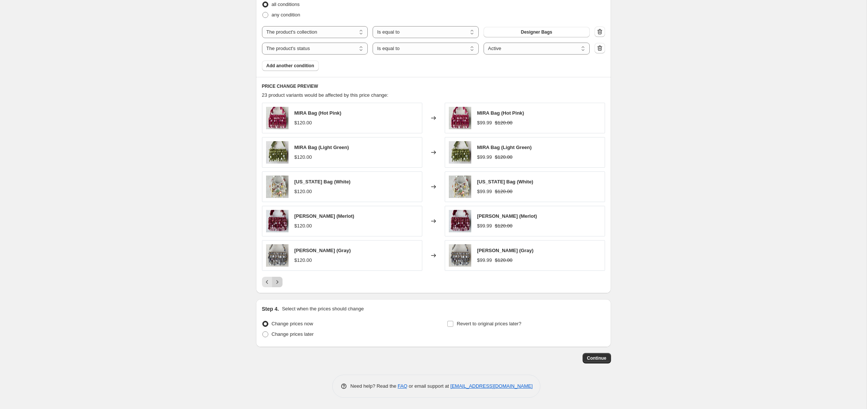
click at [278, 283] on icon "Next" at bounding box center [276, 281] width 7 height 7
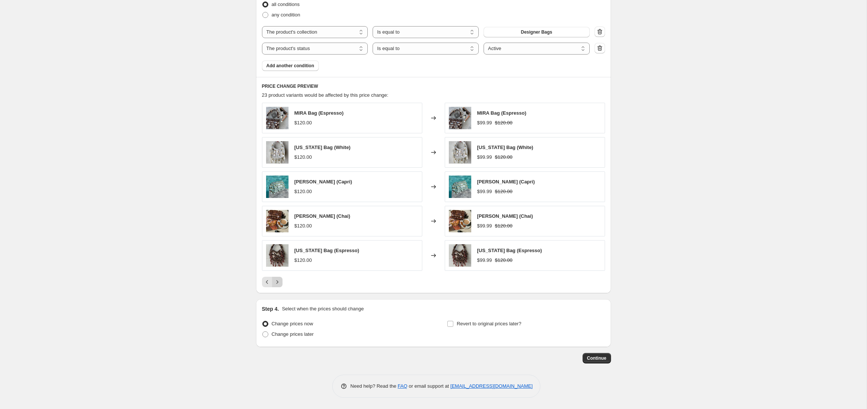
click at [278, 283] on icon "Next" at bounding box center [276, 281] width 7 height 7
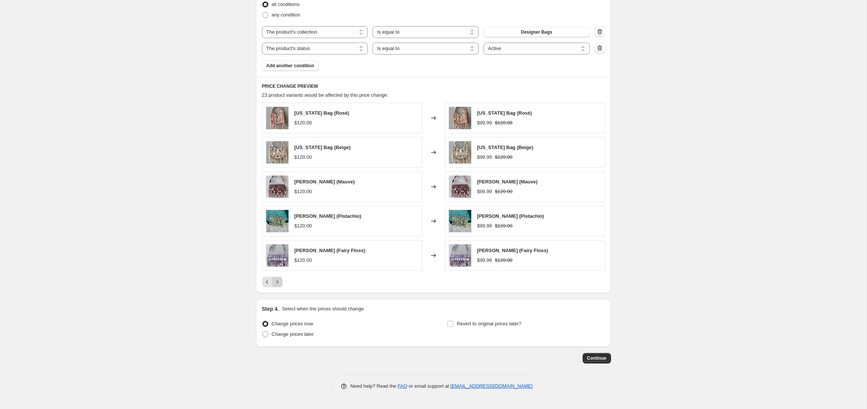
click at [278, 283] on icon "Next" at bounding box center [276, 281] width 7 height 7
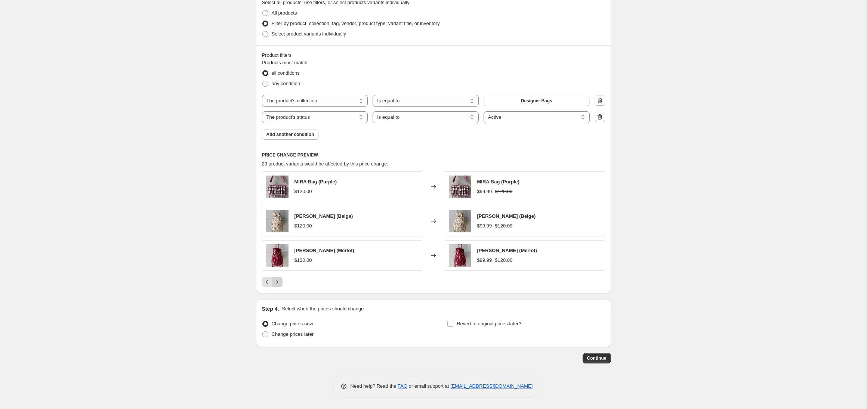
scroll to position [369, 0]
click at [591, 358] on span "Continue" at bounding box center [596, 358] width 19 height 6
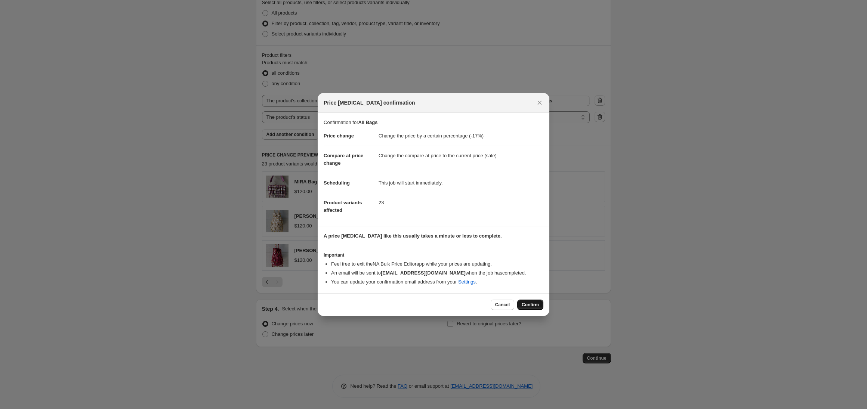
click at [525, 306] on span "Confirm" at bounding box center [530, 305] width 17 height 6
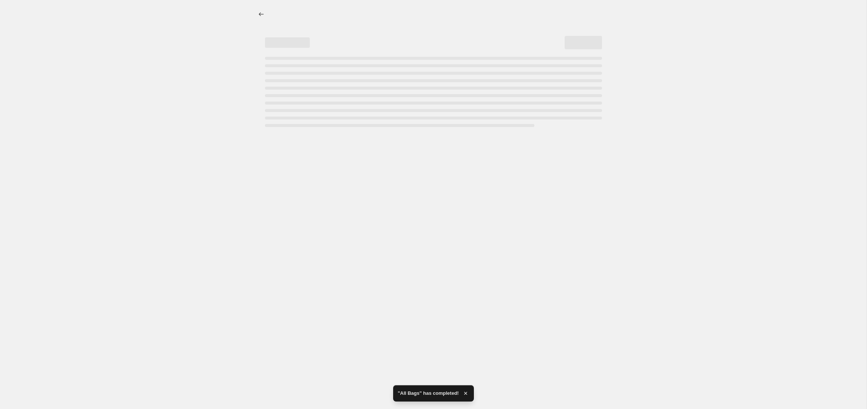
select select "percentage"
select select "collection"
select select "product_status"
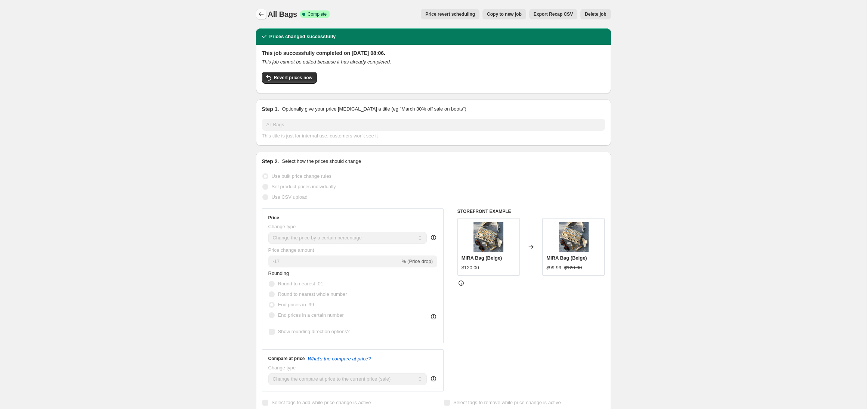
click at [258, 15] on icon "Price change jobs" at bounding box center [260, 13] width 7 height 7
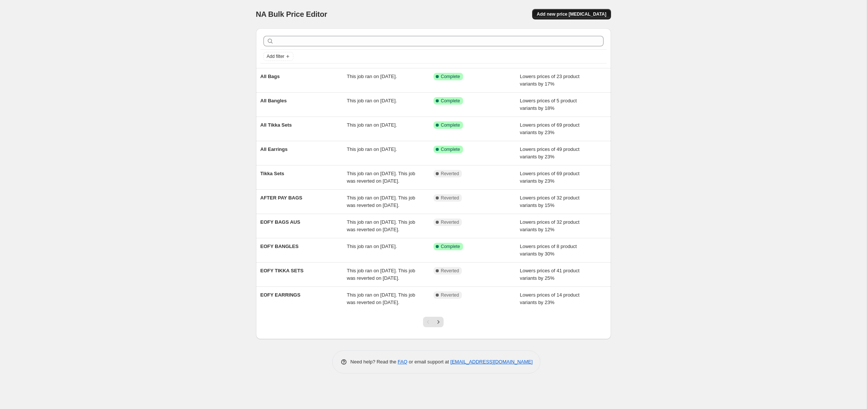
click at [582, 11] on span "Add new price [MEDICAL_DATA]" at bounding box center [570, 14] width 69 height 6
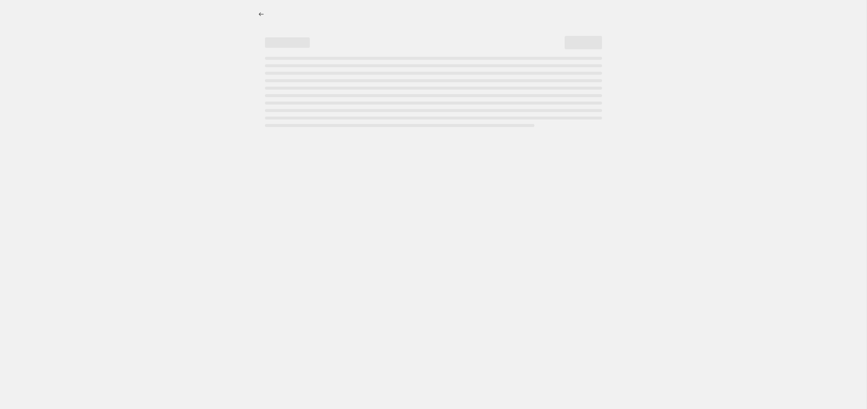
select select "percentage"
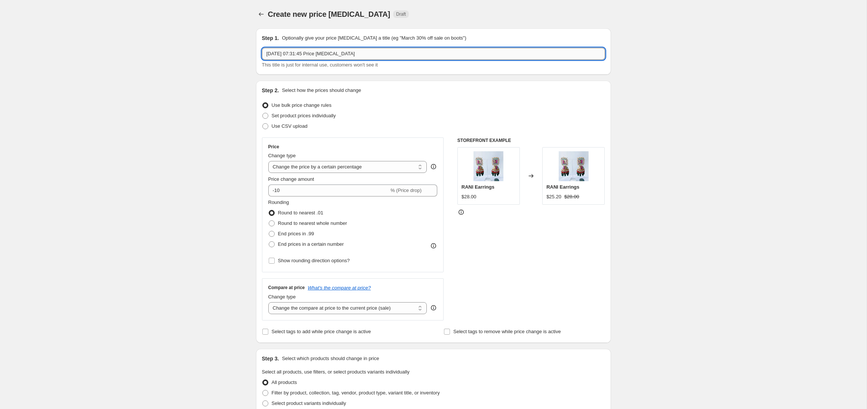
click at [343, 53] on input "[DATE] 07:31:45 Price [MEDICAL_DATA]" at bounding box center [433, 54] width 343 height 12
click at [364, 54] on input "[DATE] 07:31:45 Price [MEDICAL_DATA]" at bounding box center [433, 54] width 343 height 12
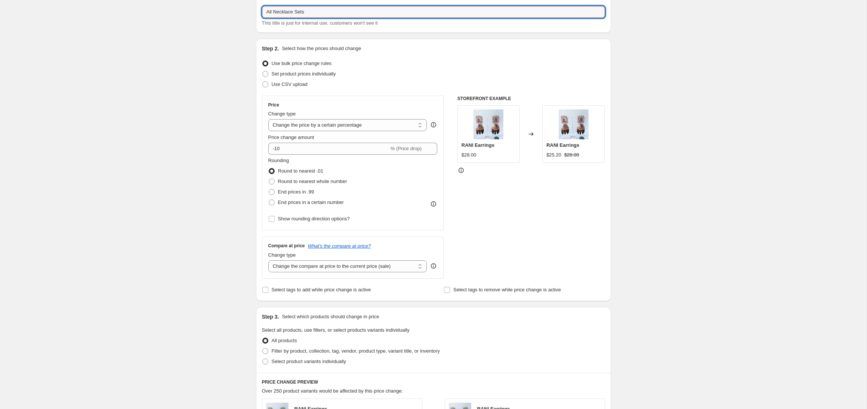
scroll to position [43, 0]
type input "All Necklace Sets"
click at [318, 155] on fieldset "Rounding Round to nearest .01 Round to nearest whole number End prices in .99 E…" at bounding box center [307, 180] width 79 height 51
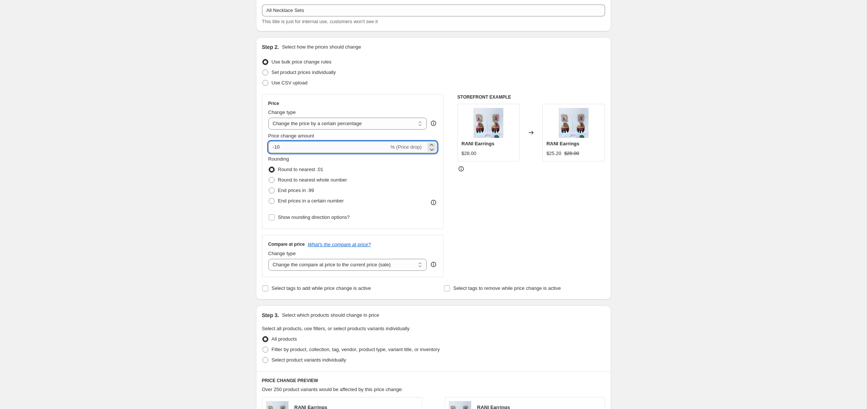
click at [318, 147] on input "-10" at bounding box center [328, 147] width 121 height 12
type input "-1"
type input "-20"
click at [309, 188] on span "End prices in .99" at bounding box center [296, 191] width 36 height 6
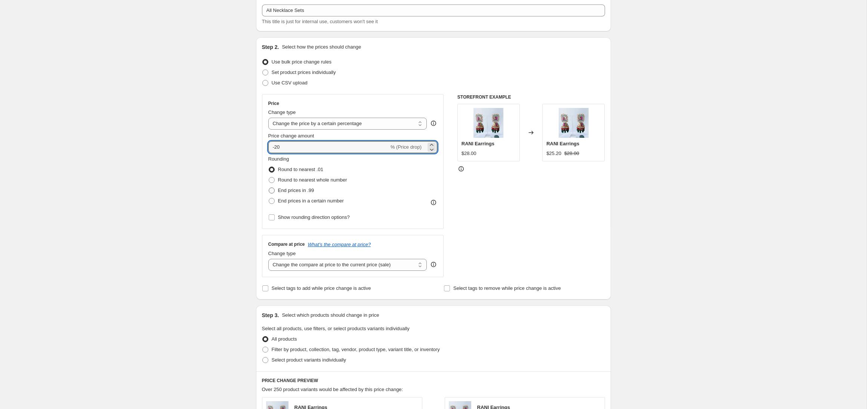
click at [269, 188] on input "End prices in .99" at bounding box center [269, 188] width 0 height 0
radio input "true"
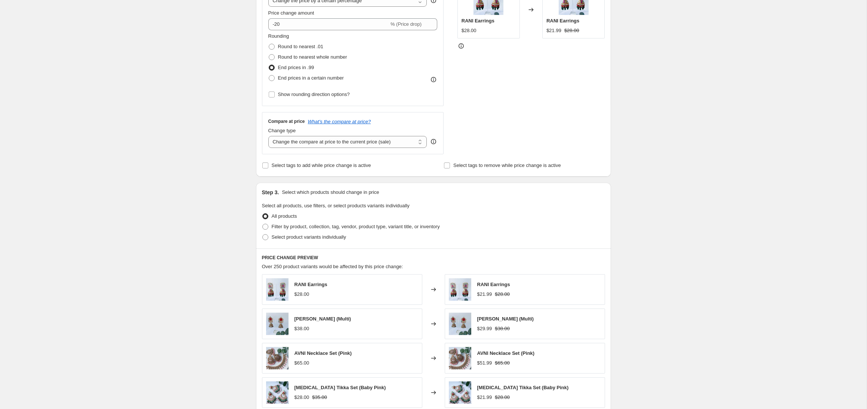
scroll to position [175, 0]
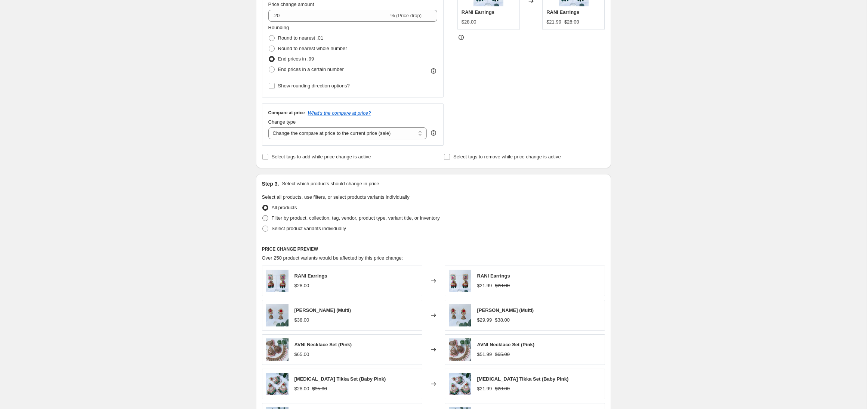
click at [303, 217] on span "Filter by product, collection, tag, vendor, product type, variant title, or inv…" at bounding box center [356, 218] width 168 height 6
click at [263, 216] on input "Filter by product, collection, tag, vendor, product type, variant title, or inv…" at bounding box center [262, 215] width 0 height 0
radio input "true"
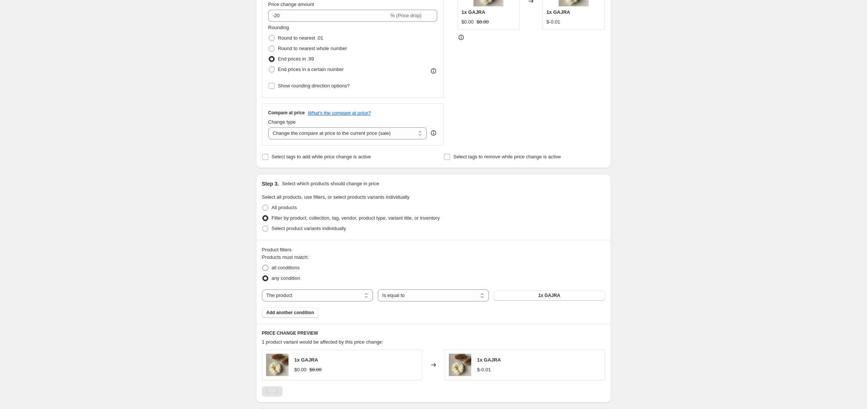
click at [293, 271] on span "all conditions" at bounding box center [286, 267] width 28 height 7
click at [263, 265] on input "all conditions" at bounding box center [262, 265] width 0 height 0
radio input "true"
click at [348, 297] on select "The product The product's collection The product's tag The product's vendor The…" at bounding box center [317, 296] width 111 height 12
select select "collection"
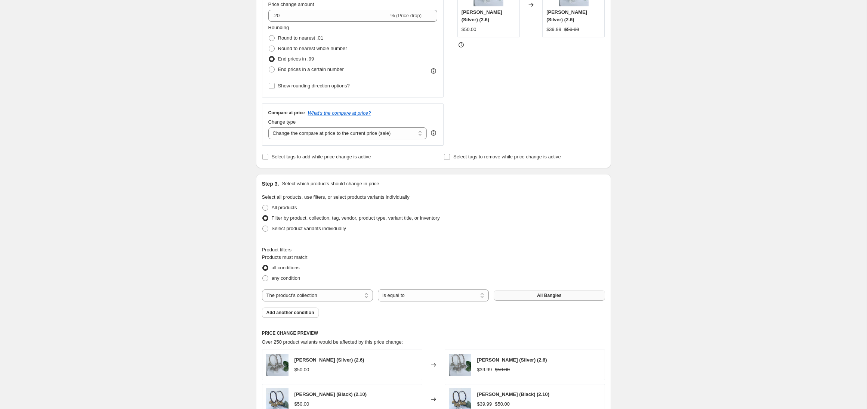
click at [522, 297] on button "All Bangles" at bounding box center [549, 295] width 111 height 10
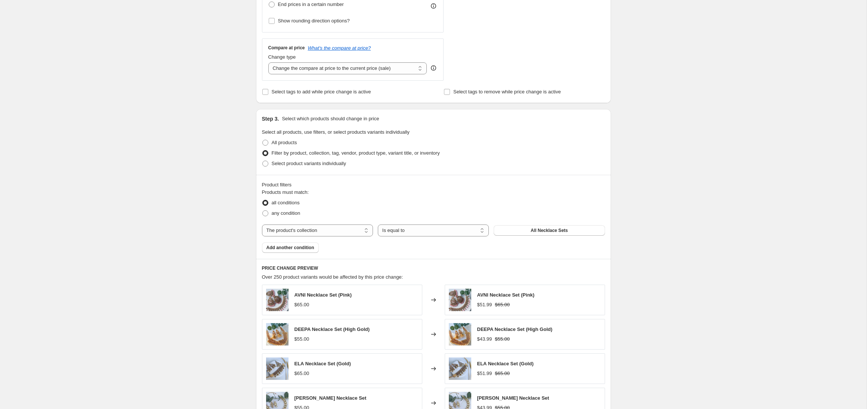
scroll to position [244, 0]
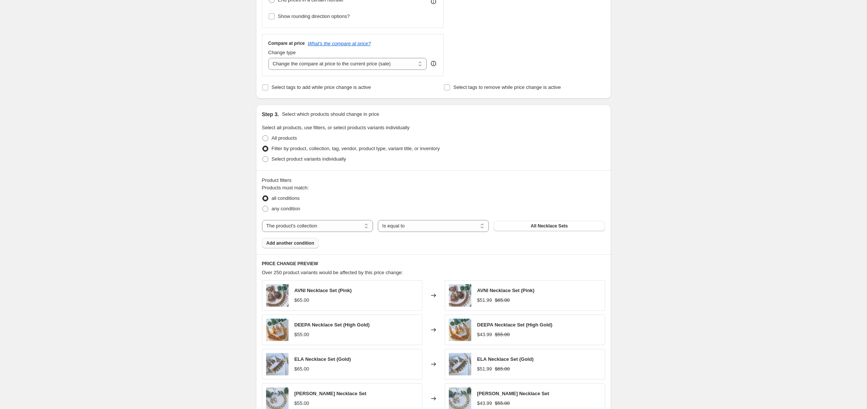
click at [303, 245] on span "Add another condition" at bounding box center [290, 243] width 48 height 6
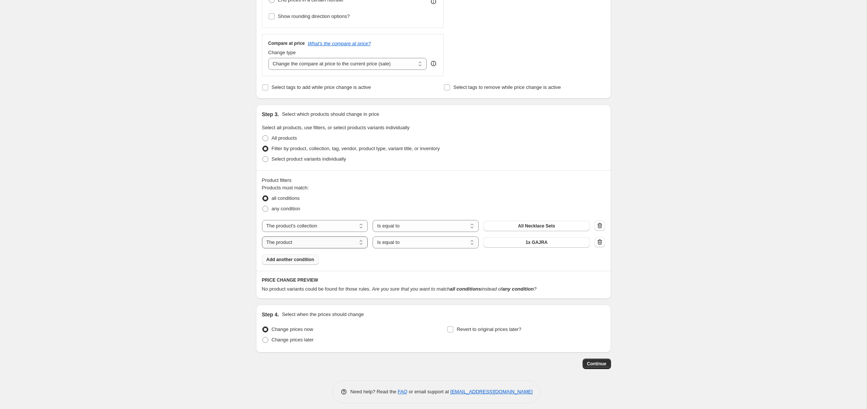
click at [356, 243] on select "The product The product's collection The product's tag The product's vendor The…" at bounding box center [315, 242] width 106 height 12
select select "product_status"
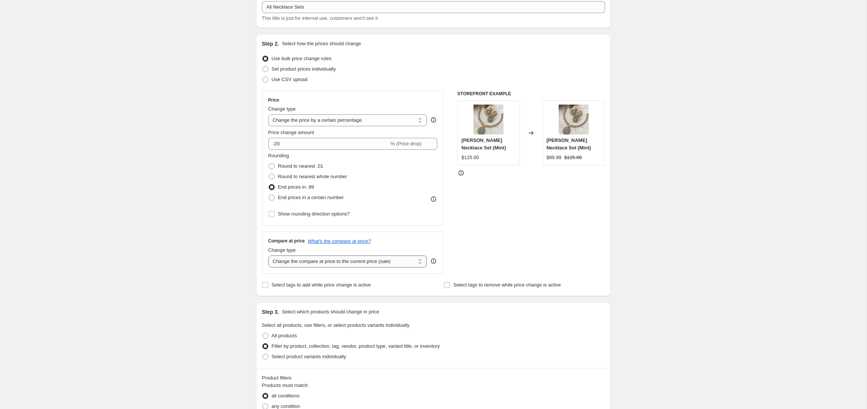
scroll to position [34, 0]
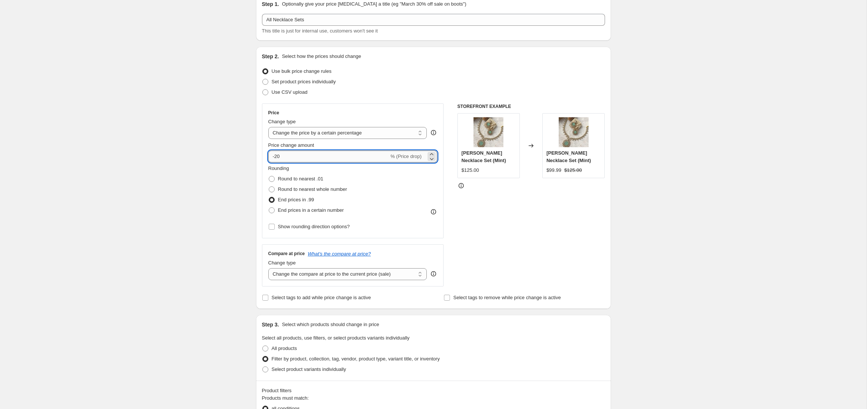
click at [300, 157] on input "-20" at bounding box center [328, 157] width 121 height 12
click at [498, 222] on div "STOREFRONT EXAMPLE [PERSON_NAME] Set (Mint) $125.00 Changed to [PERSON_NAME] Ne…" at bounding box center [531, 194] width 148 height 183
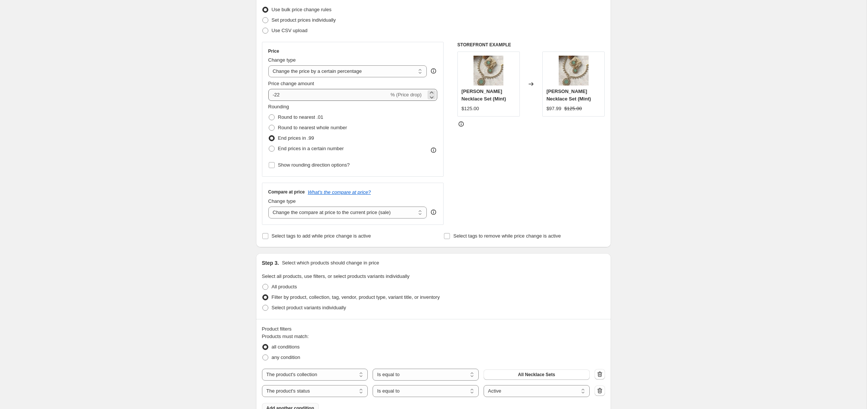
scroll to position [0, 0]
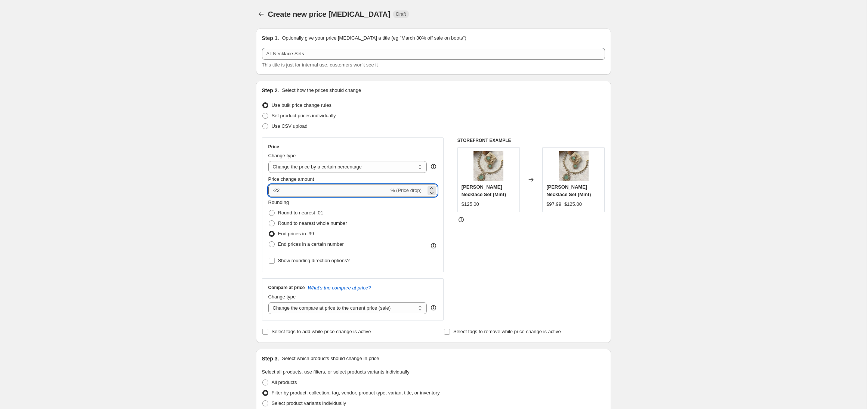
click at [337, 189] on input "-22" at bounding box center [328, 191] width 121 height 12
click at [485, 265] on div "STOREFRONT EXAMPLE [PERSON_NAME] Set (Mint) $125.00 Changed to [PERSON_NAME] Ne…" at bounding box center [531, 228] width 148 height 183
click at [336, 194] on input "-25" at bounding box center [328, 191] width 121 height 12
type input "-25"
click at [491, 245] on div "STOREFRONT EXAMPLE [PERSON_NAME] Set (Mint) $125.00 Changed to [PERSON_NAME] Ne…" at bounding box center [531, 228] width 148 height 183
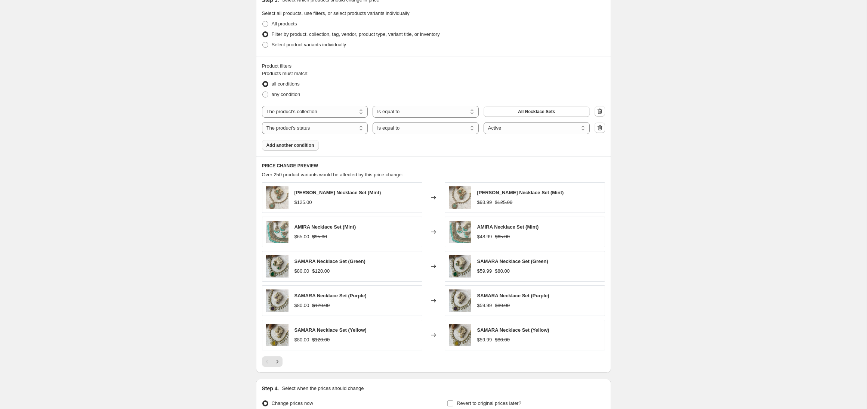
scroll to position [360, 0]
click at [279, 362] on icon "Next" at bounding box center [276, 359] width 7 height 7
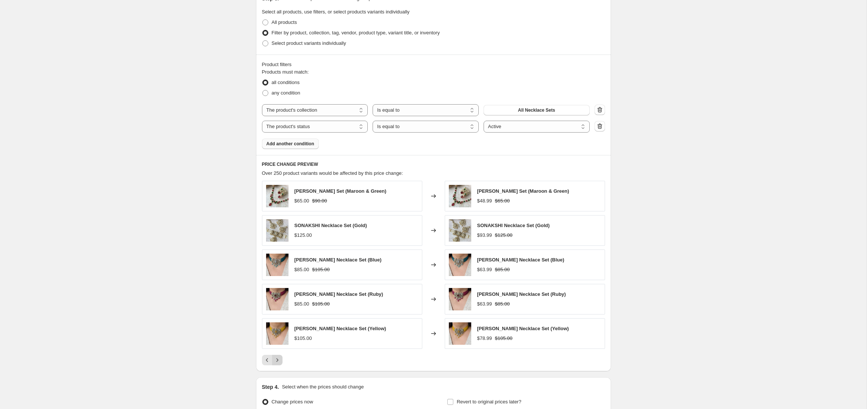
scroll to position [362, 0]
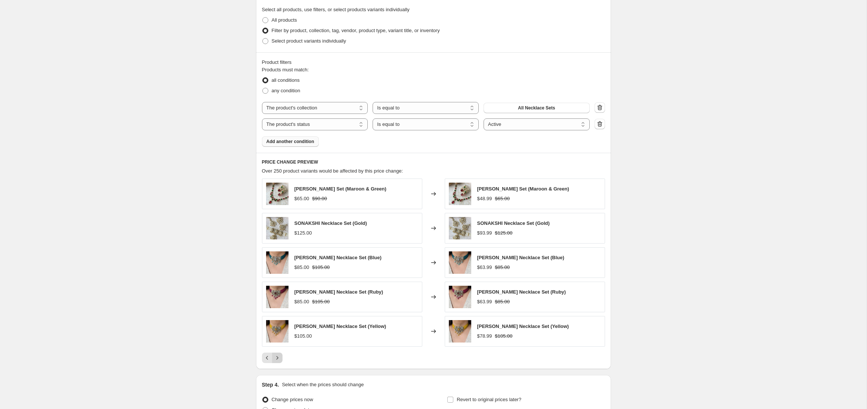
click at [278, 358] on icon "Next" at bounding box center [276, 357] width 7 height 7
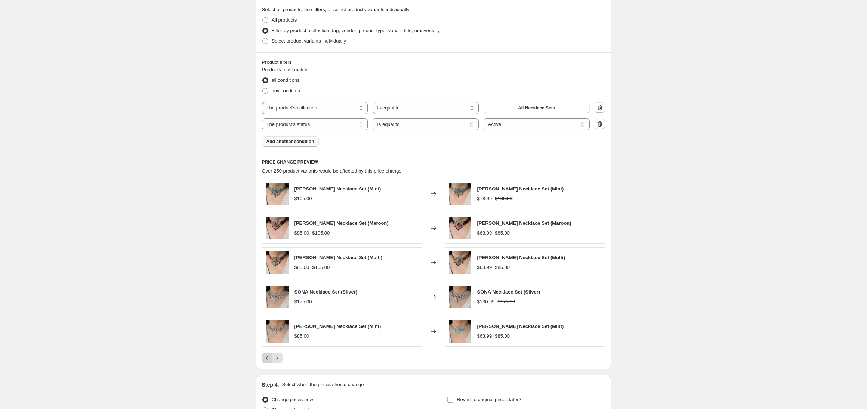
click at [264, 361] on icon "Previous" at bounding box center [266, 357] width 7 height 7
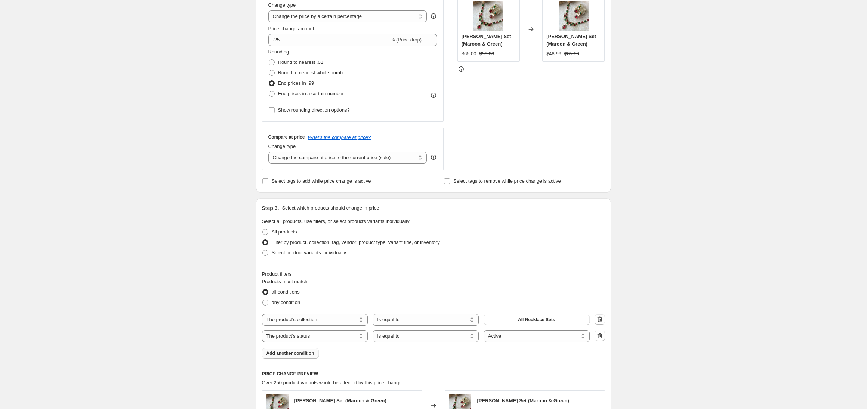
scroll to position [438, 0]
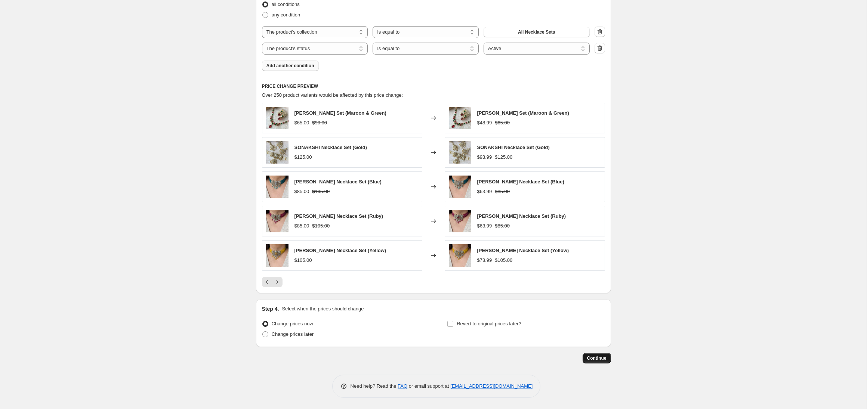
click at [587, 363] on button "Continue" at bounding box center [596, 358] width 28 height 10
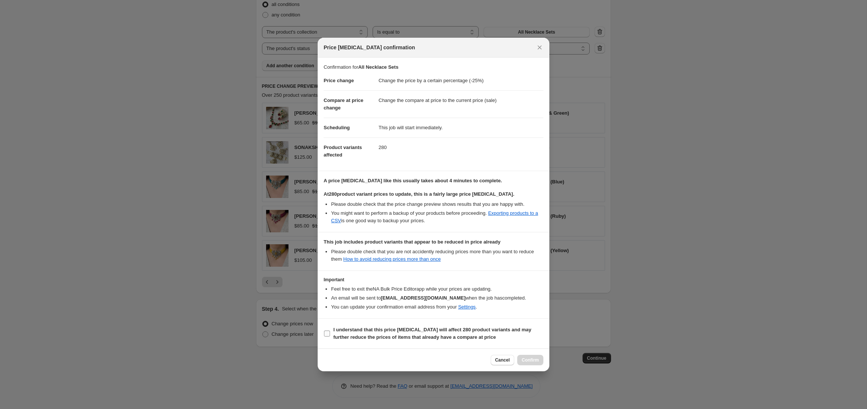
click at [380, 339] on b "I understand that this price [MEDICAL_DATA] will affect 280 product variants an…" at bounding box center [432, 333] width 198 height 13
click at [330, 337] on input "I understand that this price [MEDICAL_DATA] will affect 280 product variants an…" at bounding box center [327, 334] width 6 height 6
checkbox input "true"
click at [532, 357] on span "Confirm" at bounding box center [530, 360] width 17 height 6
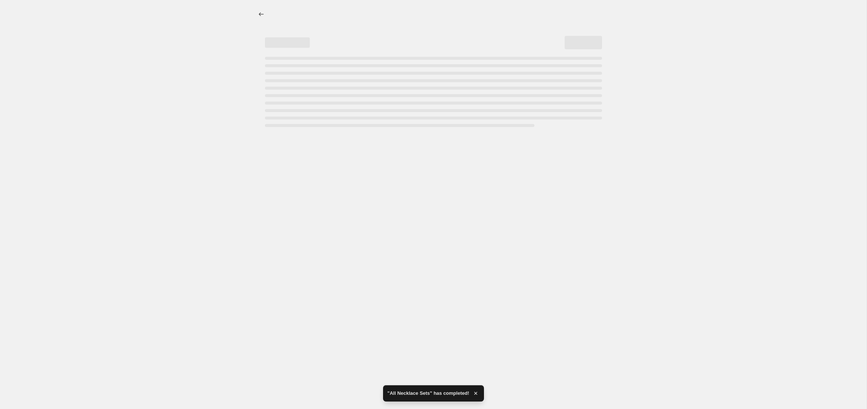
select select "percentage"
select select "collection"
select select "product_status"
